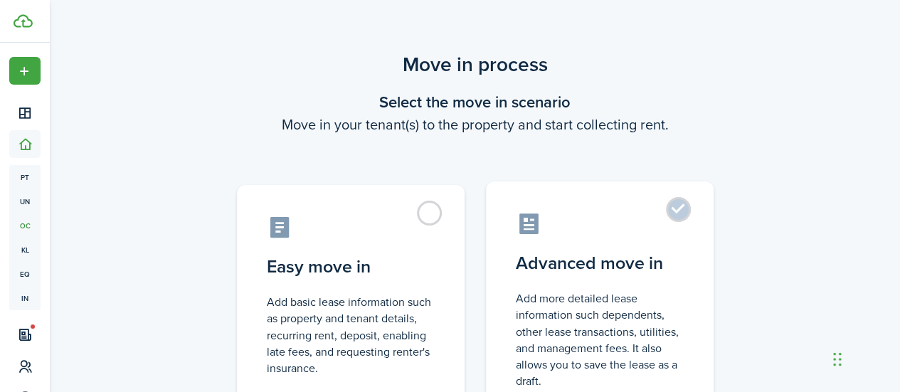
click at [557, 285] on label "Advanced move in Add more detailed lease information such dependents, other lea…" at bounding box center [600, 301] width 228 height 238
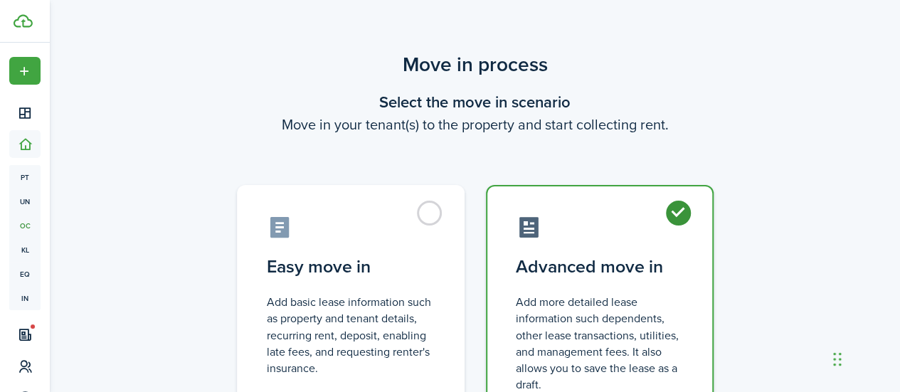
radio input "true"
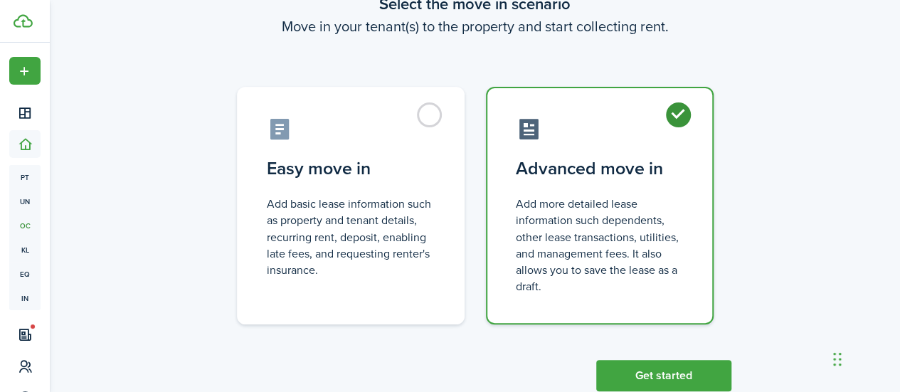
scroll to position [137, 0]
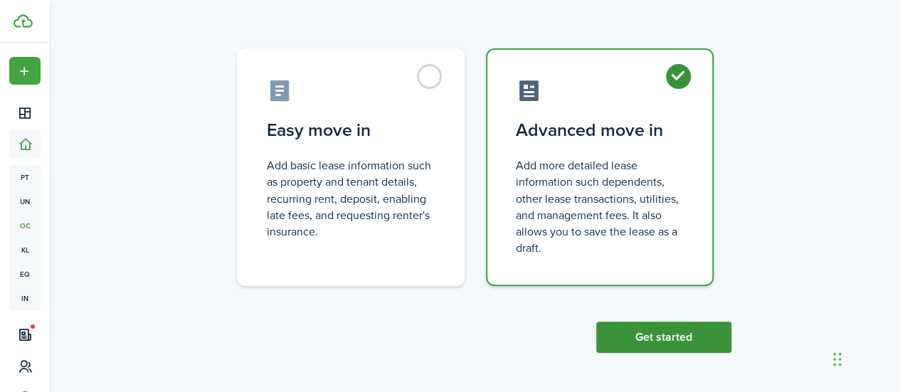
click at [640, 340] on button "Get started" at bounding box center [664, 337] width 135 height 31
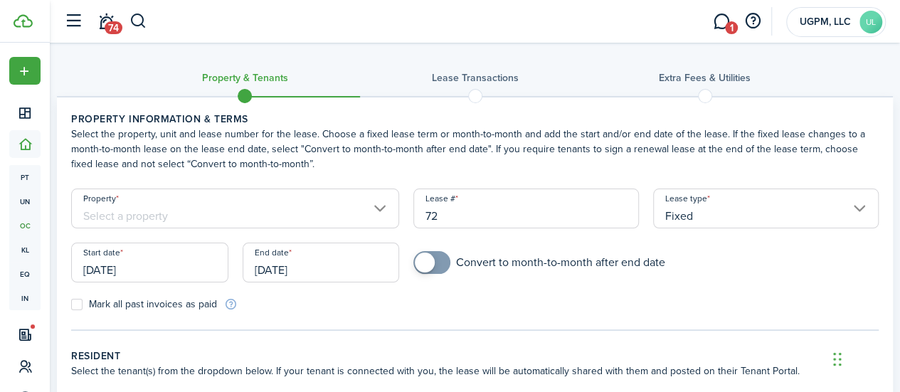
click at [396, 218] on input "Property" at bounding box center [235, 209] width 328 height 40
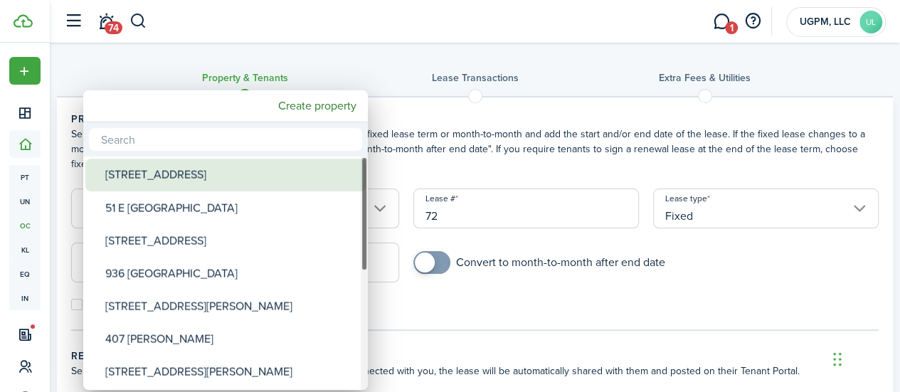
click at [236, 176] on div "[STREET_ADDRESS]" at bounding box center [231, 175] width 252 height 33
type input "[STREET_ADDRESS]"
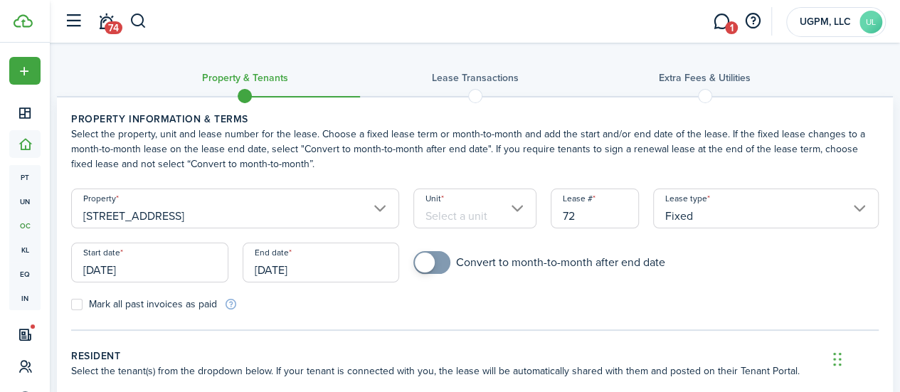
click at [505, 206] on input "Unit" at bounding box center [475, 209] width 123 height 40
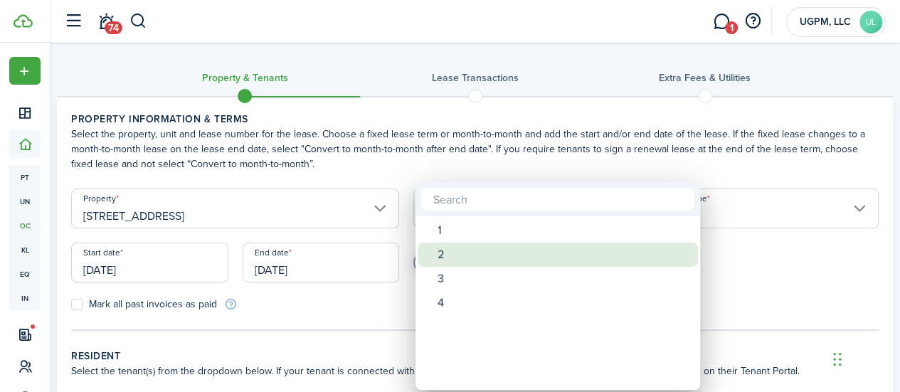
click at [466, 251] on div "2" at bounding box center [564, 255] width 252 height 24
type input "2"
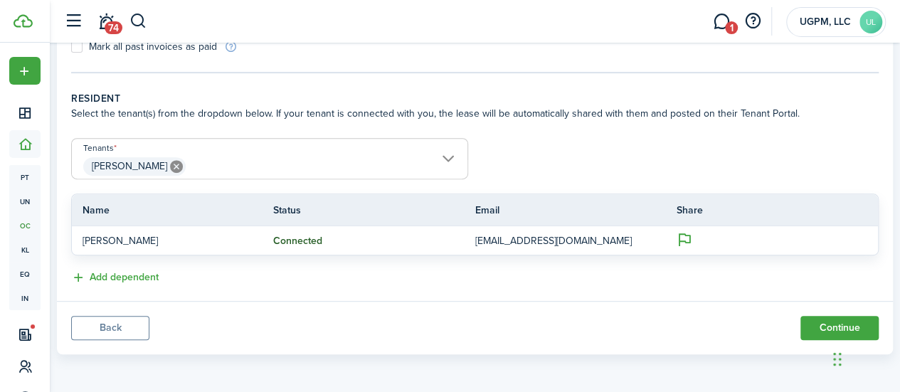
scroll to position [115, 0]
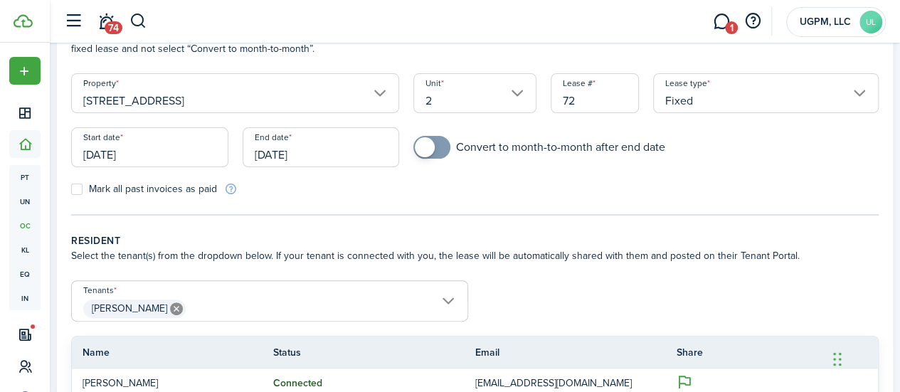
click at [320, 154] on input "[DATE]" at bounding box center [321, 147] width 157 height 40
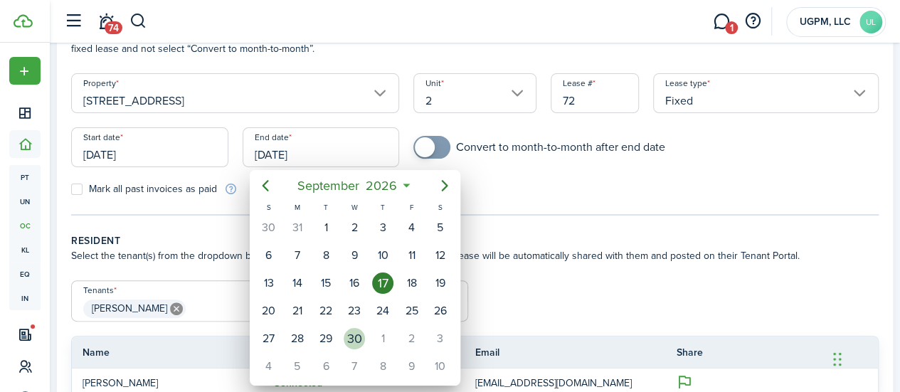
click at [359, 332] on div "30" at bounding box center [354, 338] width 21 height 21
type input "[DATE]"
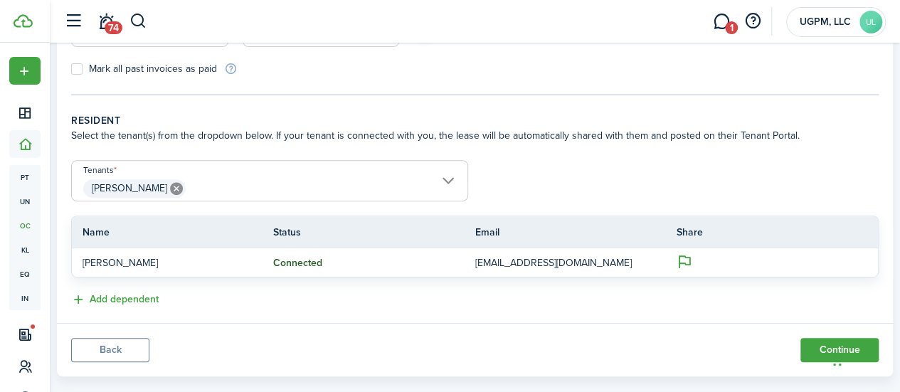
scroll to position [258, 0]
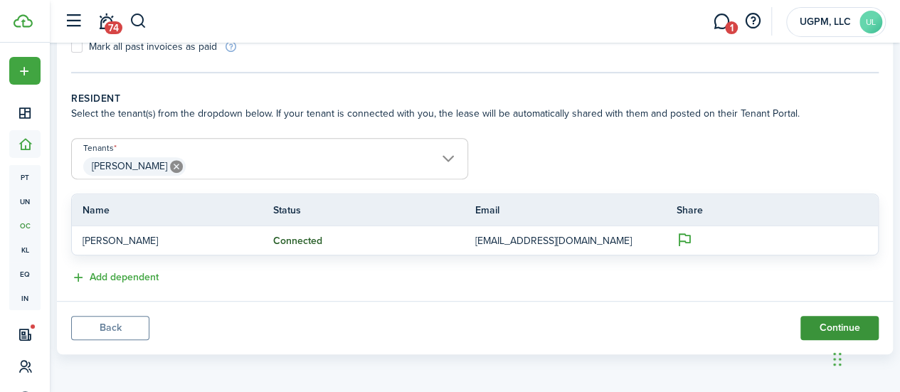
click at [809, 332] on button "Continue" at bounding box center [840, 328] width 78 height 24
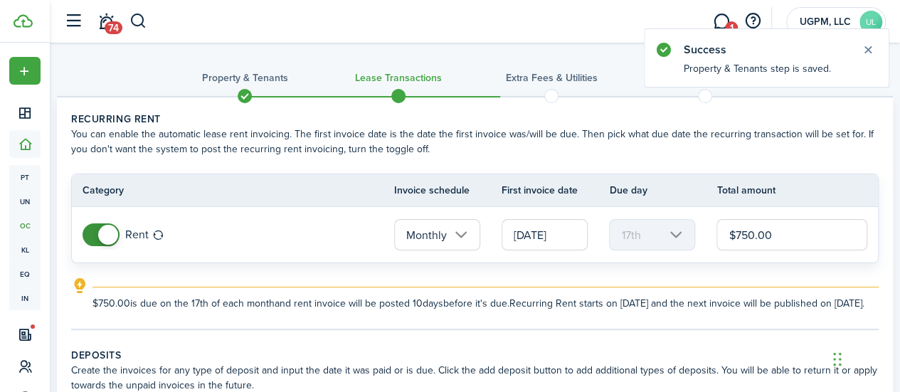
click at [740, 233] on input "$750.00" at bounding box center [792, 234] width 151 height 31
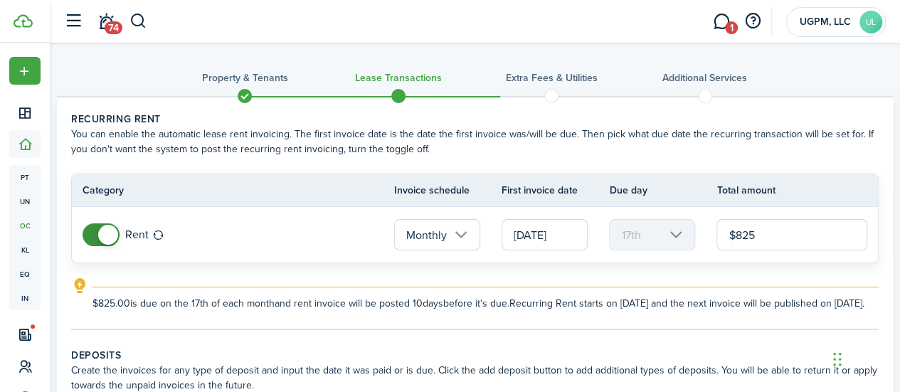
click at [533, 225] on input "[DATE]" at bounding box center [545, 234] width 86 height 31
type input "$825.00"
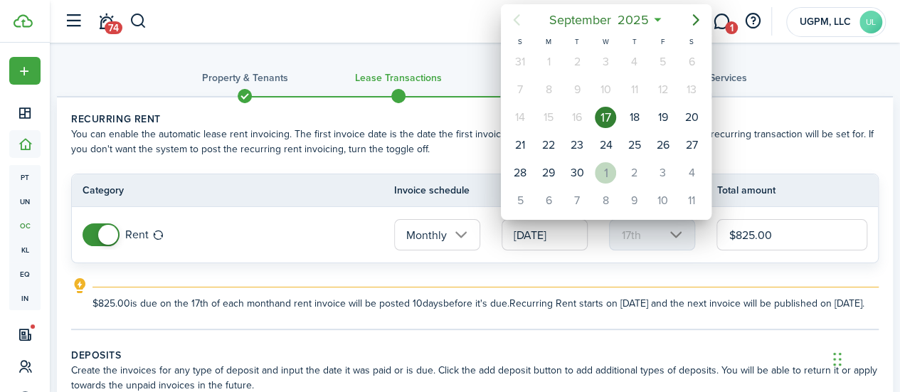
click at [614, 173] on div "1" at bounding box center [605, 172] width 21 height 21
type input "[DATE]"
type input "1st"
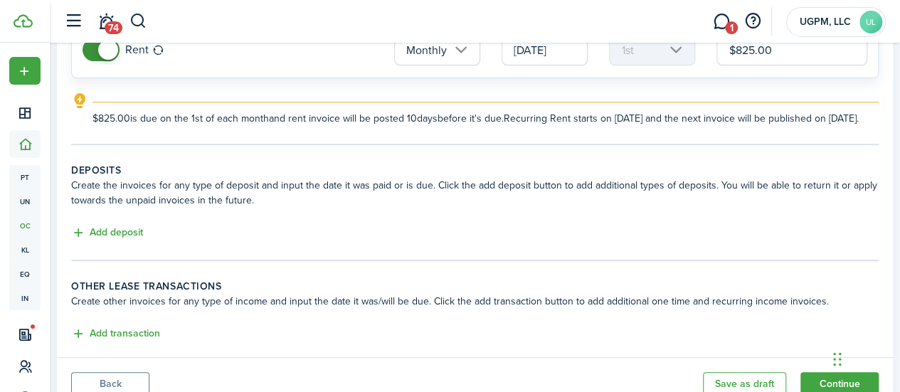
scroll to position [214, 0]
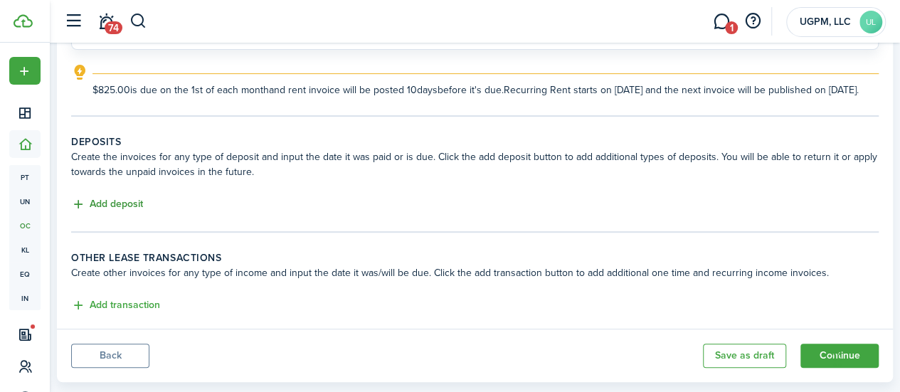
click at [121, 213] on button "Add deposit" at bounding box center [107, 204] width 72 height 16
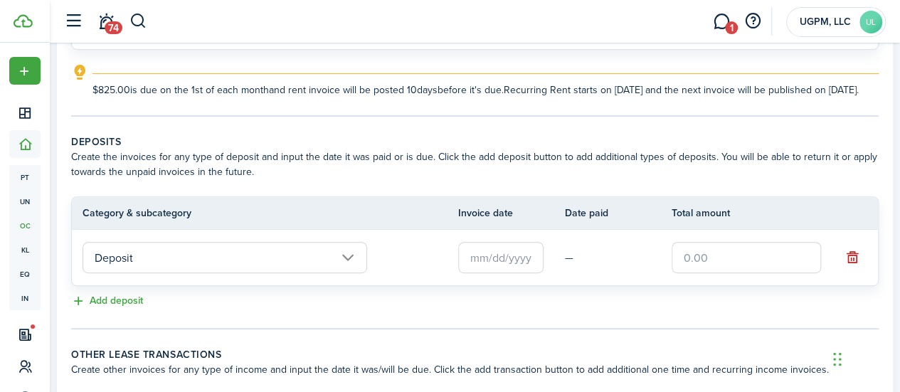
click at [349, 270] on input "Deposit" at bounding box center [225, 257] width 285 height 31
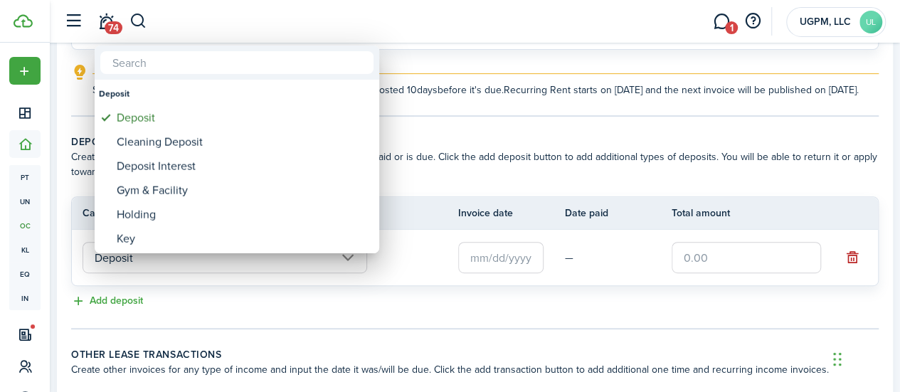
click at [456, 277] on div at bounding box center [450, 196] width 1128 height 620
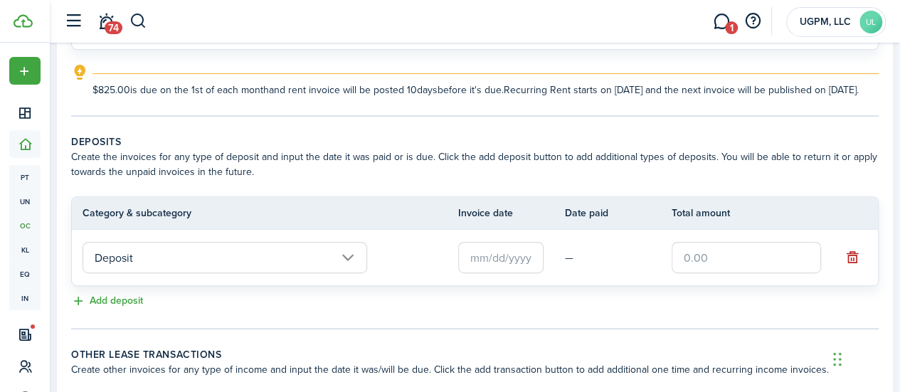
click at [498, 271] on input "text" at bounding box center [500, 257] width 85 height 31
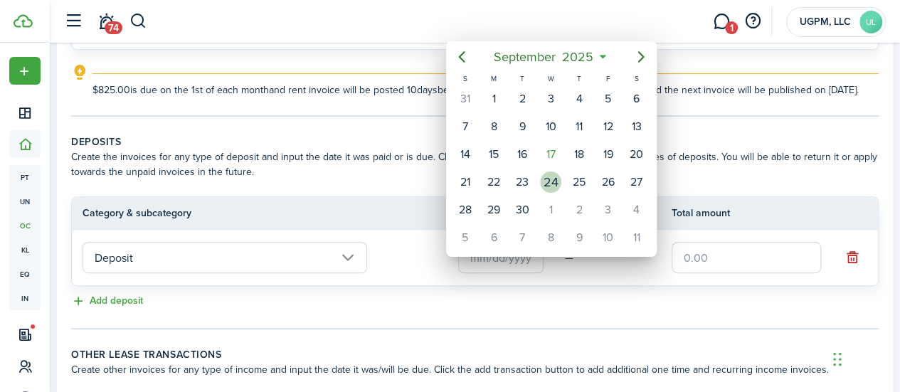
click at [545, 186] on div "24" at bounding box center [550, 182] width 21 height 21
type input "[DATE]"
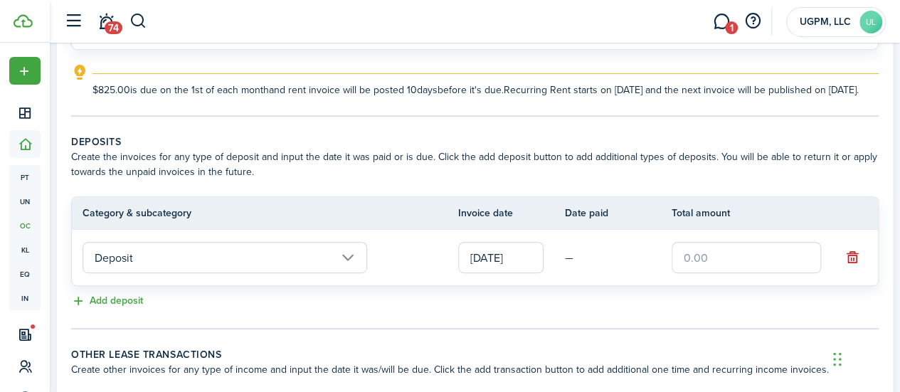
click at [740, 273] on input "text" at bounding box center [746, 257] width 149 height 31
click at [676, 263] on input "text" at bounding box center [746, 257] width 149 height 31
type input "$412.50"
click at [143, 310] on button "Add deposit" at bounding box center [107, 301] width 72 height 16
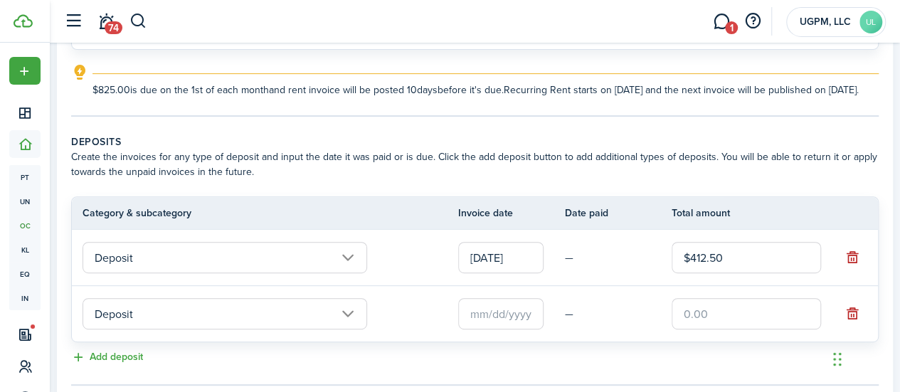
click at [359, 273] on input "Deposit" at bounding box center [225, 257] width 285 height 31
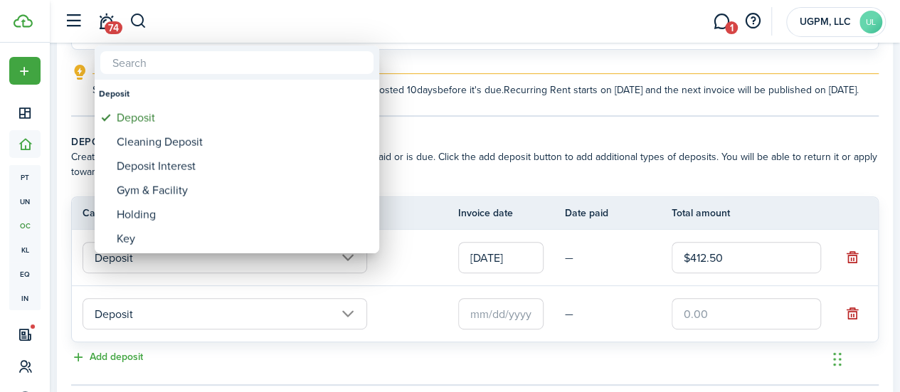
click at [391, 334] on div at bounding box center [450, 196] width 1128 height 620
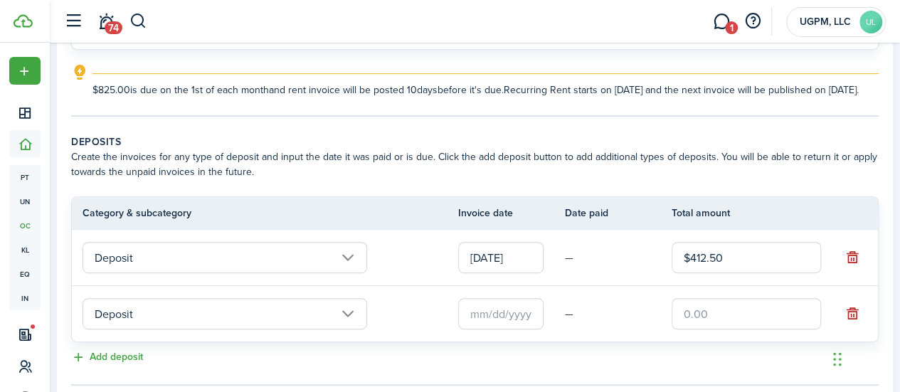
click at [476, 328] on input "text" at bounding box center [500, 313] width 85 height 31
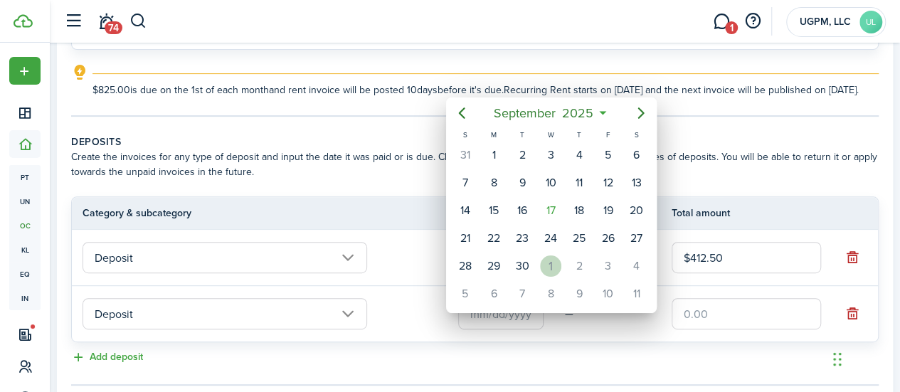
click at [552, 266] on div "1" at bounding box center [550, 266] width 21 height 21
type input "[DATE]"
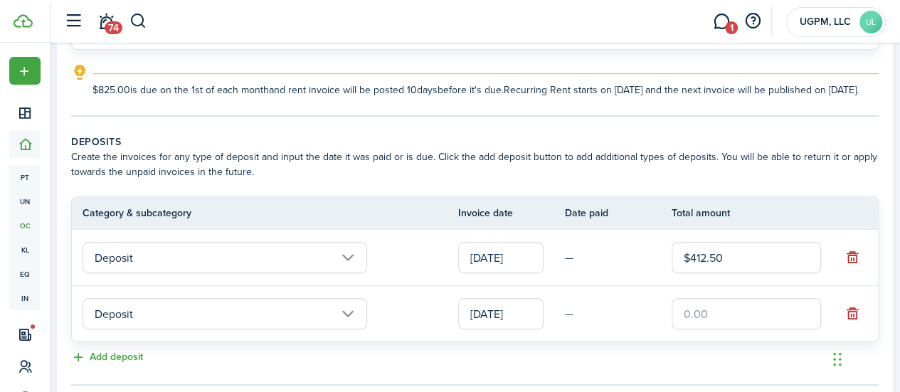
click at [737, 330] on input "text" at bounding box center [746, 313] width 149 height 31
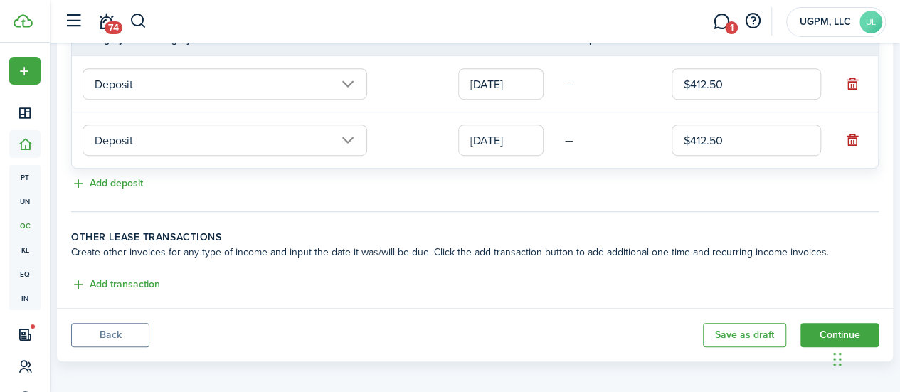
scroll to position [408, 0]
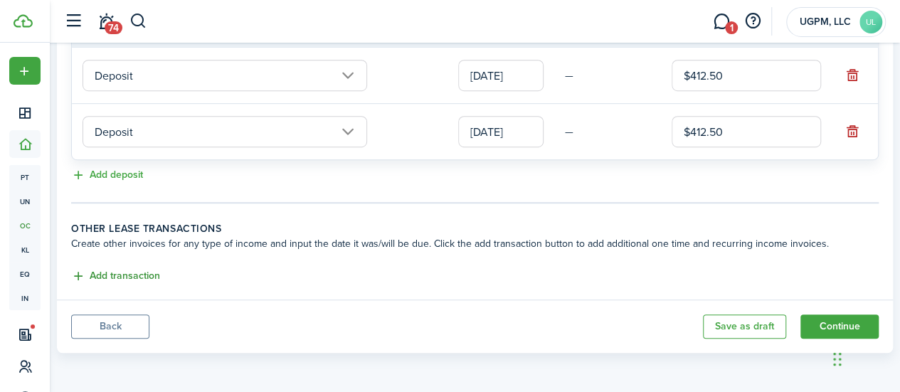
type input "$412.50"
click at [160, 282] on button "Add transaction" at bounding box center [115, 276] width 89 height 16
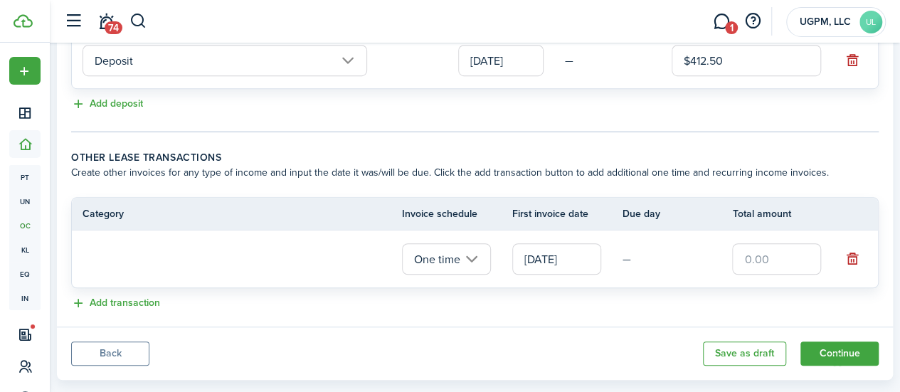
scroll to position [504, 0]
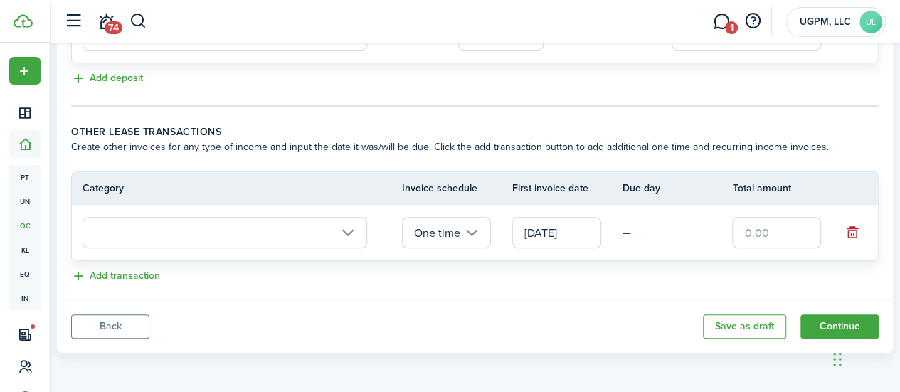
click at [354, 237] on input "text" at bounding box center [225, 232] width 285 height 31
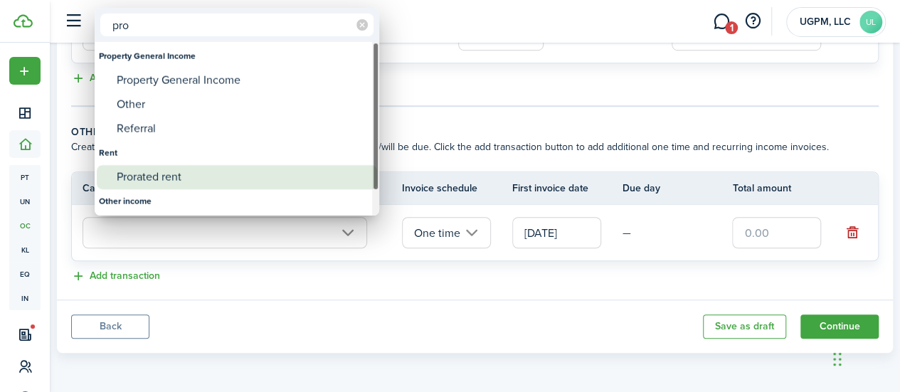
type input "pro"
click at [201, 184] on div "Prorated rent" at bounding box center [243, 177] width 252 height 24
type input "Rent / Prorated rent"
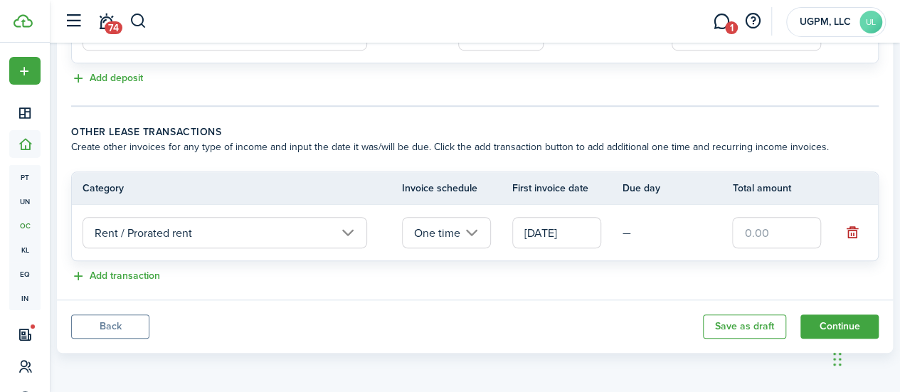
drag, startPoint x: 736, startPoint y: 226, endPoint x: 750, endPoint y: 227, distance: 14.3
click at [737, 226] on input "text" at bounding box center [776, 232] width 89 height 31
type input "$385.00"
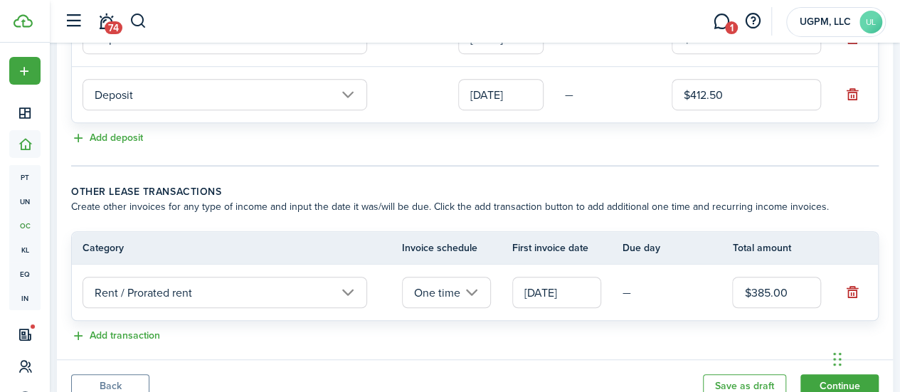
scroll to position [362, 0]
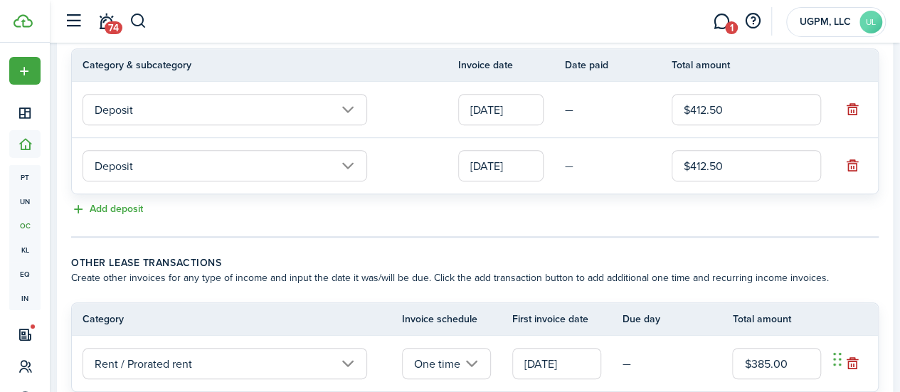
click at [687, 119] on input "$412.50" at bounding box center [746, 109] width 149 height 31
type input "$440.00"
click at [629, 249] on panel-main-body "Recurring rent You can enable the automatic lease rent invoicing. The first inv…" at bounding box center [475, 83] width 836 height 695
click at [709, 169] on input "$412.50" at bounding box center [746, 165] width 149 height 31
drag, startPoint x: 730, startPoint y: 179, endPoint x: 671, endPoint y: 189, distance: 60.7
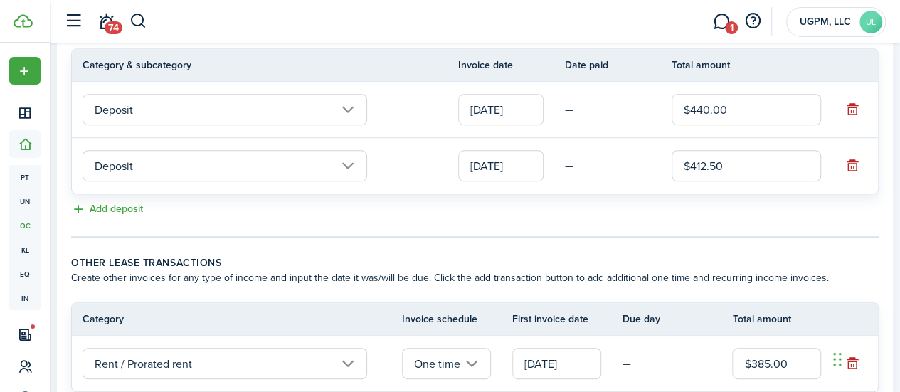
click at [673, 182] on input "$412.50" at bounding box center [746, 165] width 149 height 31
type input "$385.00"
click at [540, 238] on tc-wizard-step "Deposits Create the invoices for any type of deposit and input the date it was …" at bounding box center [475, 111] width 808 height 251
click at [505, 123] on input "[DATE]" at bounding box center [500, 109] width 85 height 31
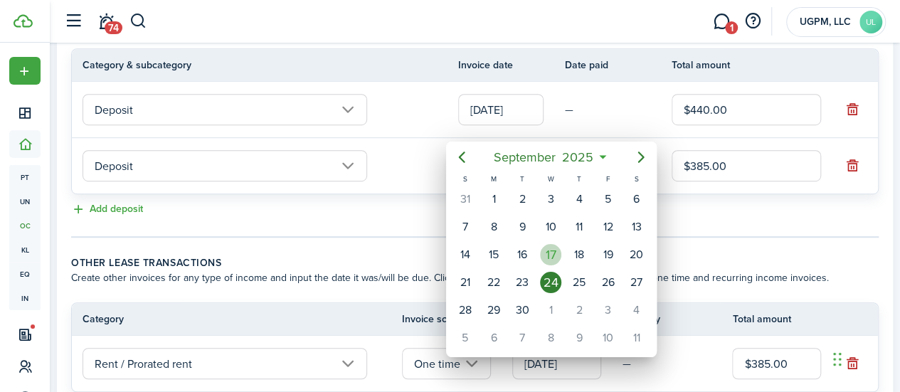
click at [545, 256] on div "17" at bounding box center [550, 254] width 21 height 21
type input "[DATE]"
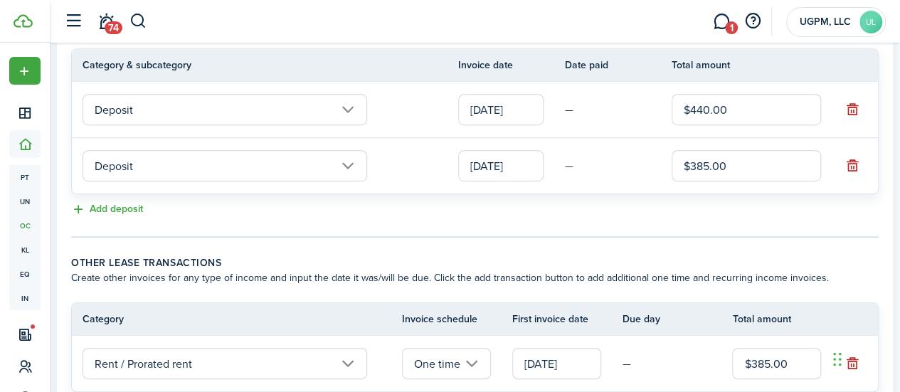
click at [523, 182] on input "[DATE]" at bounding box center [500, 165] width 85 height 31
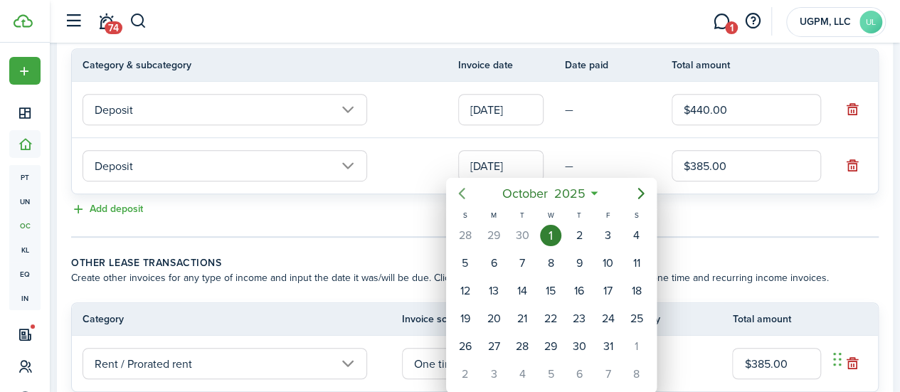
click at [466, 195] on icon "Previous page" at bounding box center [461, 193] width 17 height 17
click at [545, 315] on div "24" at bounding box center [550, 318] width 21 height 21
type input "[DATE]"
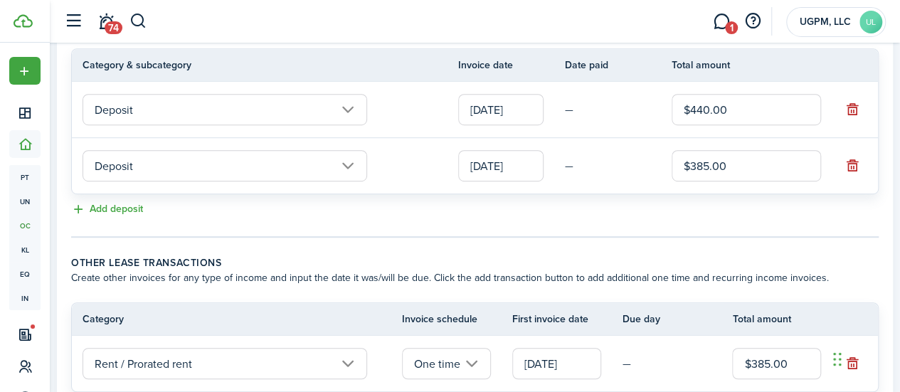
click at [581, 270] on wizard-step-header-title "Other lease transactions" at bounding box center [475, 263] width 808 height 15
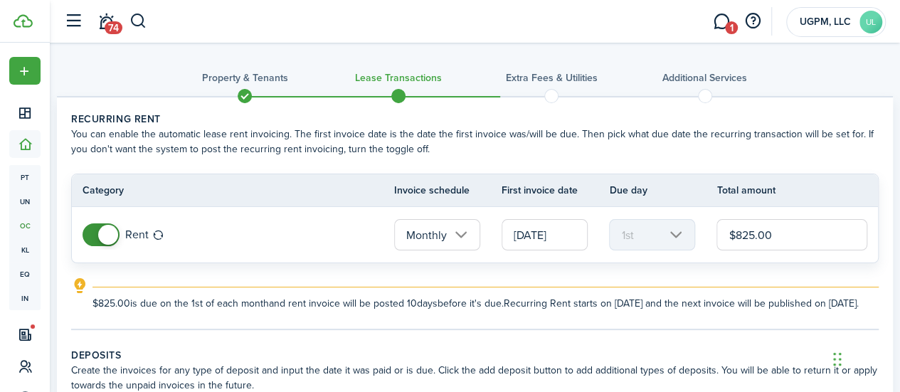
scroll to position [504, 0]
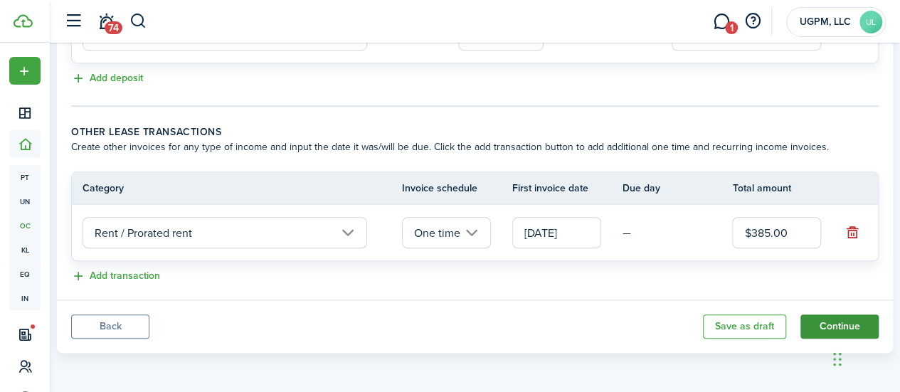
click at [809, 324] on button "Continue" at bounding box center [840, 327] width 78 height 24
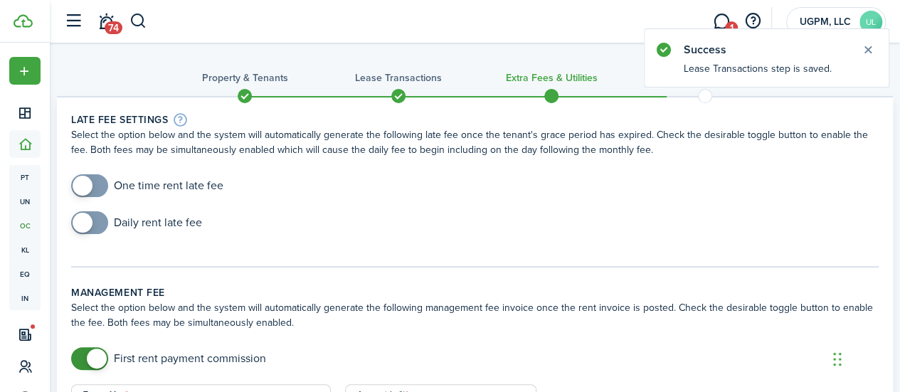
checkbox input "true"
click at [97, 182] on span at bounding box center [90, 185] width 14 height 23
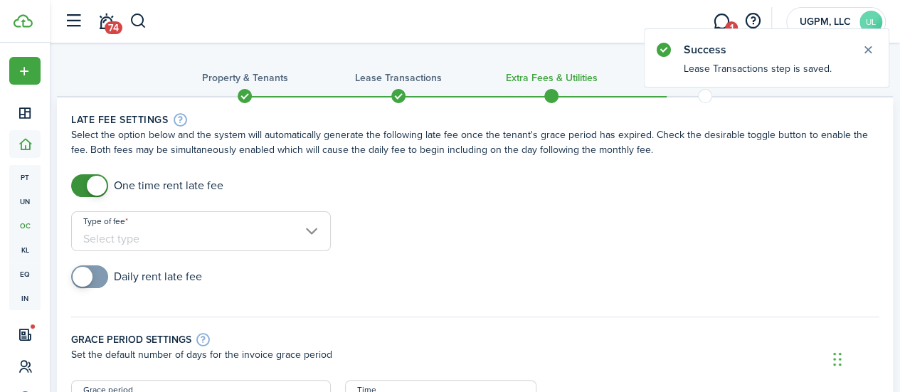
click at [249, 233] on input "Type of fee" at bounding box center [201, 231] width 260 height 40
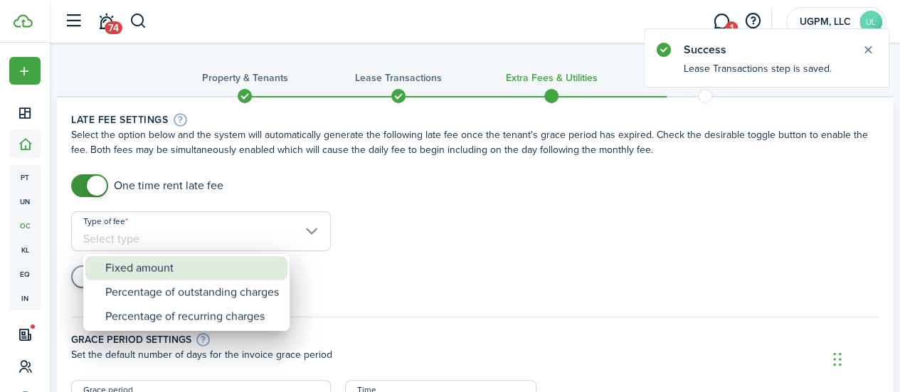
click at [218, 263] on div "Fixed amount" at bounding box center [192, 268] width 174 height 24
type input "Fixed amount"
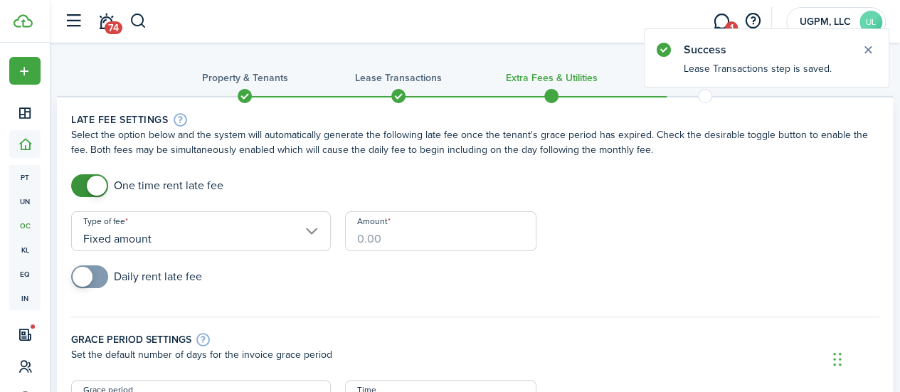
click at [356, 240] on input "Amount" at bounding box center [440, 231] width 191 height 40
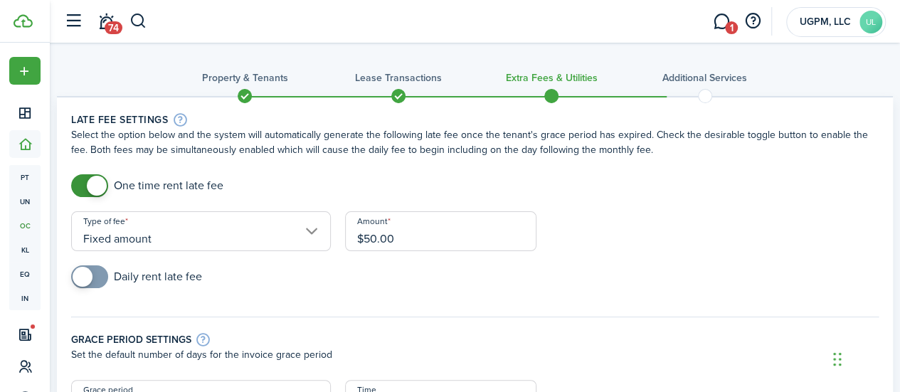
click at [371, 240] on input "$50.00" at bounding box center [440, 231] width 191 height 40
type input "$75.00"
checkbox input "true"
click at [97, 273] on span at bounding box center [90, 277] width 14 height 23
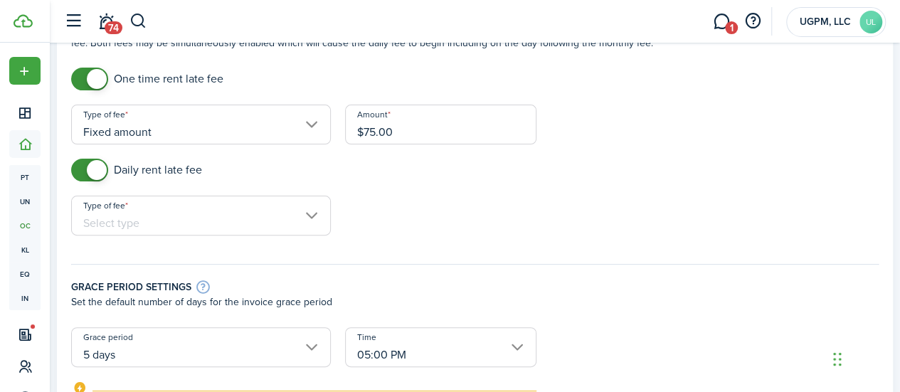
scroll to position [214, 0]
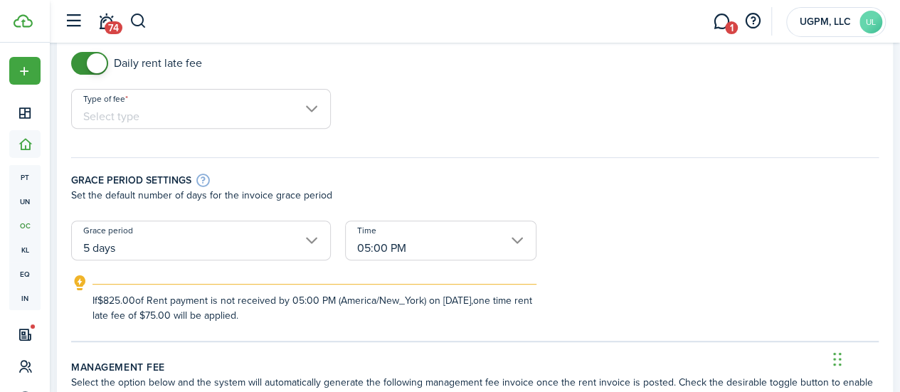
click at [279, 104] on input "Type of fee" at bounding box center [201, 109] width 260 height 40
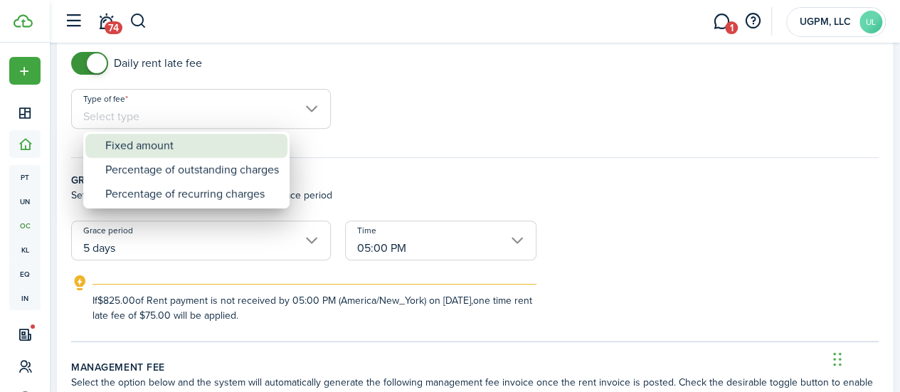
click at [263, 140] on div "Fixed amount" at bounding box center [192, 146] width 174 height 24
type input "Fixed amount"
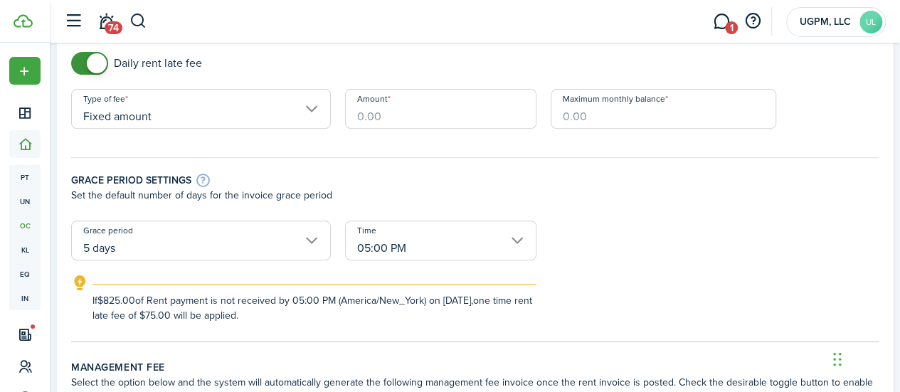
click at [435, 112] on input "Amount" at bounding box center [440, 109] width 191 height 40
click at [298, 106] on input "Fixed amount" at bounding box center [201, 109] width 260 height 40
type input "$10.00"
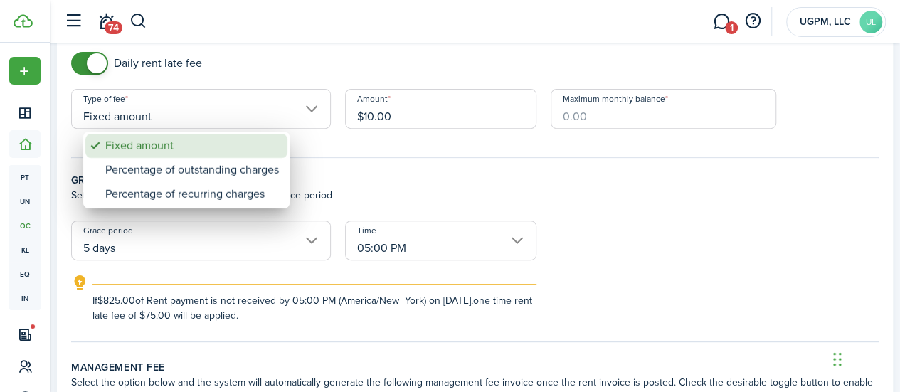
click at [226, 153] on div "Fixed amount" at bounding box center [192, 146] width 174 height 24
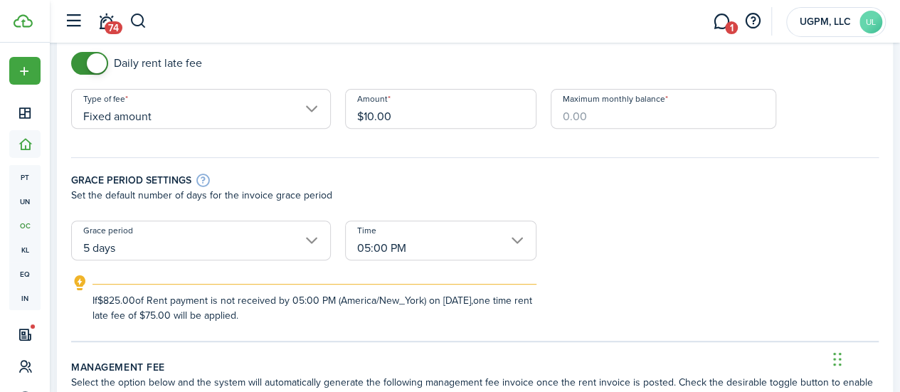
click at [577, 115] on input "Maximum monthly balance" at bounding box center [664, 109] width 226 height 40
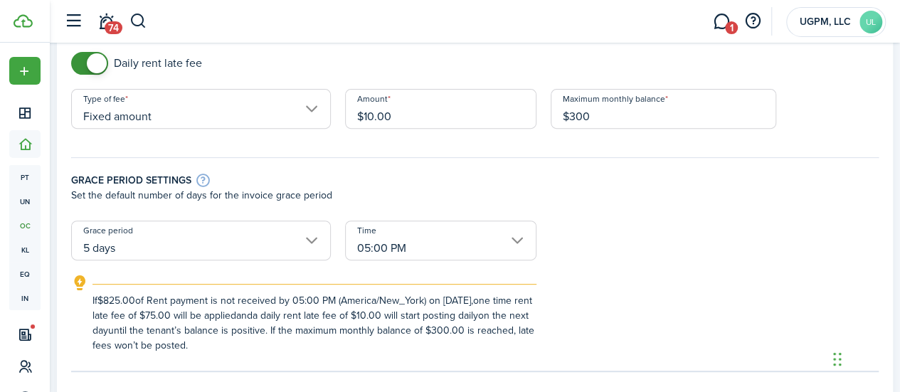
type input "$300.00"
click at [466, 171] on div "Grace period settings Set the default number of days for the invoice grace peri…" at bounding box center [475, 182] width 822 height 78
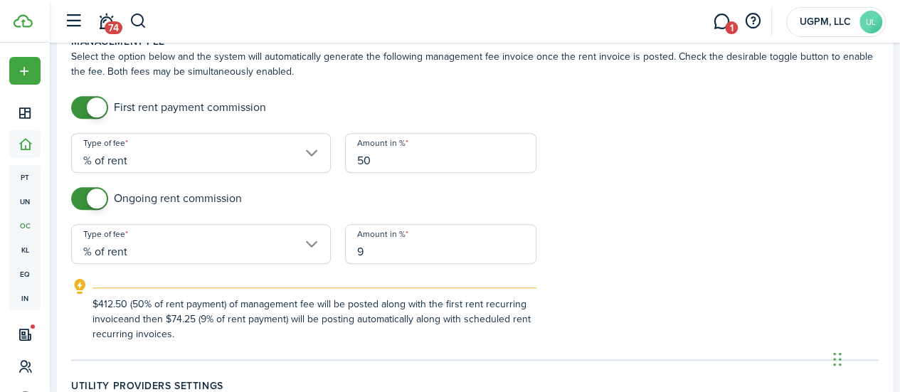
scroll to position [641, 0]
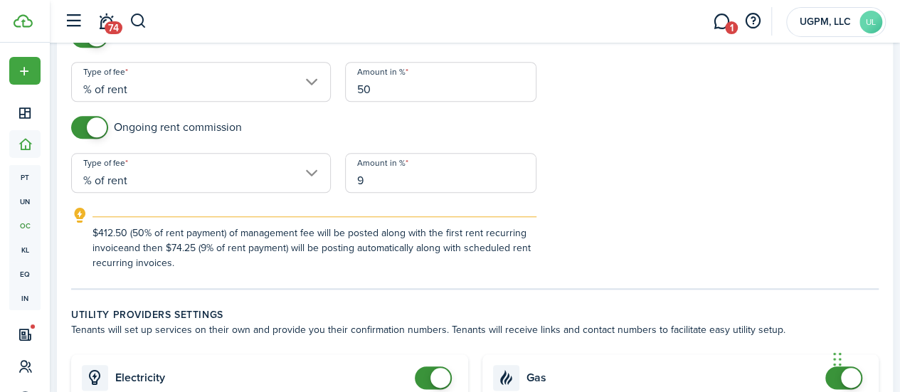
drag, startPoint x: 127, startPoint y: 250, endPoint x: 360, endPoint y: 265, distance: 233.2
click at [360, 265] on explanation-description "$412.50 (50% of rent payment) of management fee will be posted along with the f…" at bounding box center [315, 248] width 444 height 45
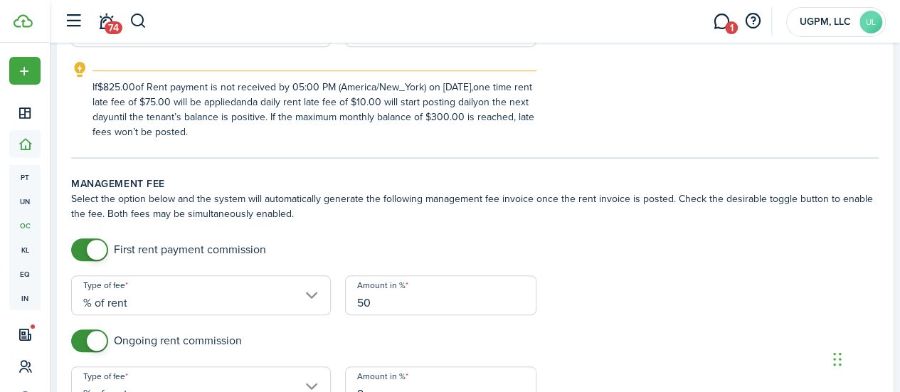
scroll to position [498, 0]
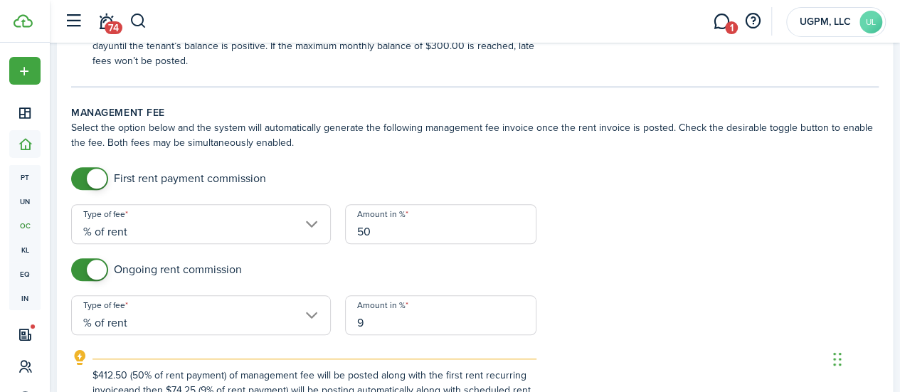
checkbox input "false"
click at [93, 184] on span at bounding box center [90, 178] width 14 height 23
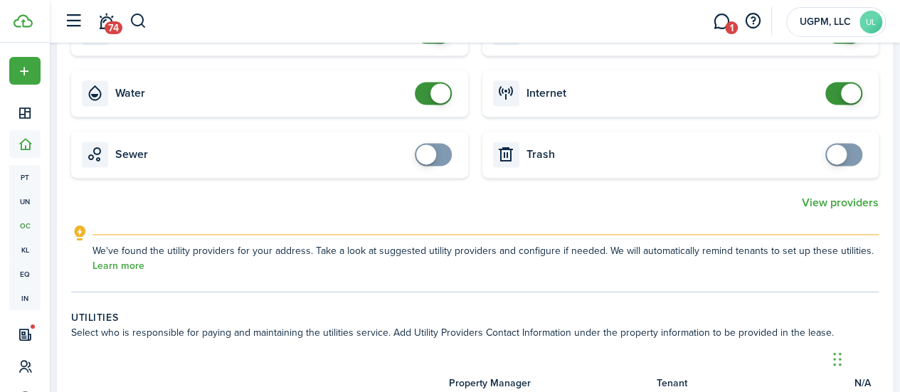
scroll to position [925, 0]
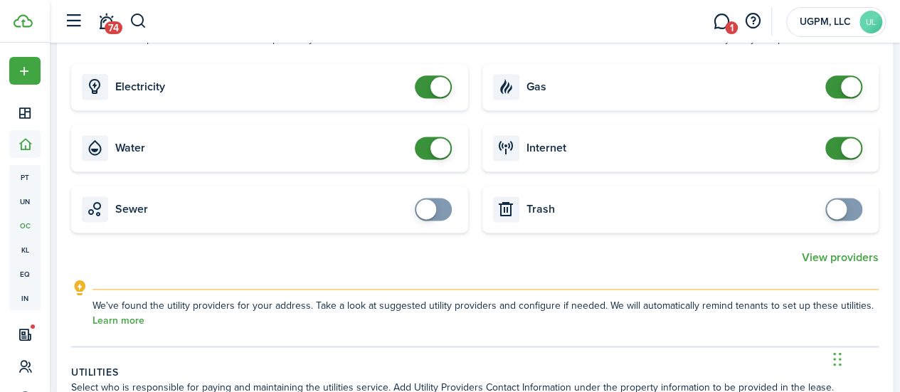
checkbox input "false"
click at [431, 157] on span at bounding box center [433, 148] width 14 height 23
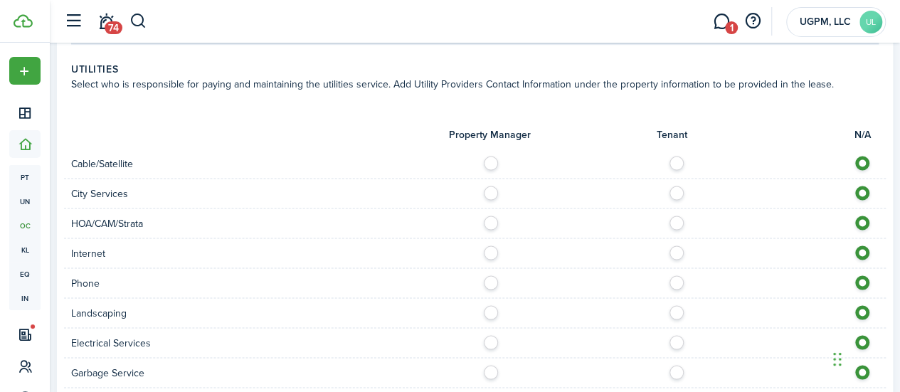
scroll to position [1210, 0]
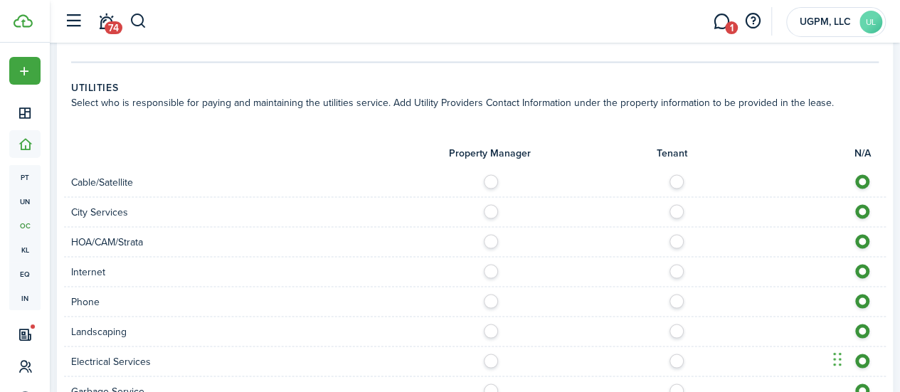
click at [668, 174] on label at bounding box center [680, 177] width 25 height 7
radio input "true"
click at [671, 211] on label at bounding box center [680, 207] width 25 height 7
radio input "true"
click at [671, 271] on label at bounding box center [680, 267] width 25 height 7
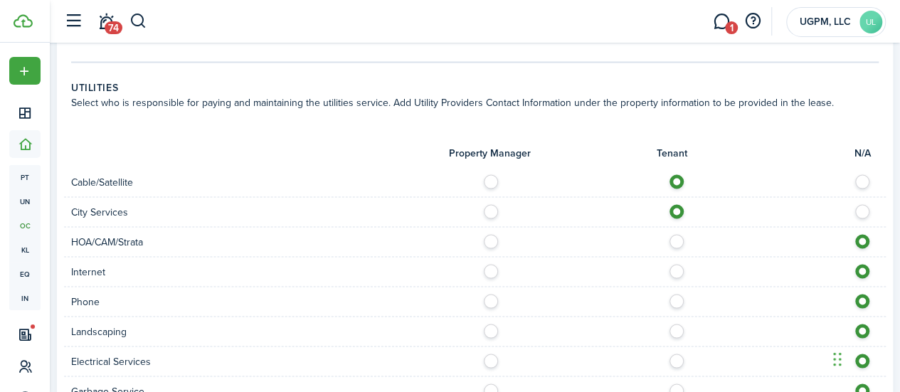
radio input "true"
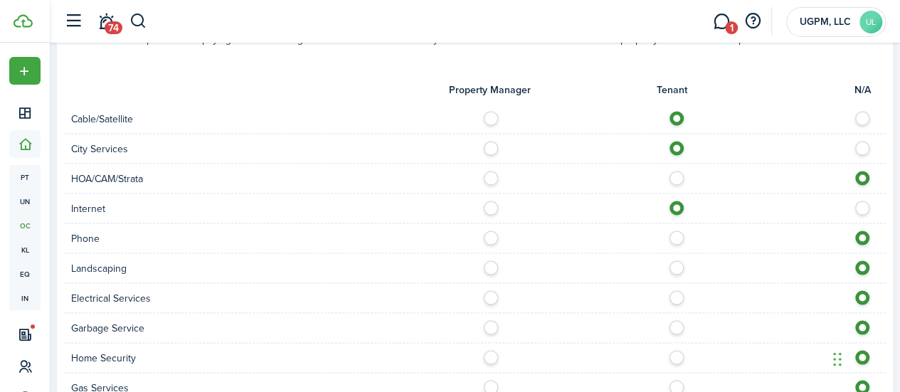
scroll to position [1352, 0]
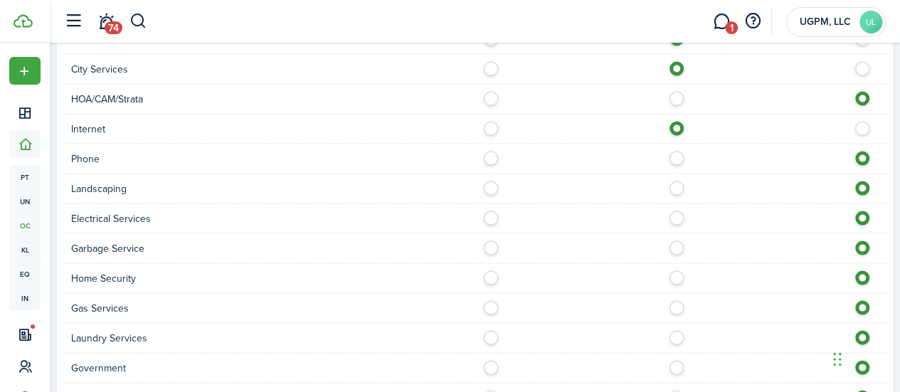
click at [668, 155] on label at bounding box center [680, 155] width 25 height 7
radio input "true"
click at [673, 214] on label at bounding box center [680, 214] width 25 height 7
radio input "true"
click at [676, 275] on label at bounding box center [680, 274] width 25 height 7
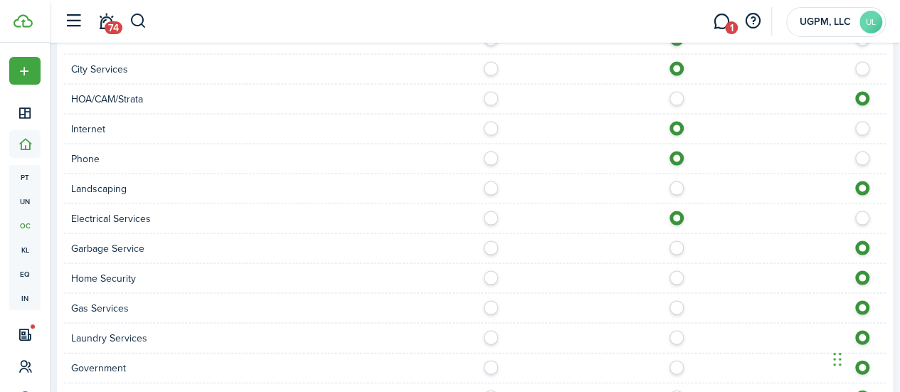
radio input "true"
click at [670, 305] on label at bounding box center [680, 304] width 25 height 7
radio input "true"
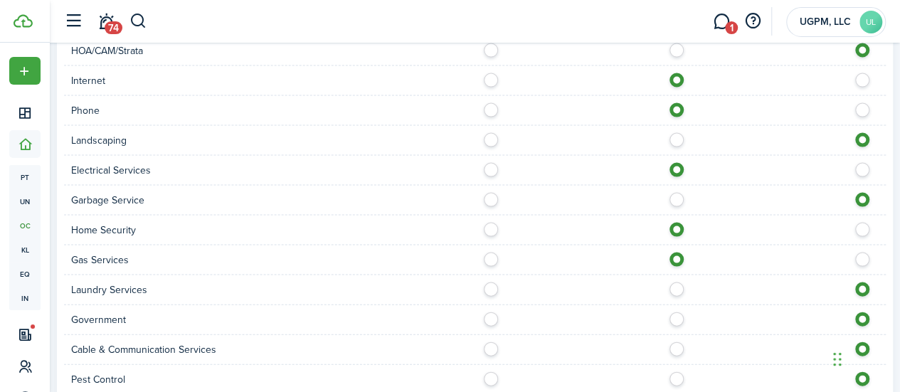
scroll to position [1424, 0]
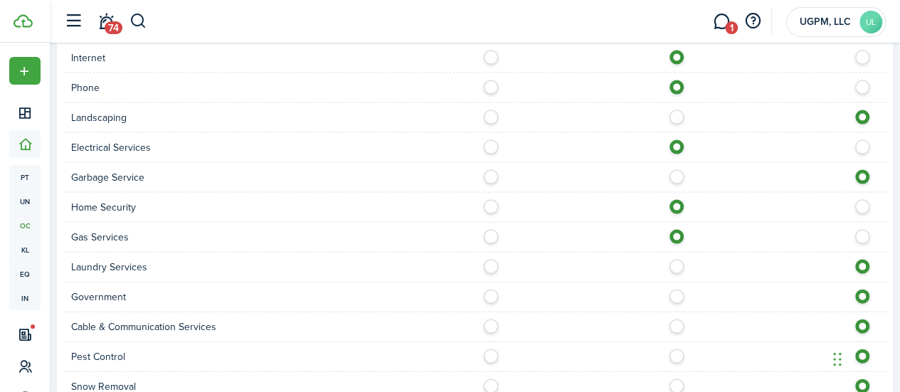
click at [668, 261] on label at bounding box center [680, 263] width 25 height 7
radio input "true"
click at [675, 297] on label at bounding box center [680, 293] width 25 height 7
radio input "true"
click at [673, 322] on label at bounding box center [680, 323] width 25 height 7
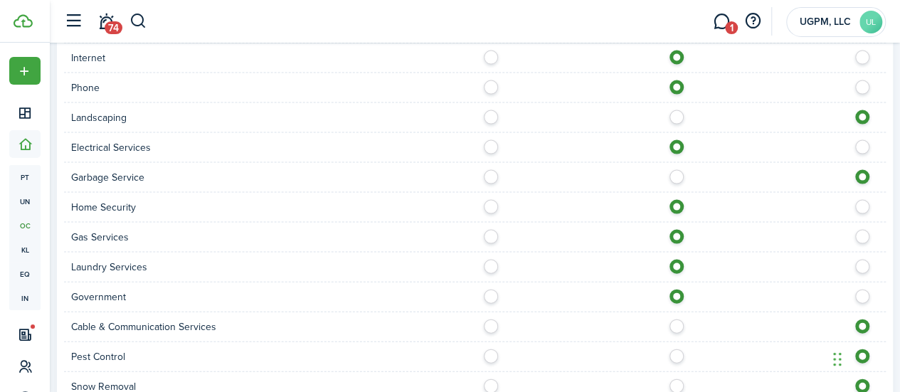
radio input "true"
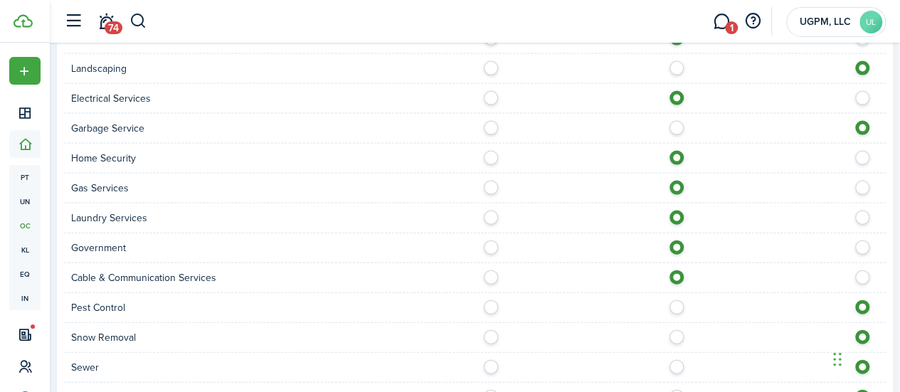
scroll to position [1495, 0]
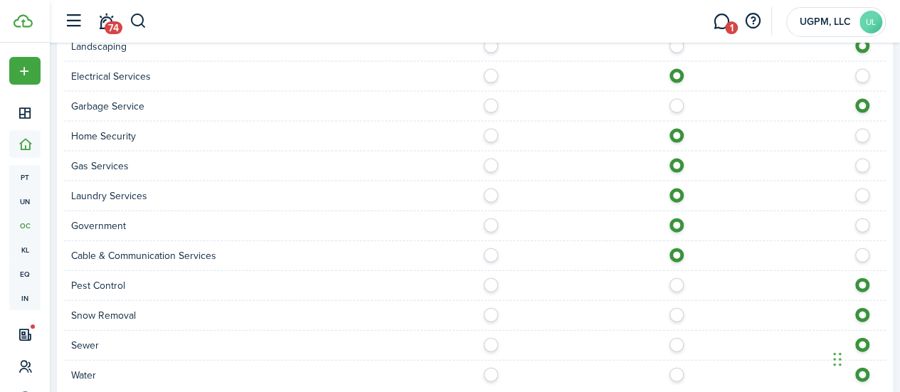
click at [669, 282] on label at bounding box center [680, 281] width 25 height 7
radio input "true"
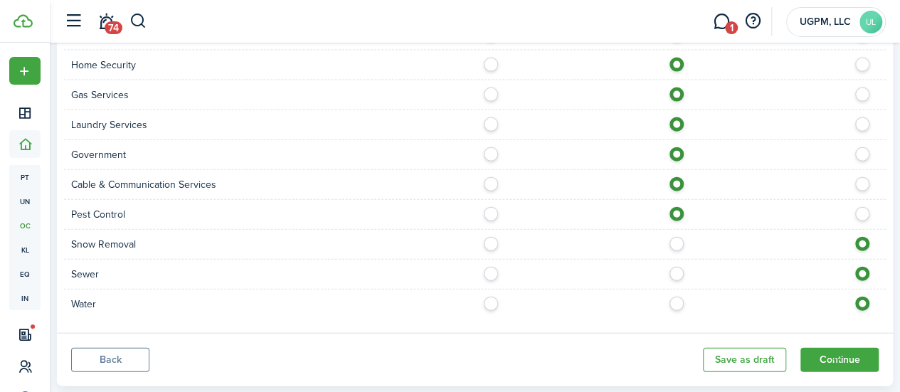
click at [668, 242] on label at bounding box center [680, 240] width 25 height 7
radio input "true"
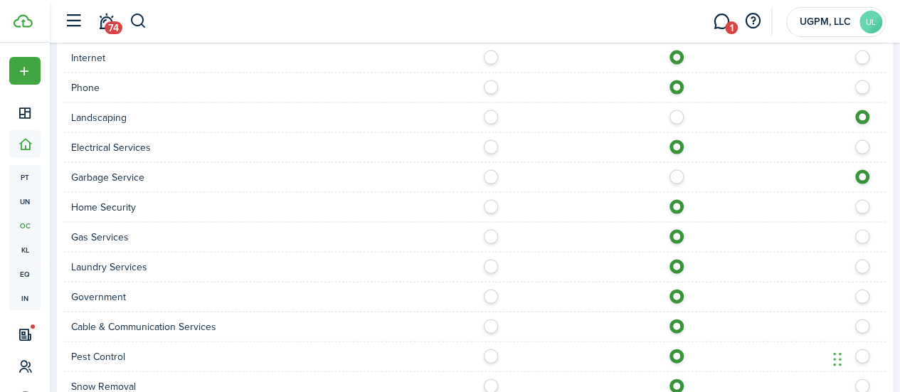
scroll to position [1594, 0]
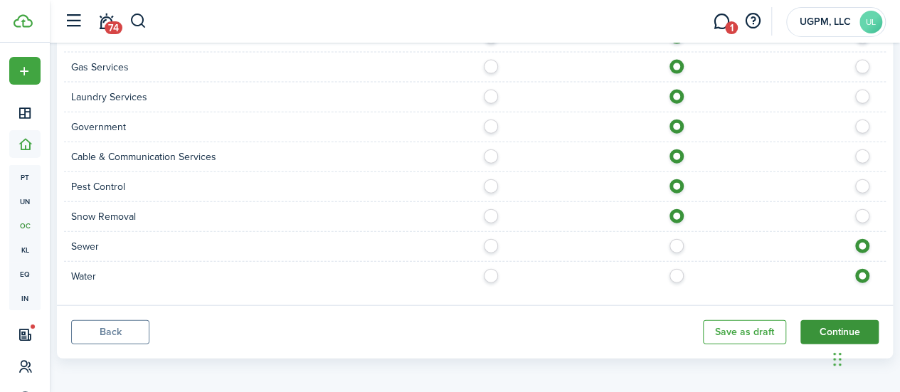
click at [812, 323] on button "Continue" at bounding box center [840, 332] width 78 height 24
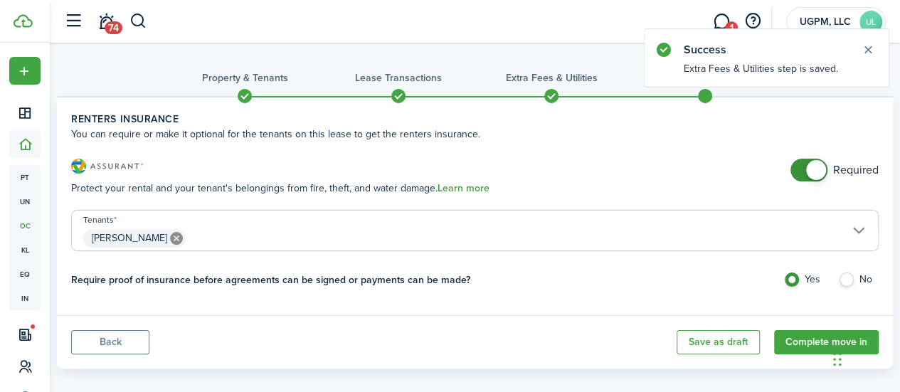
checkbox input "false"
click at [802, 166] on span at bounding box center [809, 170] width 14 height 23
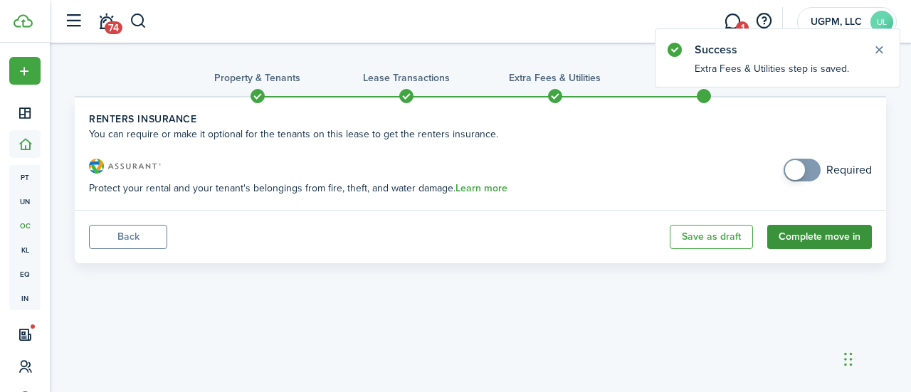
click at [796, 233] on button "Complete move in" at bounding box center [819, 237] width 105 height 24
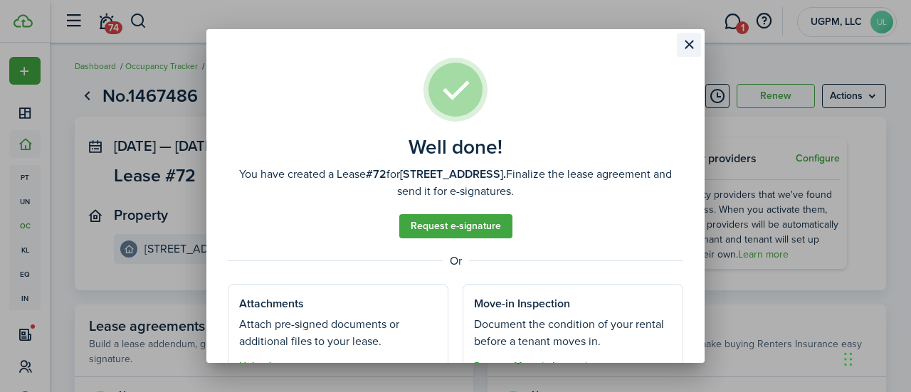
click at [686, 48] on button "Close modal" at bounding box center [689, 45] width 24 height 24
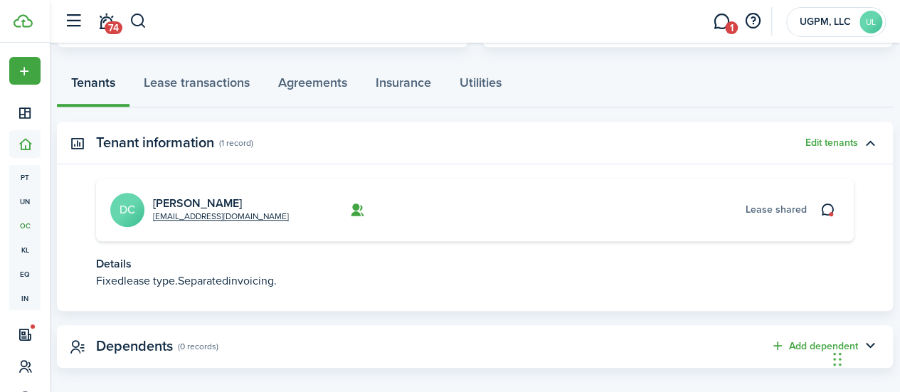
scroll to position [396, 0]
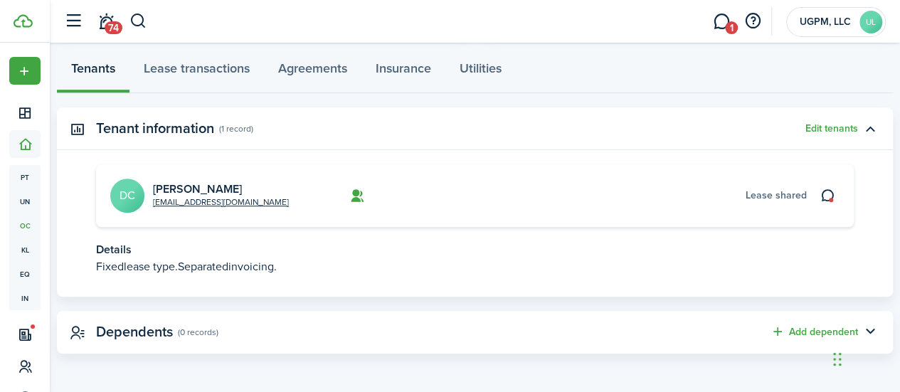
click at [132, 198] on avatar-text "DC" at bounding box center [127, 196] width 34 height 34
click at [199, 183] on link "[PERSON_NAME]" at bounding box center [197, 189] width 89 height 16
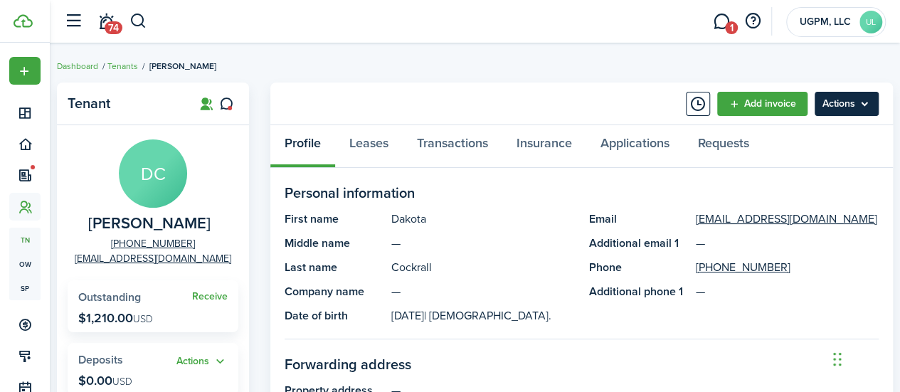
click at [841, 103] on menu-btn "Actions" at bounding box center [847, 104] width 64 height 24
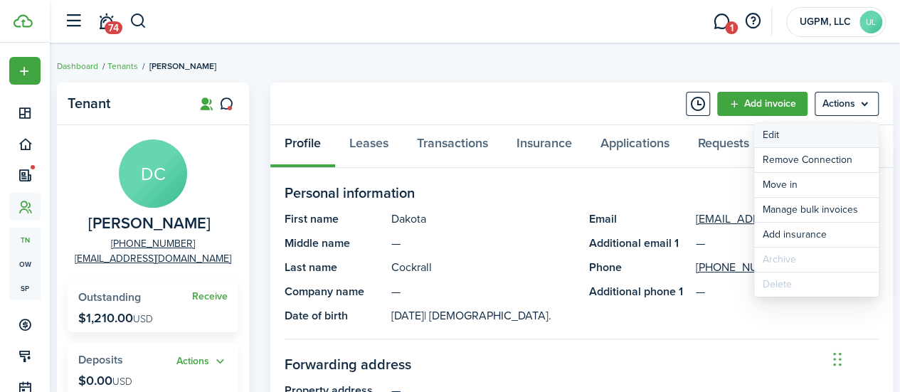
click at [802, 142] on link "Edit" at bounding box center [817, 135] width 125 height 24
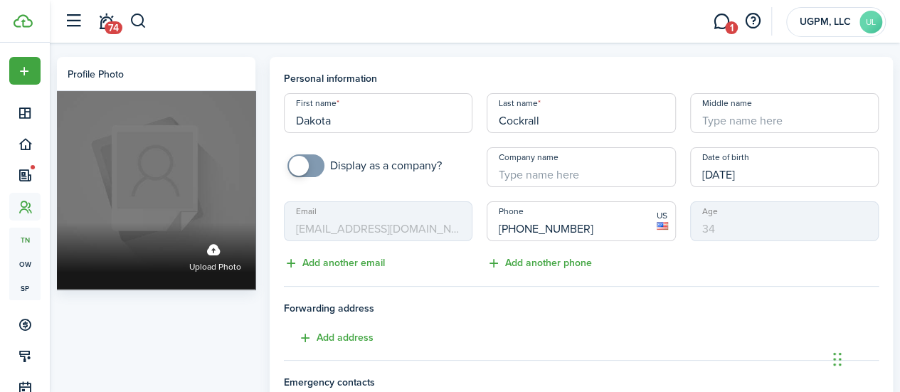
click at [223, 251] on label "Upload photo" at bounding box center [215, 256] width 52 height 38
click at [57, 223] on input "Upload photo" at bounding box center [57, 223] width 0 height 0
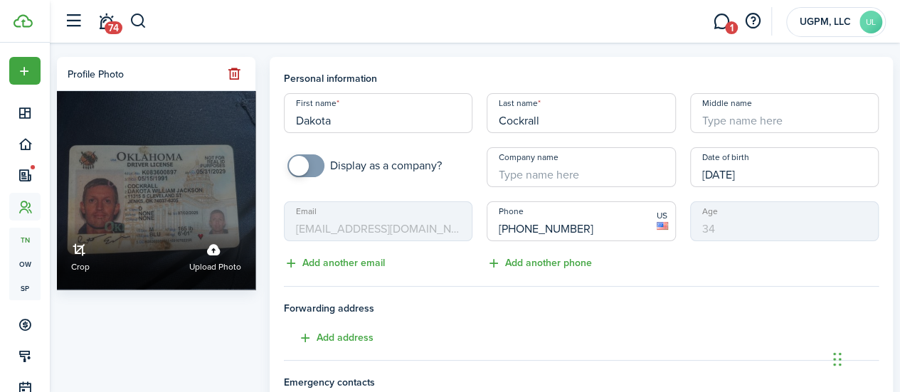
click at [88, 246] on link "Crop" at bounding box center [80, 256] width 19 height 38
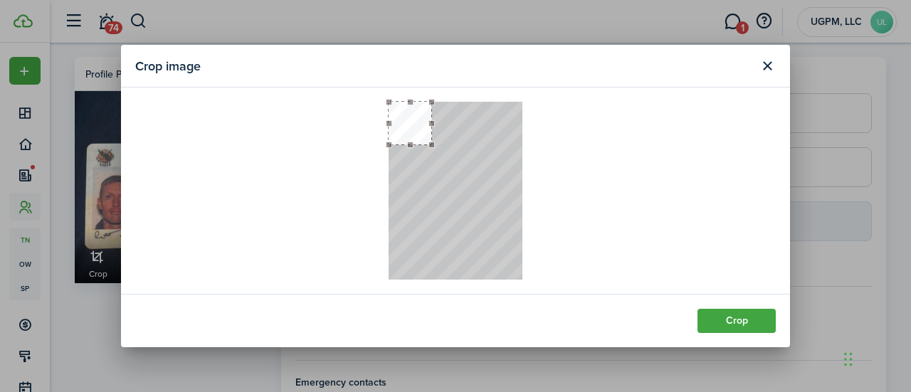
drag, startPoint x: 522, startPoint y: 236, endPoint x: 404, endPoint y: 142, distance: 151.0
click at [430, 203] on div at bounding box center [456, 191] width 134 height 178
drag, startPoint x: 406, startPoint y: 121, endPoint x: 416, endPoint y: 199, distance: 78.2
click at [416, 199] on button "button" at bounding box center [419, 199] width 41 height 41
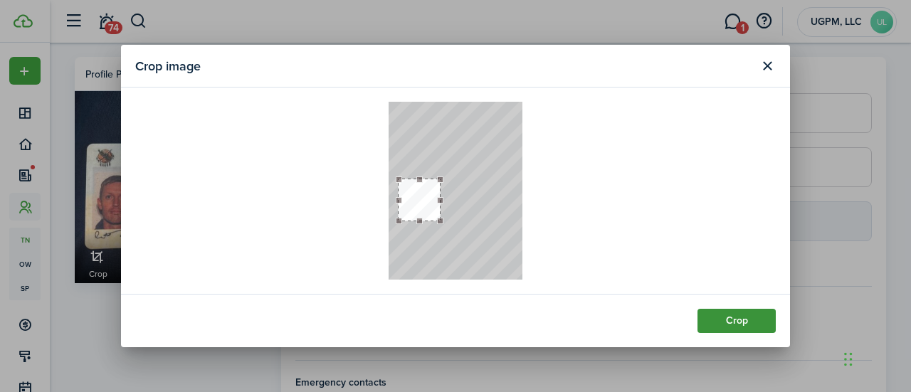
click at [723, 318] on button "Crop" at bounding box center [737, 321] width 78 height 24
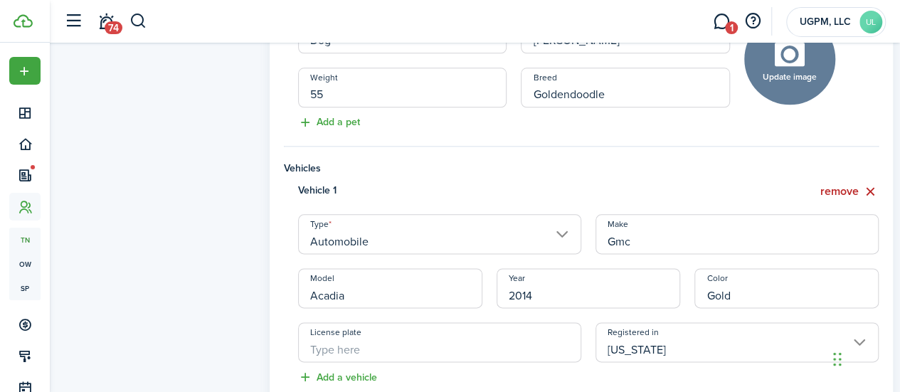
scroll to position [981, 0]
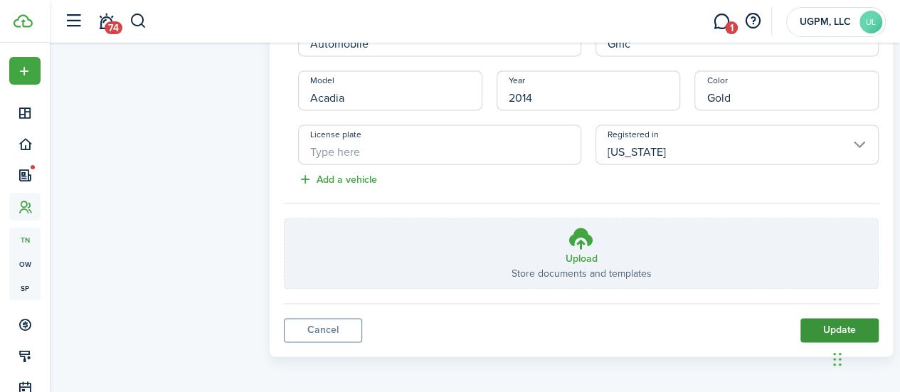
click at [839, 323] on button "Update" at bounding box center [840, 330] width 78 height 24
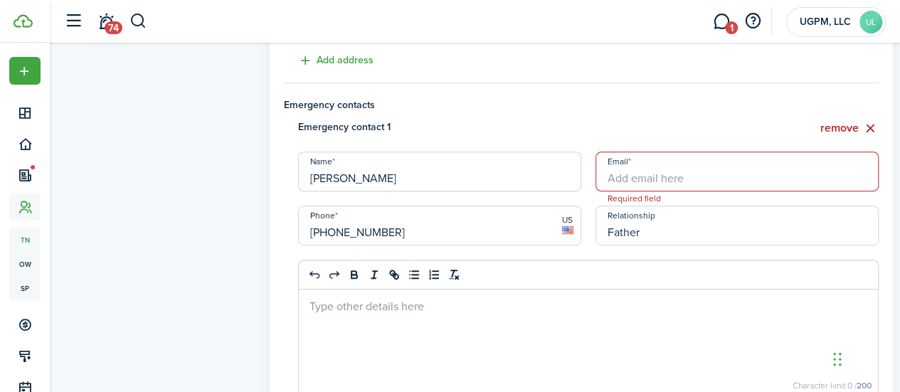
scroll to position [252, 0]
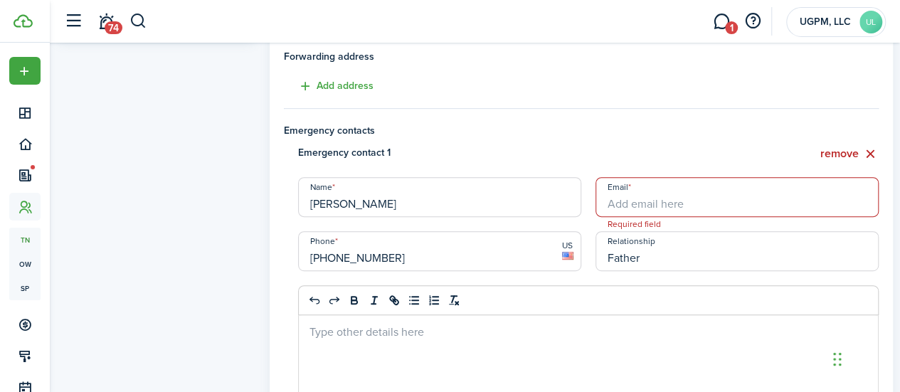
click at [626, 204] on input "Email" at bounding box center [737, 197] width 283 height 40
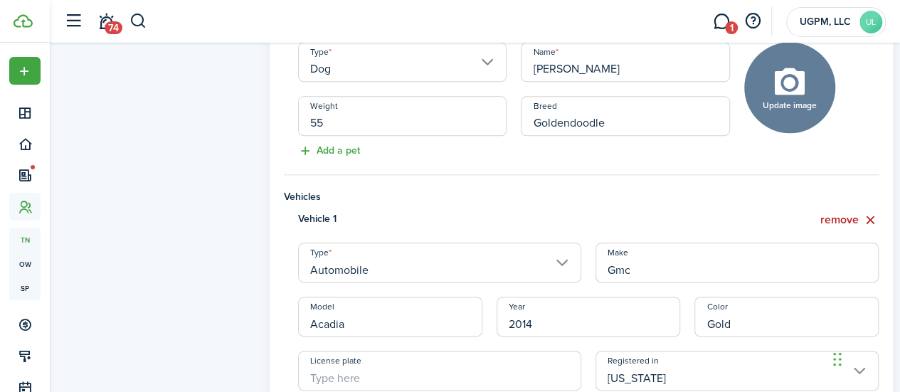
scroll to position [981, 0]
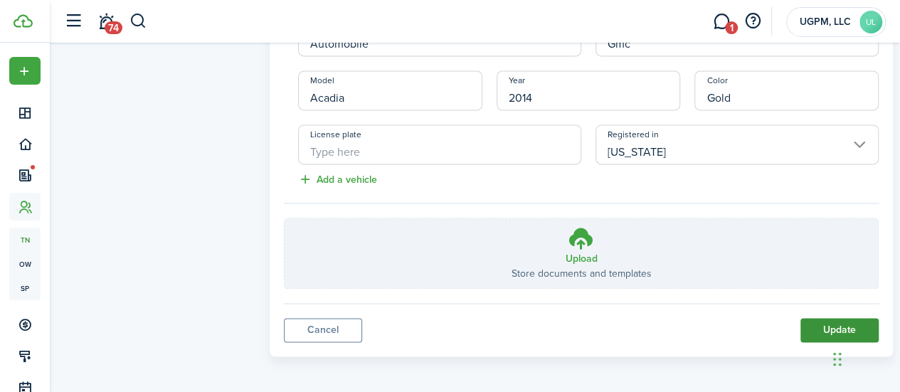
type input "[EMAIL_ADDRESS][DOMAIN_NAME]"
click at [816, 318] on button "Update" at bounding box center [840, 330] width 78 height 24
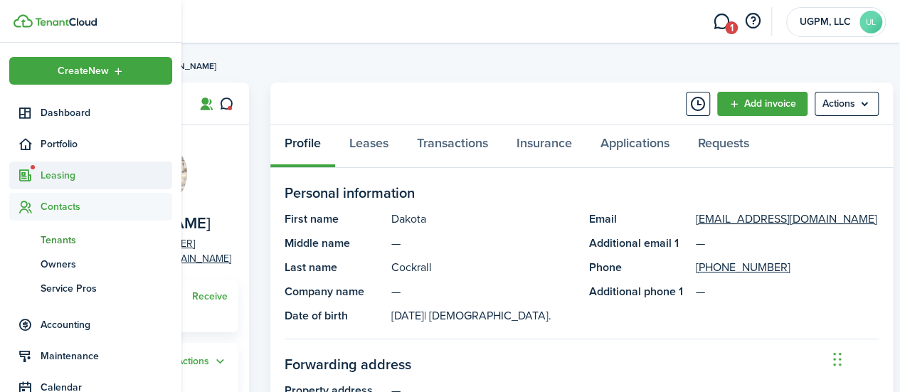
click at [33, 180] on sidebar-link-icon at bounding box center [24, 175] width 31 height 15
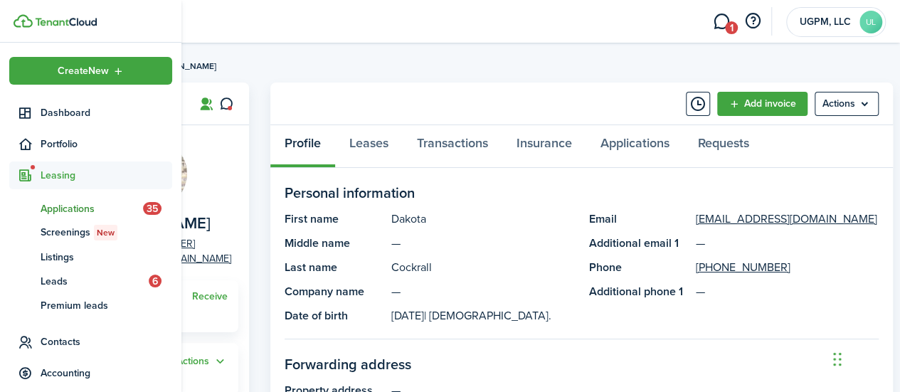
click at [53, 210] on span "Applications" at bounding box center [92, 208] width 103 height 15
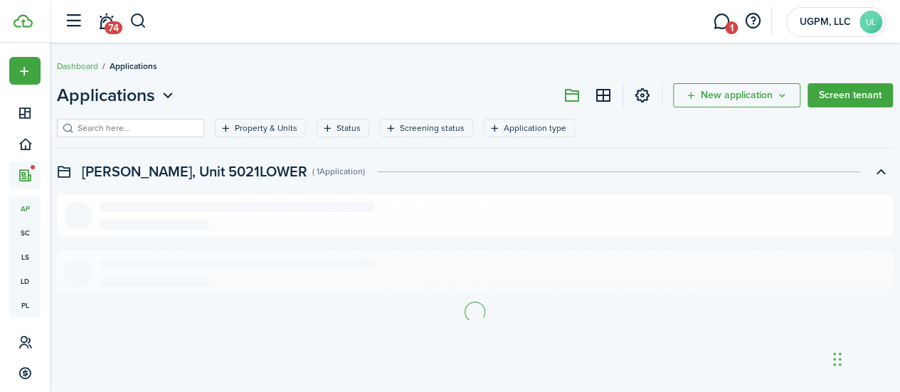
click at [115, 122] on input "search" at bounding box center [136, 129] width 125 height 14
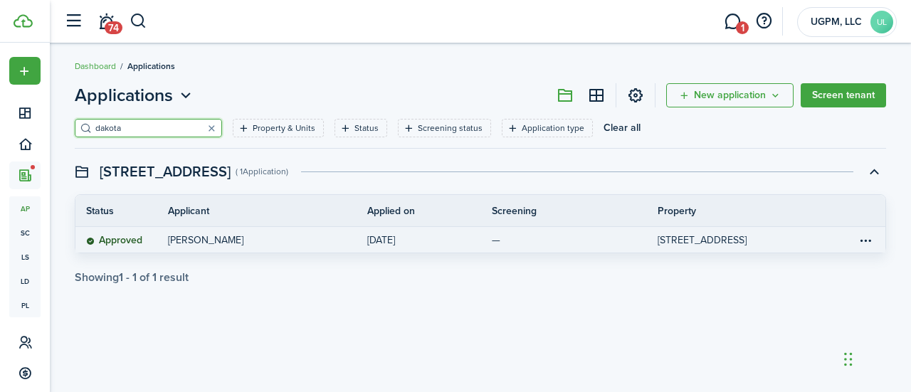
type input "dakota"
click at [600, 248] on link "—" at bounding box center [575, 240] width 166 height 26
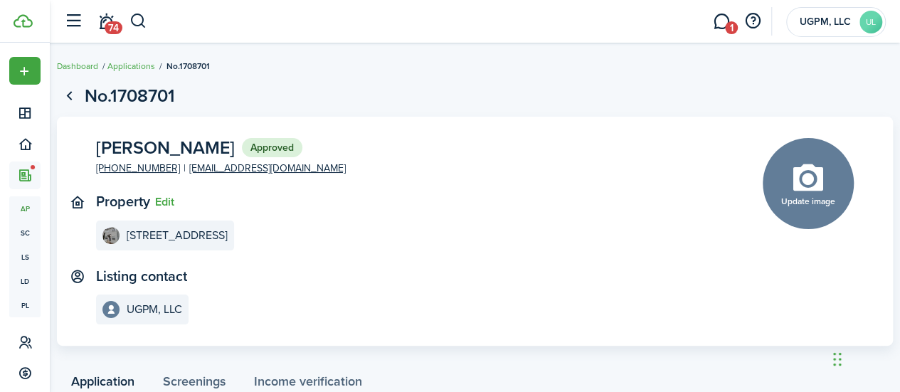
click at [542, 169] on panel-main-section "[PERSON_NAME] Approved [PHONE_NUMBER] [EMAIL_ADDRESS][DOMAIN_NAME]" at bounding box center [408, 157] width 624 height 38
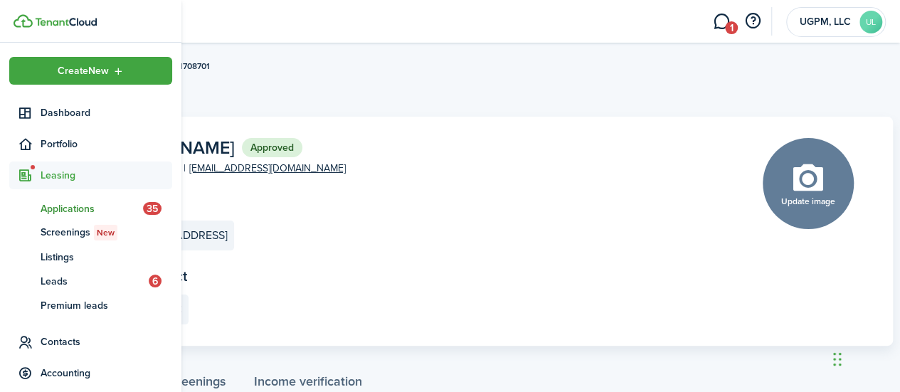
click at [63, 170] on span "Leasing" at bounding box center [107, 175] width 132 height 15
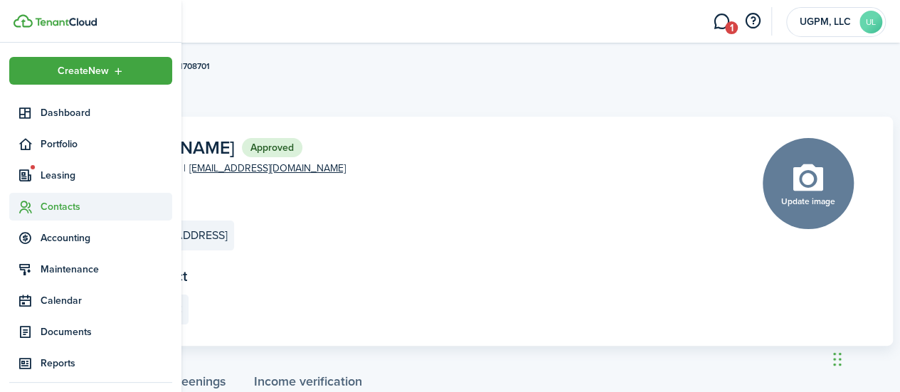
click at [61, 207] on span "Contacts" at bounding box center [107, 206] width 132 height 15
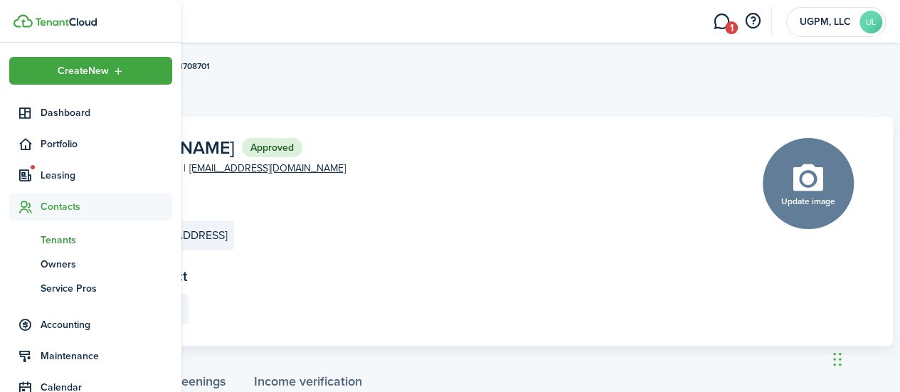
click at [61, 233] on span "Tenants" at bounding box center [107, 240] width 132 height 15
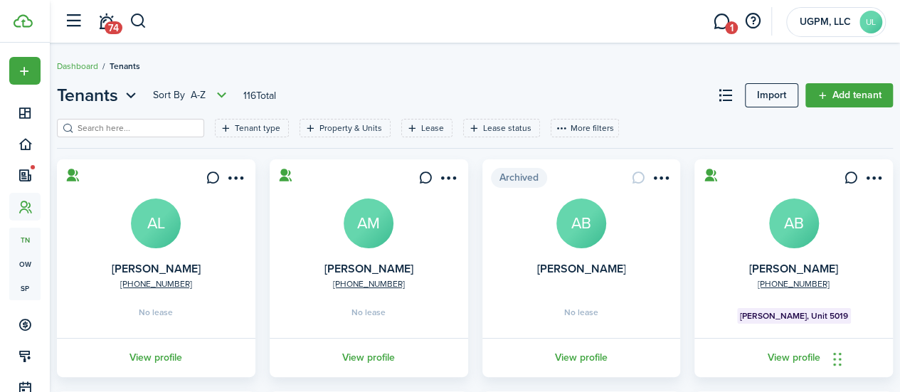
click at [188, 136] on filter-search at bounding box center [130, 128] width 147 height 19
click at [183, 126] on input "search" at bounding box center [136, 129] width 125 height 14
type input "dakota"
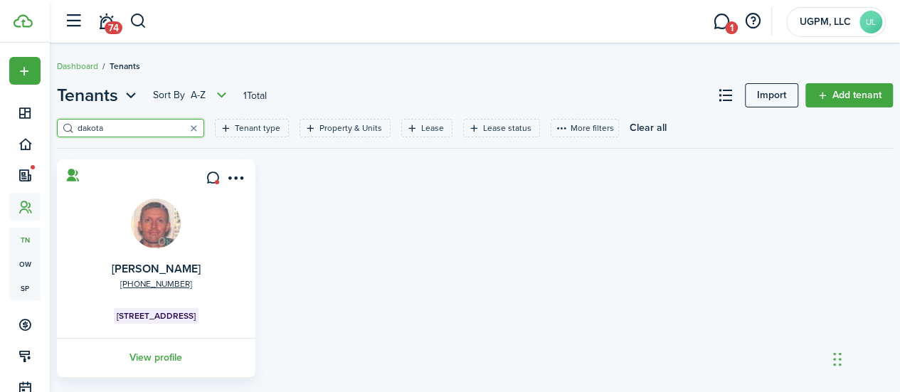
click at [171, 350] on link "View profile" at bounding box center [156, 357] width 203 height 39
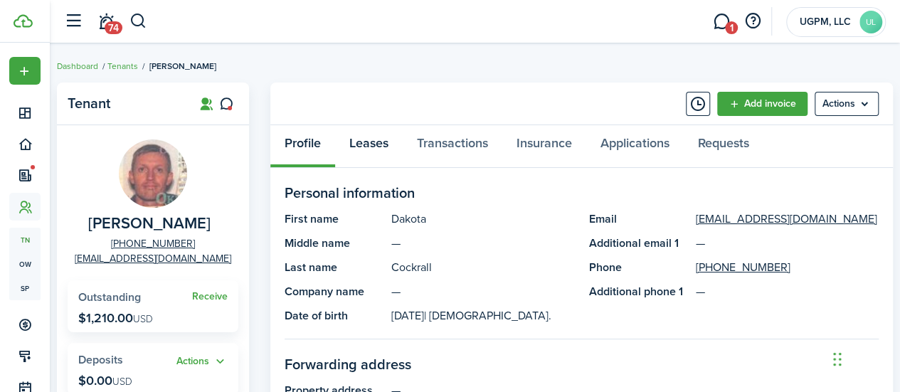
click at [376, 144] on link "Leases" at bounding box center [369, 146] width 68 height 43
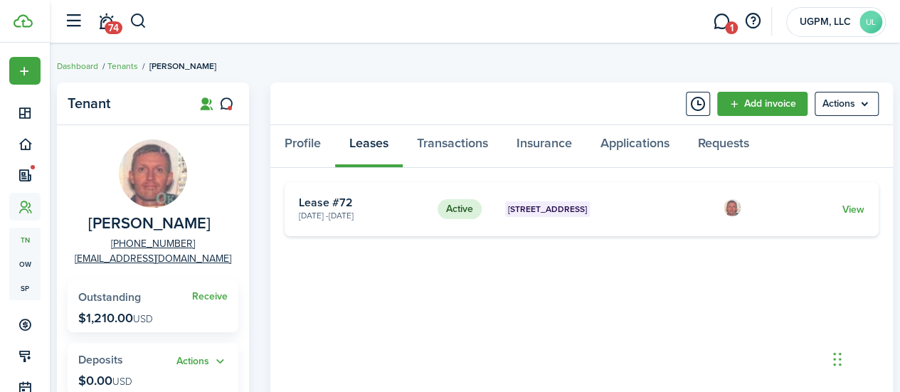
click at [865, 207] on card "Active [STREET_ADDRESS] 2 [DATE] - [DATE] Lease #72 View" at bounding box center [582, 209] width 594 height 54
click at [847, 209] on link "View" at bounding box center [854, 209] width 22 height 15
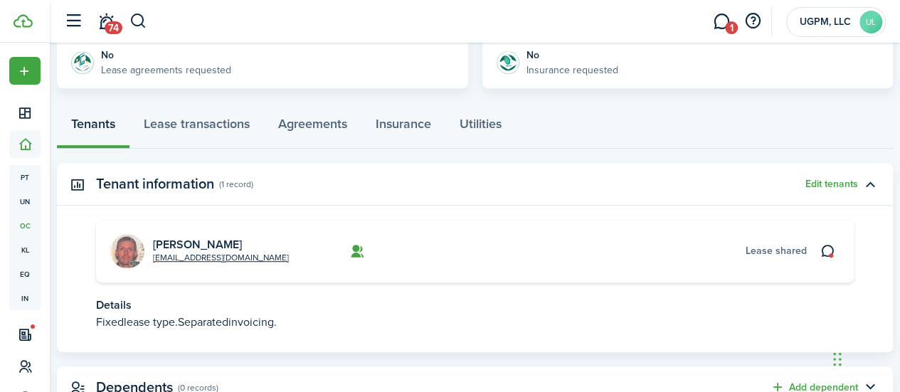
scroll to position [253, 0]
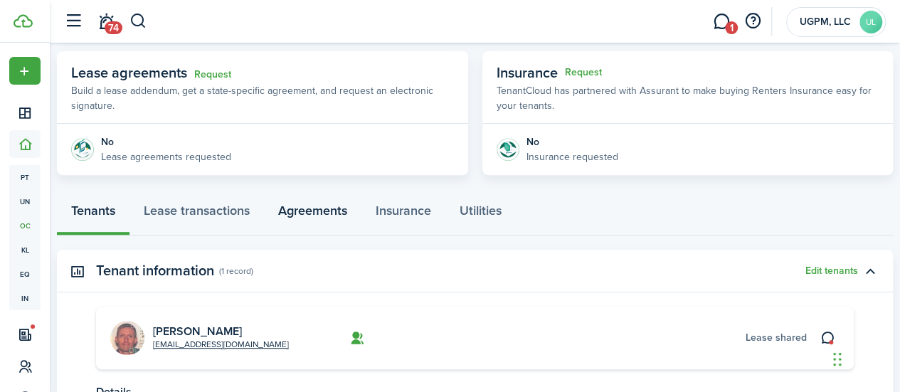
click at [356, 209] on link "Agreements" at bounding box center [313, 214] width 98 height 43
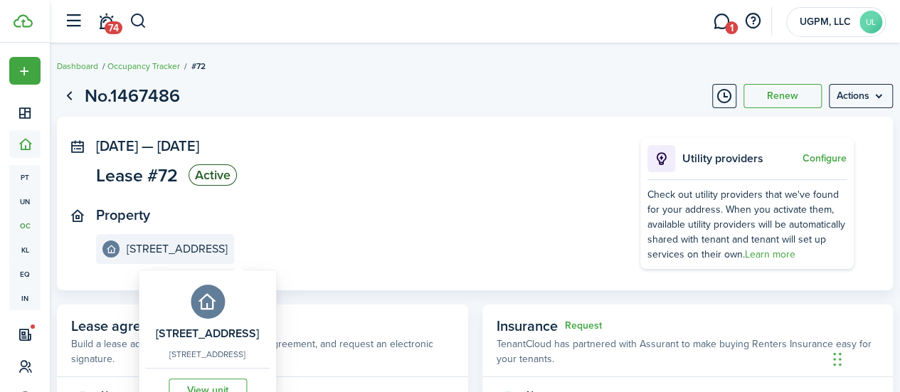
scroll to position [192, 0]
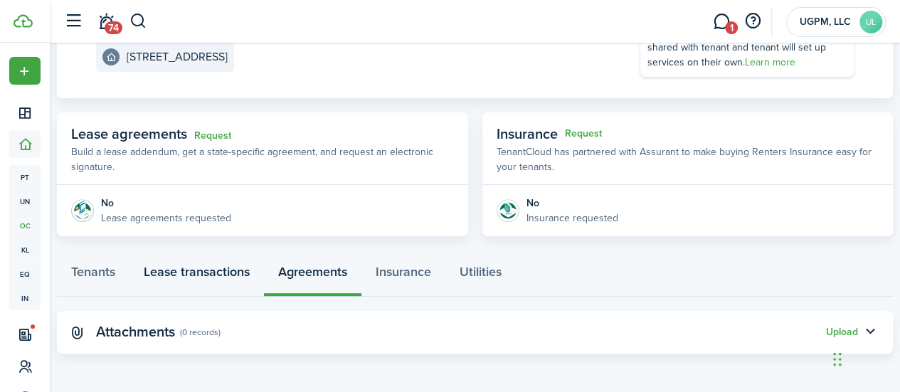
click at [211, 270] on link "Lease transactions" at bounding box center [197, 275] width 135 height 43
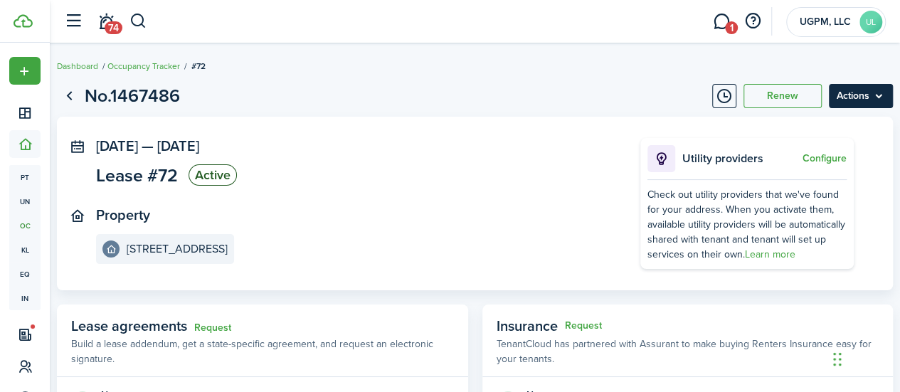
click at [849, 96] on menu-btn "Actions" at bounding box center [861, 96] width 64 height 24
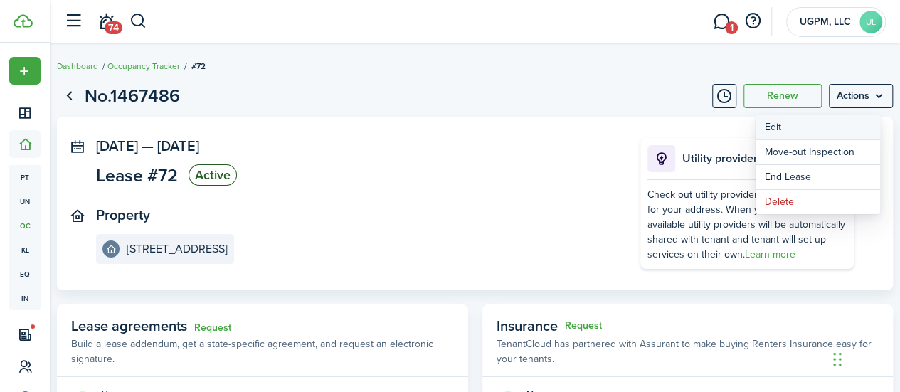
click at [773, 128] on button "Edit" at bounding box center [818, 127] width 125 height 24
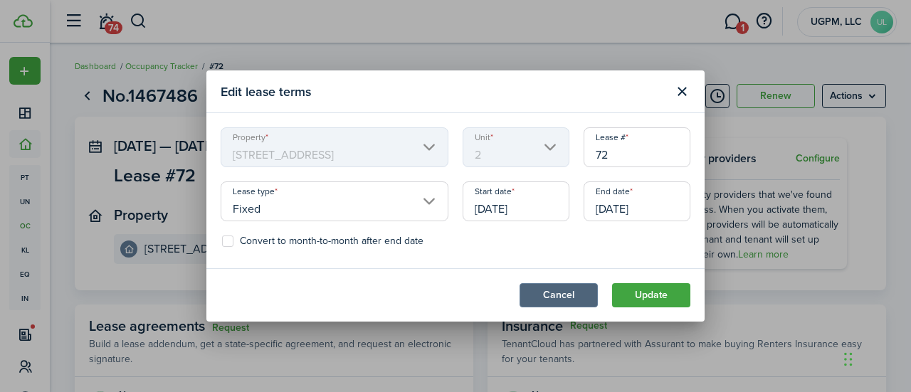
click at [558, 300] on button "Cancel" at bounding box center [559, 295] width 78 height 24
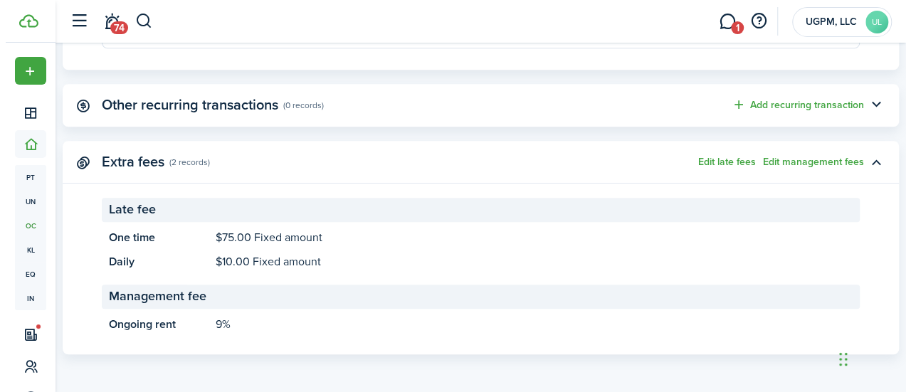
scroll to position [530, 0]
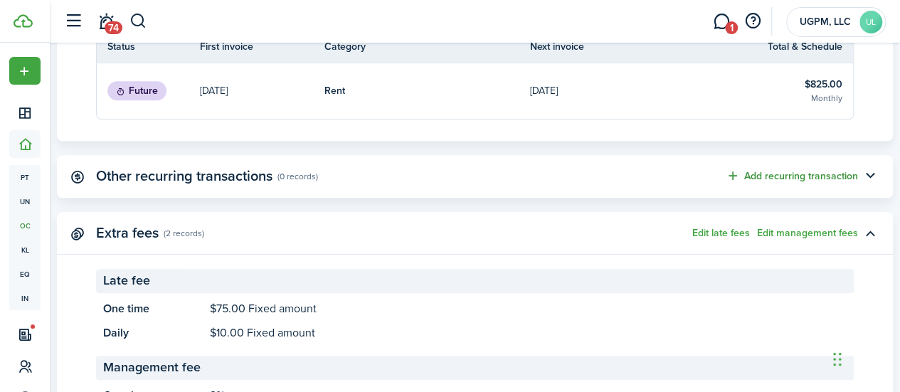
click at [776, 169] on button "Add recurring transaction" at bounding box center [792, 176] width 132 height 16
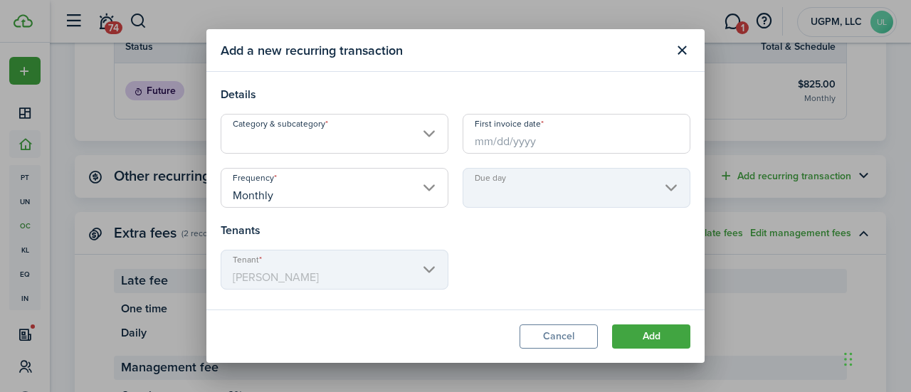
click at [395, 147] on input "Category & subcategory" at bounding box center [335, 134] width 228 height 40
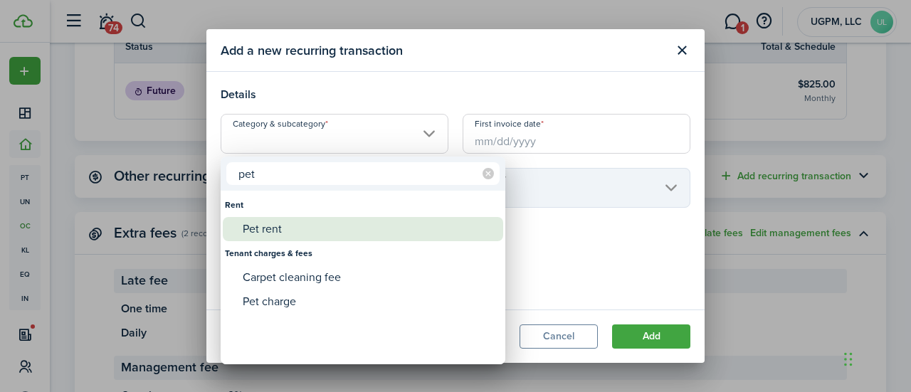
type input "pet"
click at [308, 240] on div "Pet rent" at bounding box center [369, 229] width 252 height 24
type input "Rent / Pet rent"
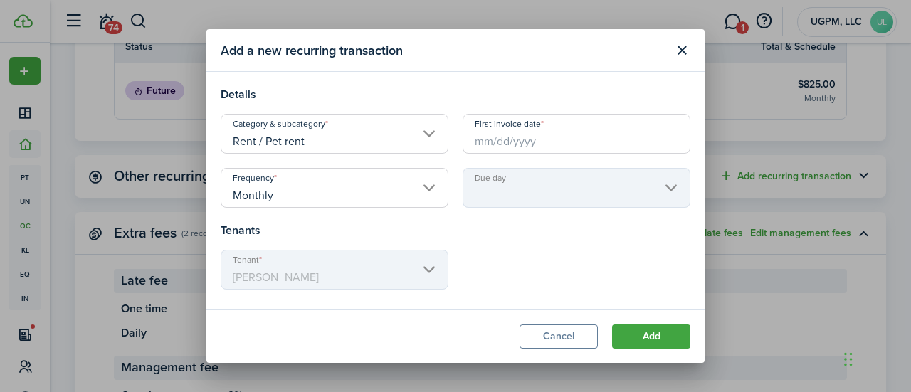
click at [514, 141] on input "First invoice date" at bounding box center [577, 134] width 228 height 40
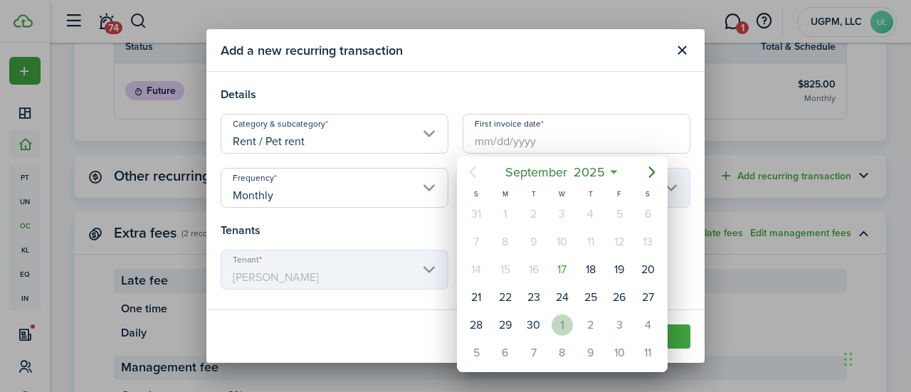
click at [570, 321] on div "1" at bounding box center [562, 325] width 21 height 21
type input "[DATE]"
type input "1st"
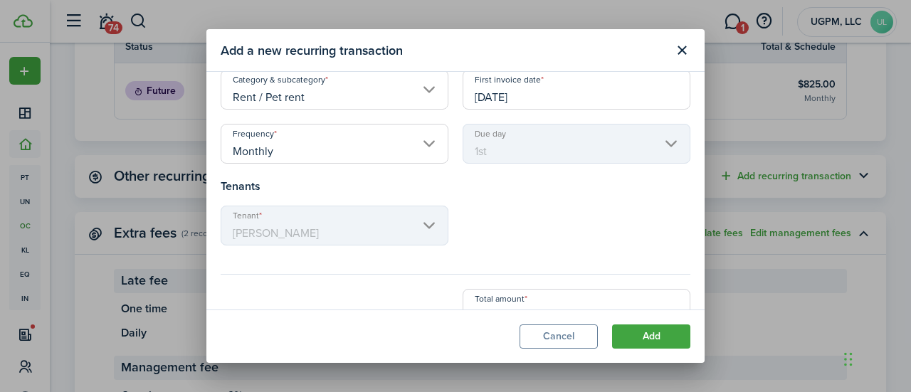
scroll to position [78, 0]
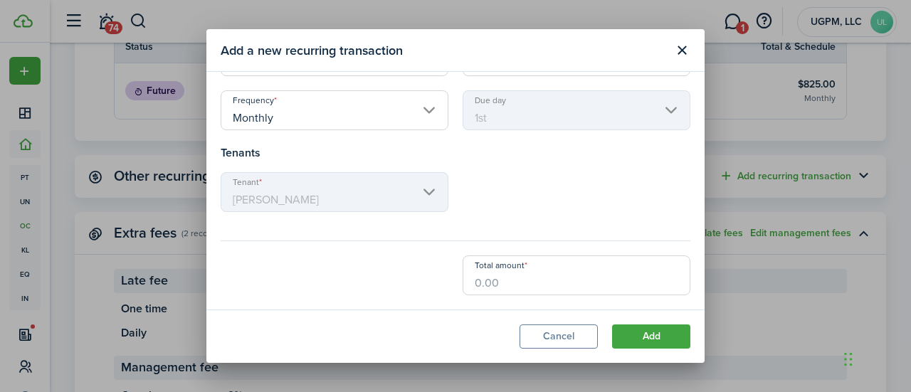
click at [562, 288] on input "Total amount" at bounding box center [577, 276] width 228 height 40
type input "$35.00"
click at [552, 179] on div "Tenant [PERSON_NAME]" at bounding box center [456, 199] width 484 height 54
click at [650, 335] on button "Add" at bounding box center [651, 337] width 78 height 24
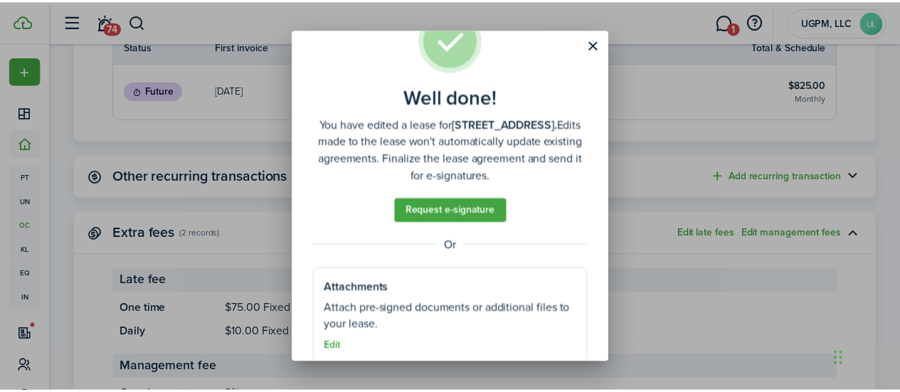
scroll to position [90, 0]
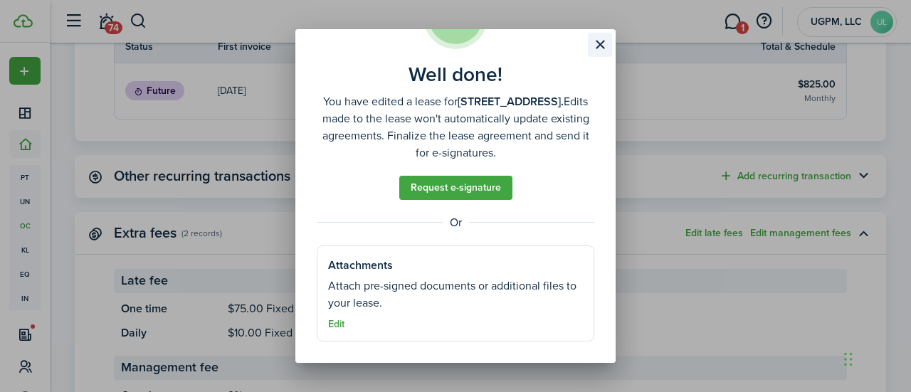
click at [599, 36] on button "Close modal" at bounding box center [600, 45] width 24 height 24
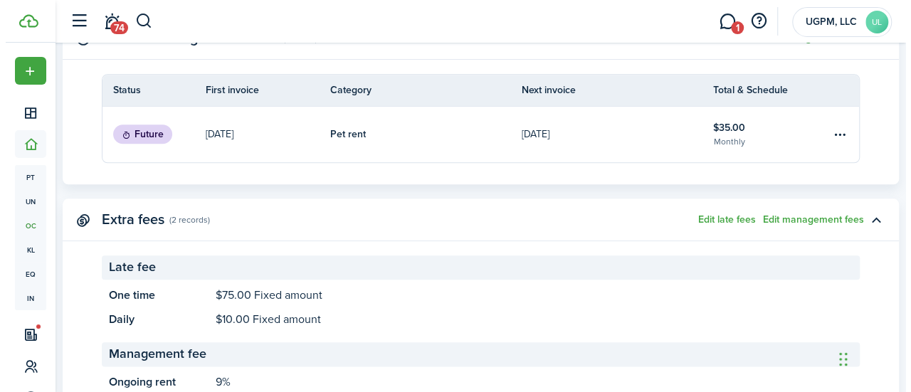
scroll to position [582, 0]
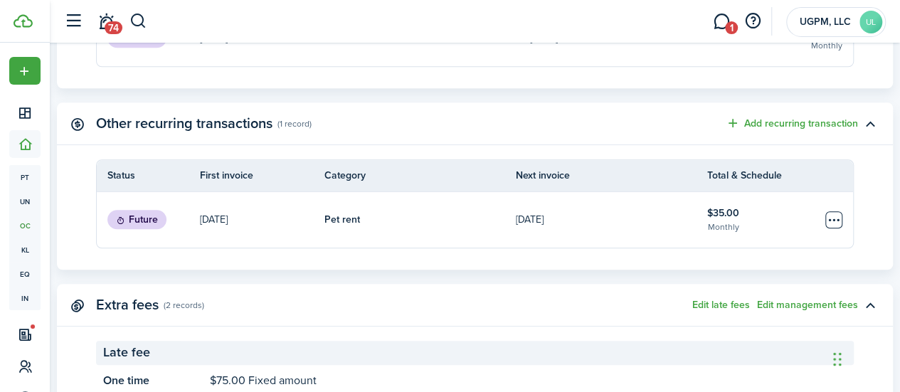
click at [825, 216] on link at bounding box center [839, 220] width 28 height 56
click at [826, 224] on table-menu-btn-icon "Open menu" at bounding box center [834, 219] width 17 height 17
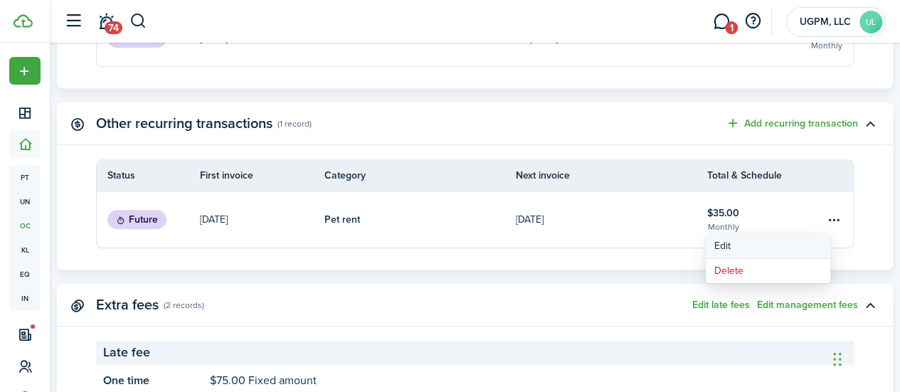
click at [762, 249] on button "Edit" at bounding box center [768, 246] width 125 height 24
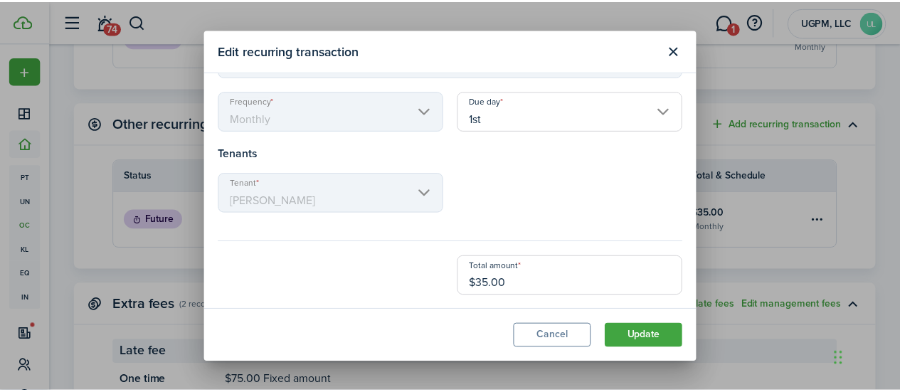
scroll to position [78, 0]
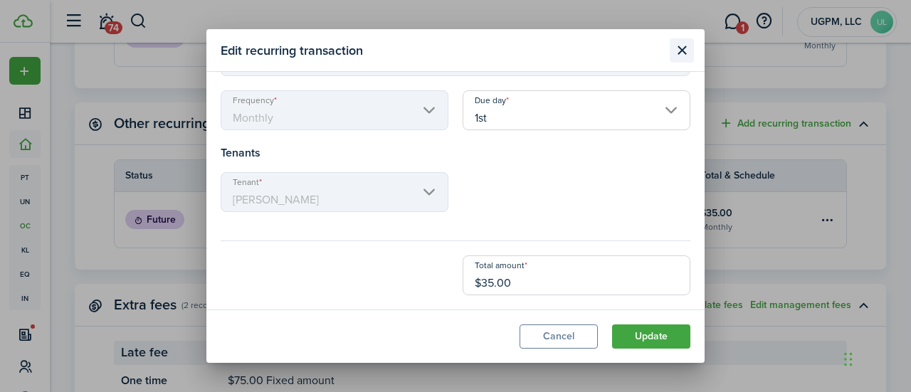
click at [681, 46] on button "Close modal" at bounding box center [682, 50] width 24 height 24
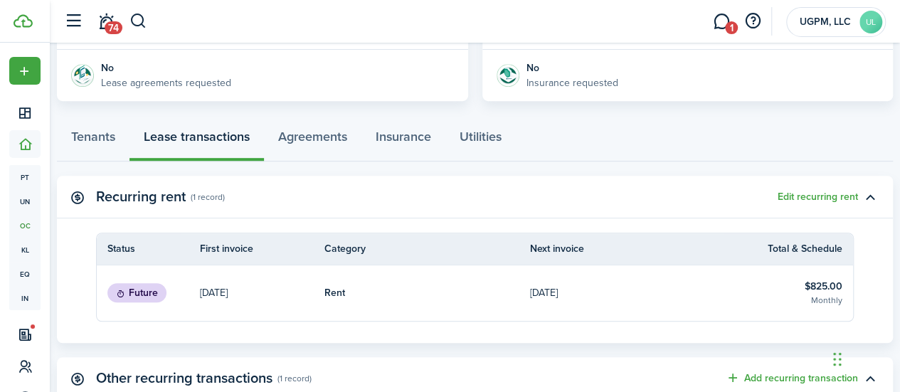
scroll to position [298, 0]
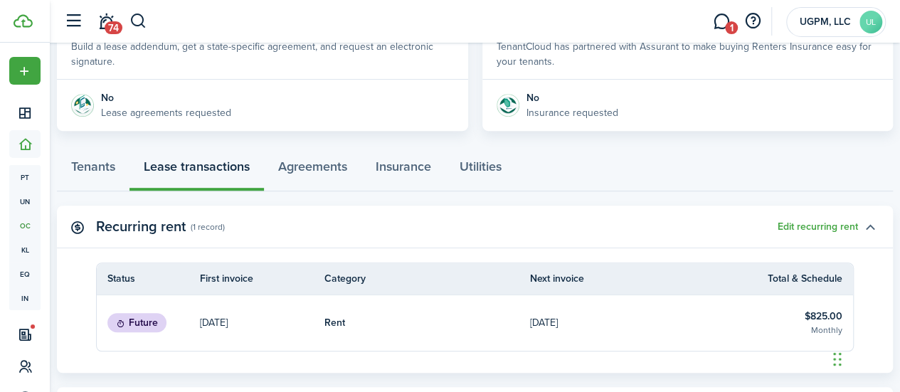
click at [858, 226] on button "button" at bounding box center [870, 227] width 24 height 24
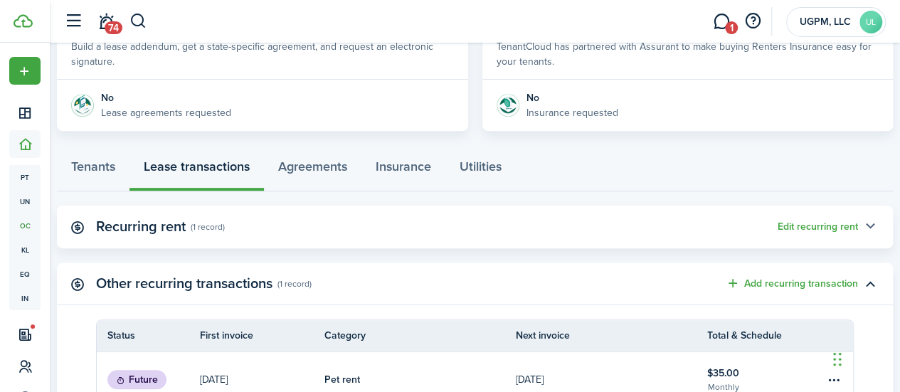
click at [858, 227] on button "button" at bounding box center [870, 227] width 24 height 24
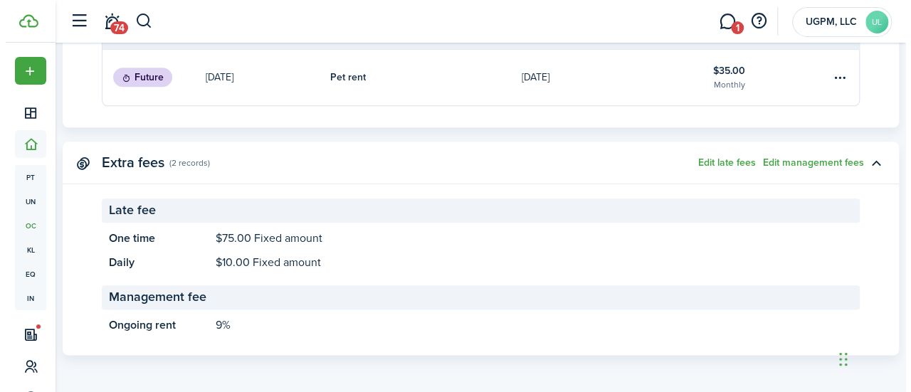
scroll to position [725, 0]
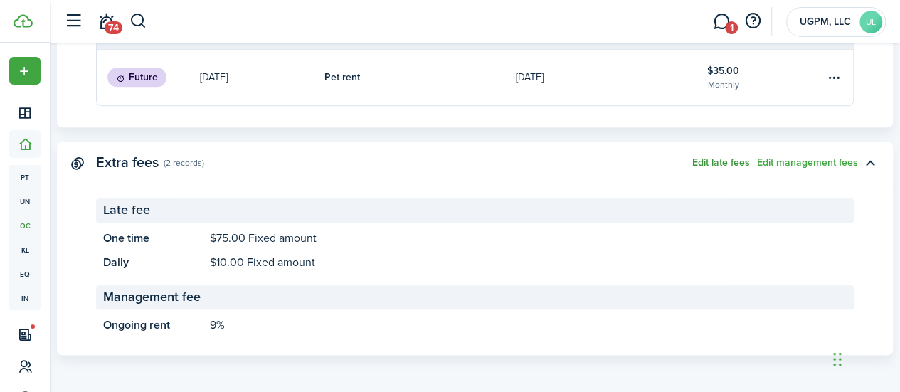
click at [723, 165] on button "Edit late fees" at bounding box center [722, 162] width 58 height 11
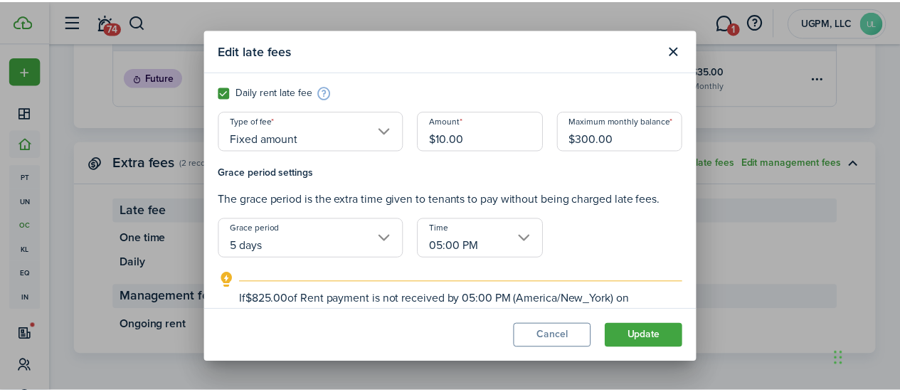
scroll to position [216, 0]
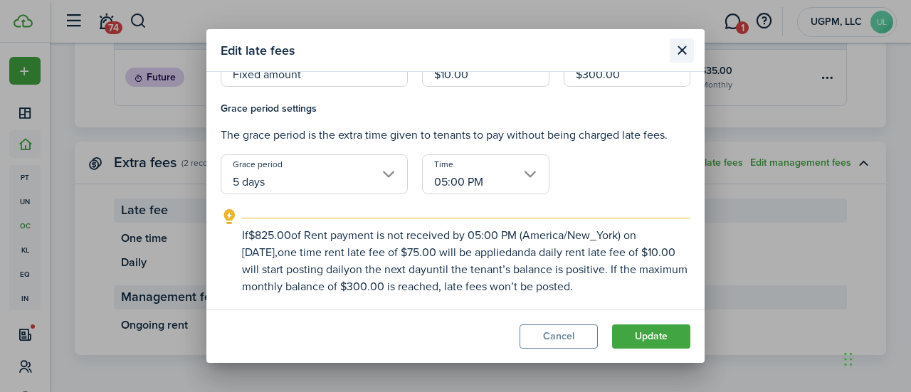
click at [690, 48] on button "Close modal" at bounding box center [682, 50] width 24 height 24
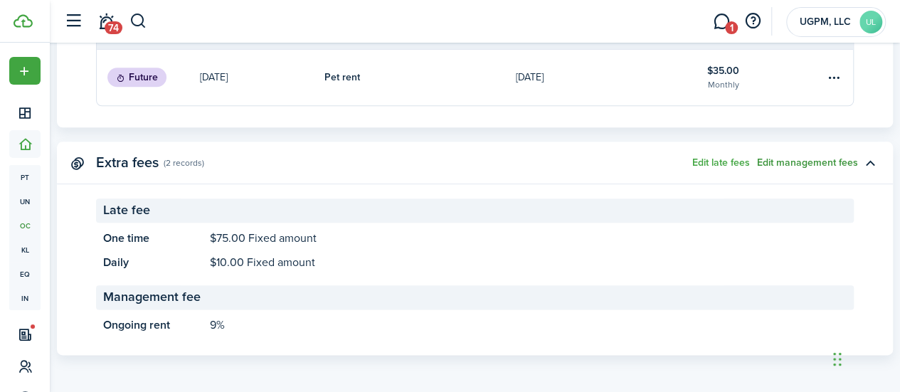
click at [772, 161] on button "Edit management fees" at bounding box center [807, 162] width 101 height 11
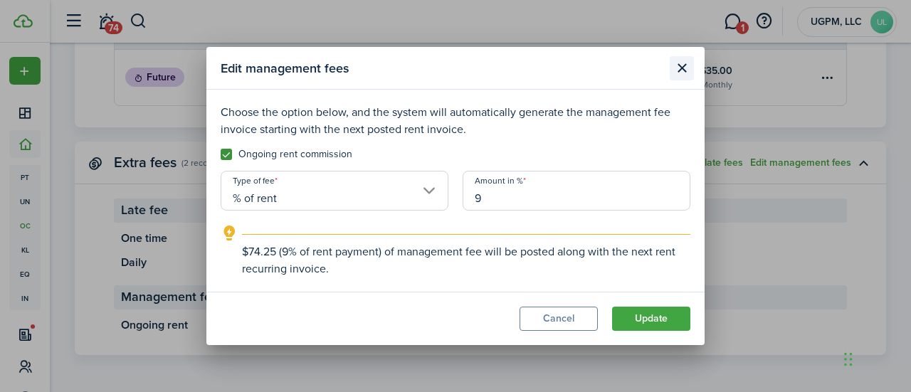
click at [682, 70] on button "Close modal" at bounding box center [682, 68] width 24 height 24
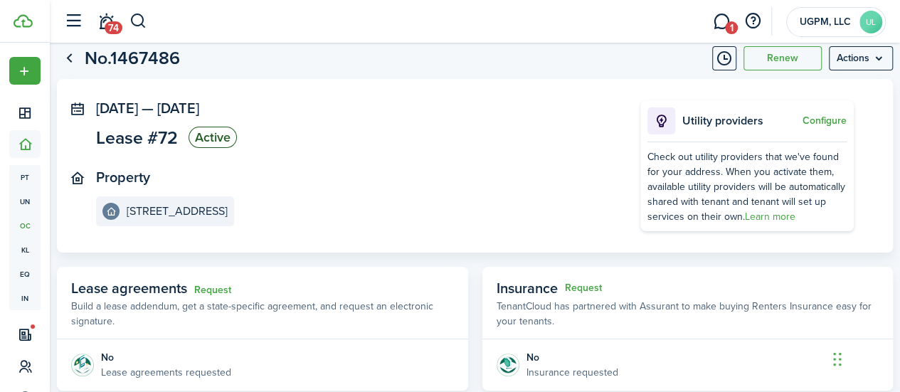
scroll to position [0, 0]
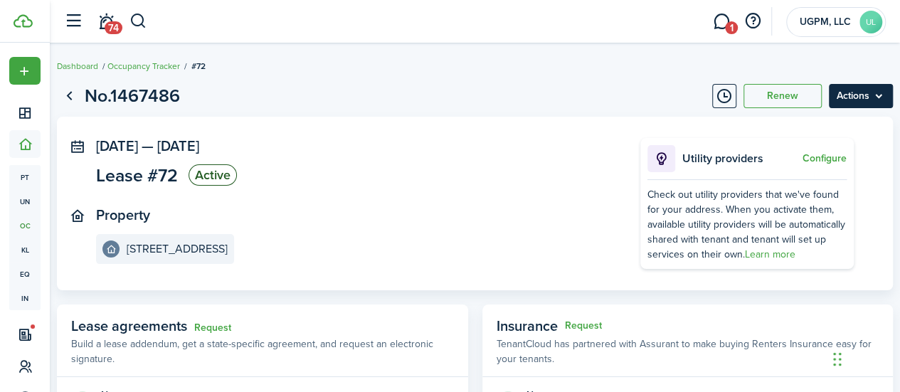
click at [849, 98] on menu-btn "Actions" at bounding box center [861, 96] width 64 height 24
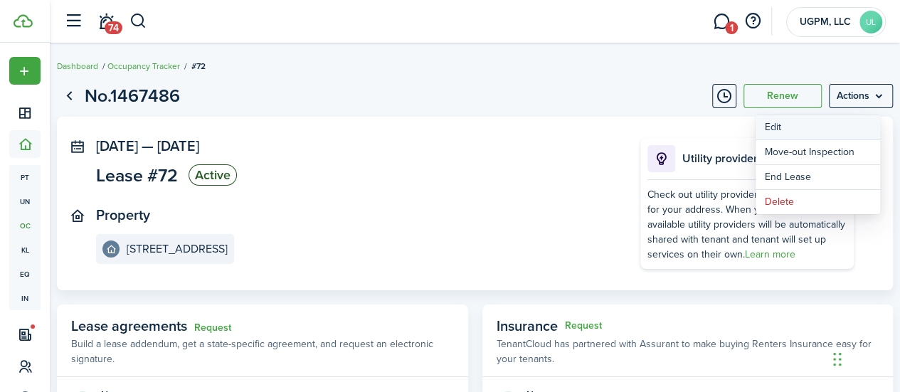
click at [808, 127] on button "Edit" at bounding box center [818, 127] width 125 height 24
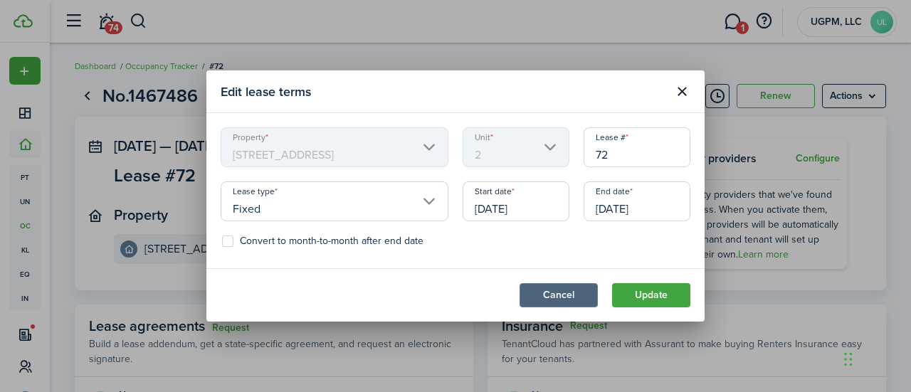
click at [542, 296] on button "Cancel" at bounding box center [559, 295] width 78 height 24
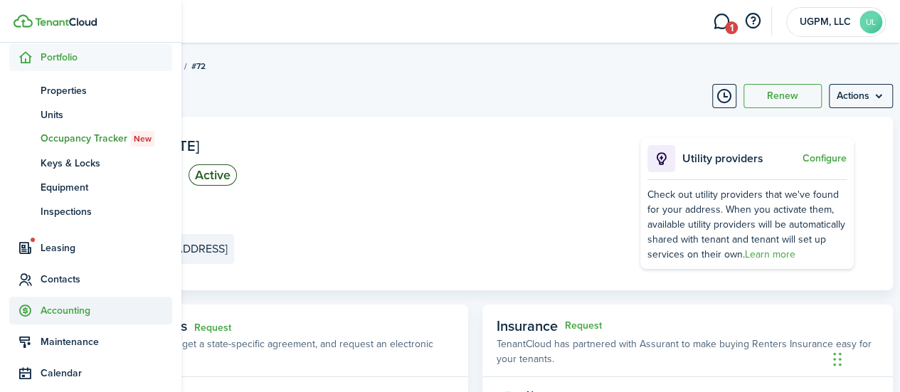
scroll to position [194, 0]
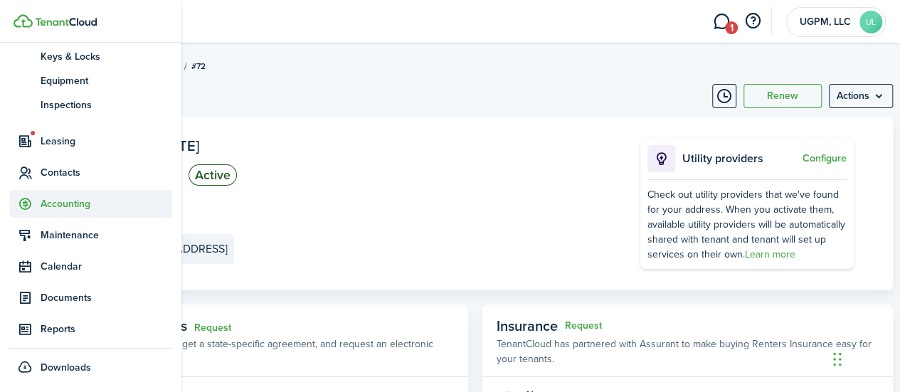
click at [80, 199] on span "Accounting" at bounding box center [107, 203] width 132 height 15
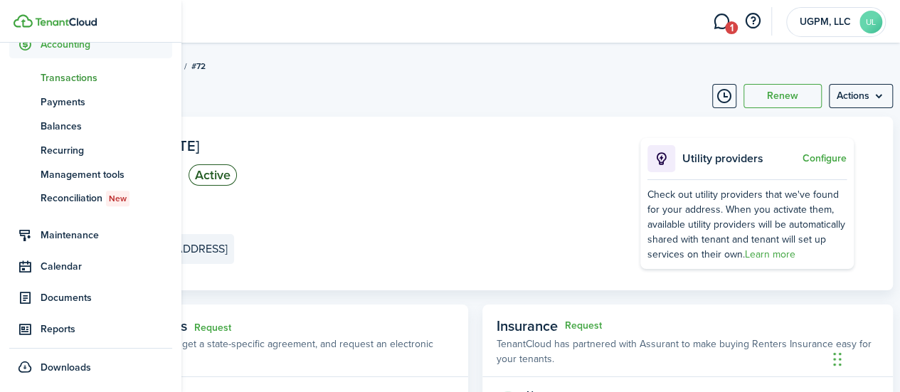
click at [85, 75] on span "Transactions" at bounding box center [107, 77] width 132 height 15
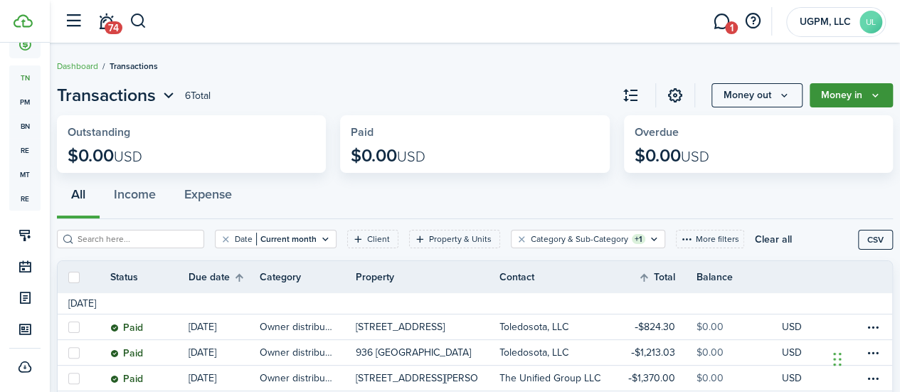
click at [826, 99] on button "Money in" at bounding box center [851, 95] width 83 height 24
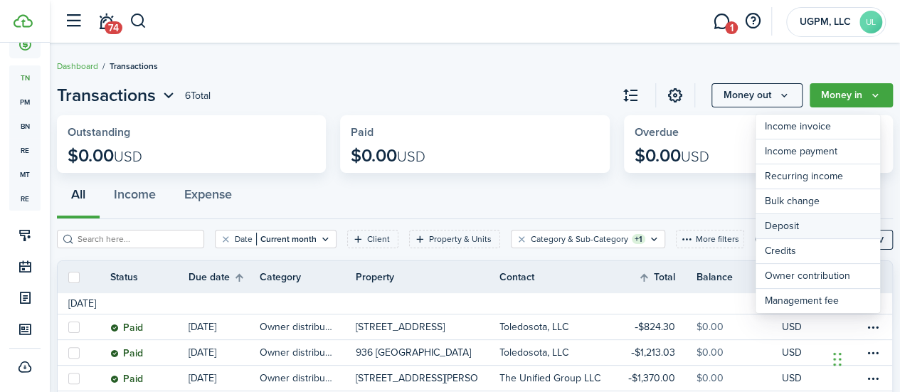
click at [803, 226] on link "Deposit" at bounding box center [818, 226] width 125 height 25
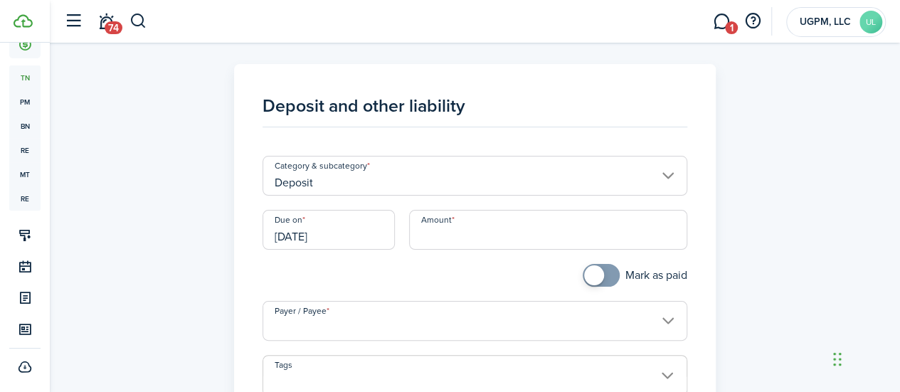
click at [511, 186] on input "Deposit" at bounding box center [475, 176] width 425 height 40
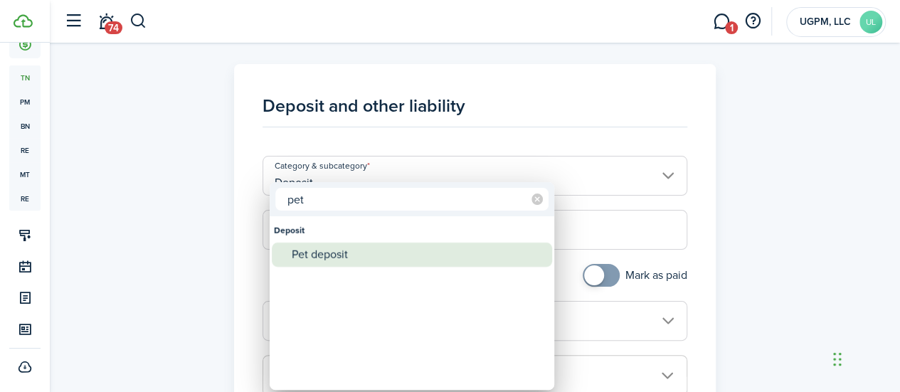
type input "pet"
click at [414, 247] on div "Pet deposit" at bounding box center [418, 255] width 252 height 24
type input "Deposit / Pet deposit"
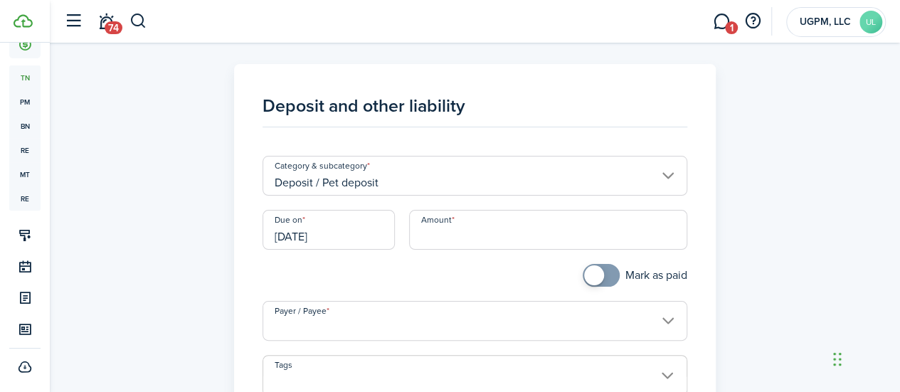
click at [456, 231] on input "Amount" at bounding box center [548, 230] width 278 height 40
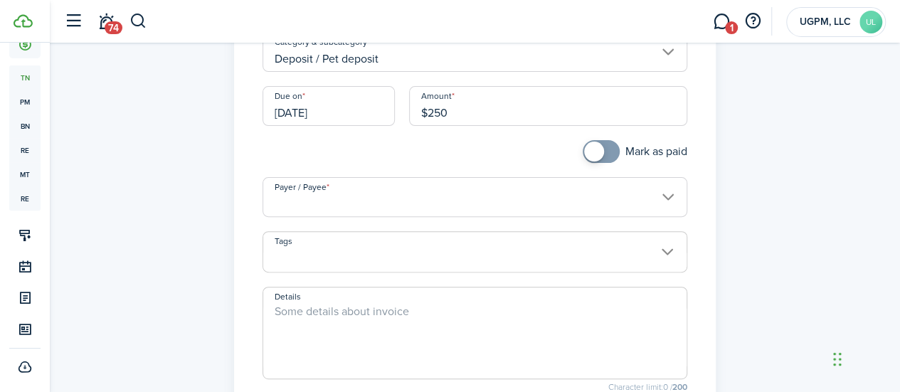
scroll to position [214, 0]
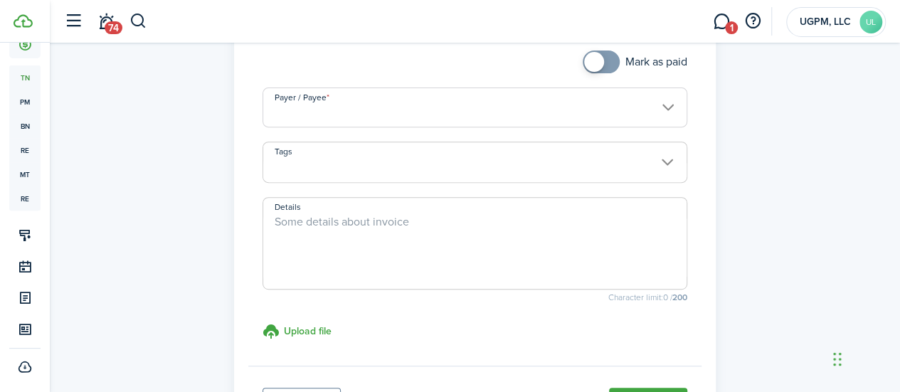
click at [446, 116] on input "Payer / Payee" at bounding box center [475, 108] width 425 height 40
type input "$250.00"
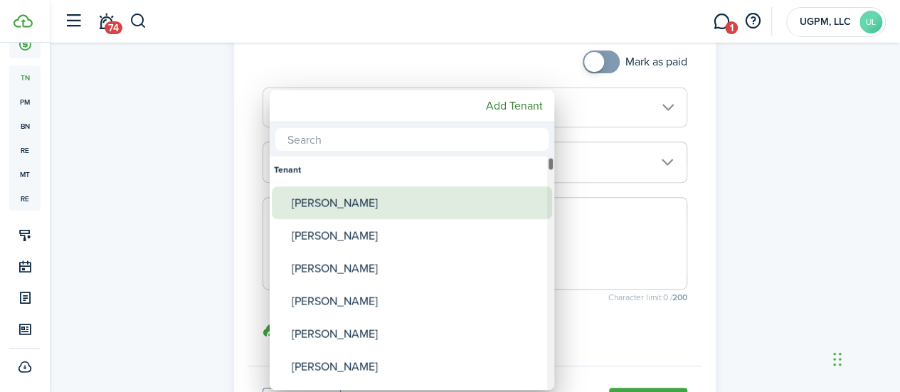
click at [382, 202] on div "[PERSON_NAME]" at bounding box center [418, 202] width 252 height 33
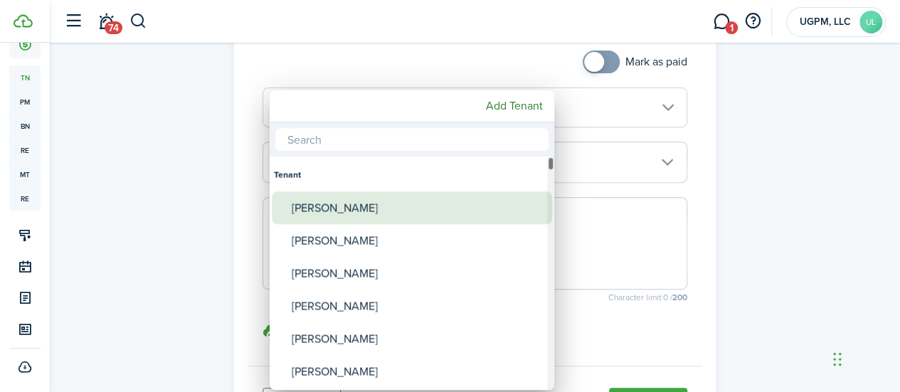
click at [379, 202] on div "[PERSON_NAME]" at bounding box center [418, 207] width 252 height 33
type input "[PERSON_NAME]"
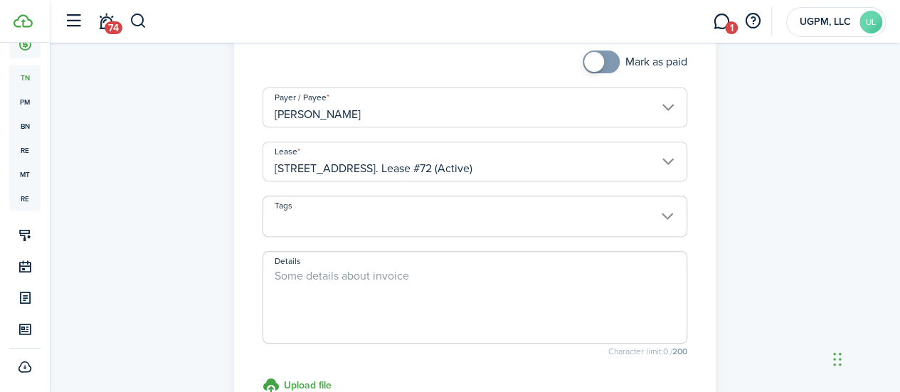
click at [419, 203] on input "Tags" at bounding box center [475, 204] width 424 height 17
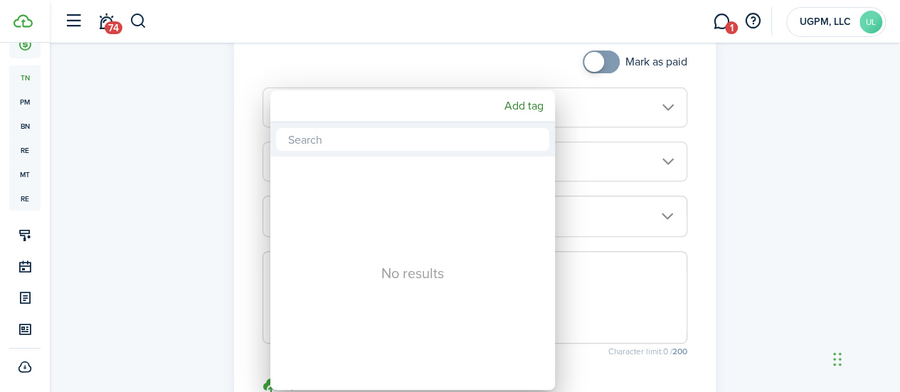
click at [594, 220] on div at bounding box center [450, 196] width 1128 height 620
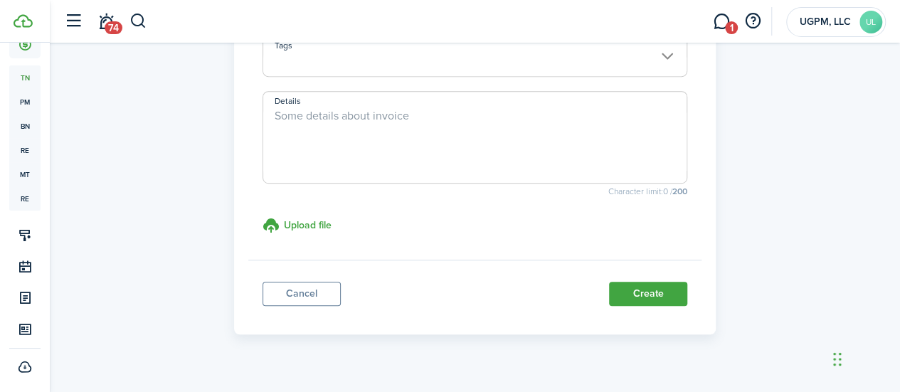
scroll to position [396, 0]
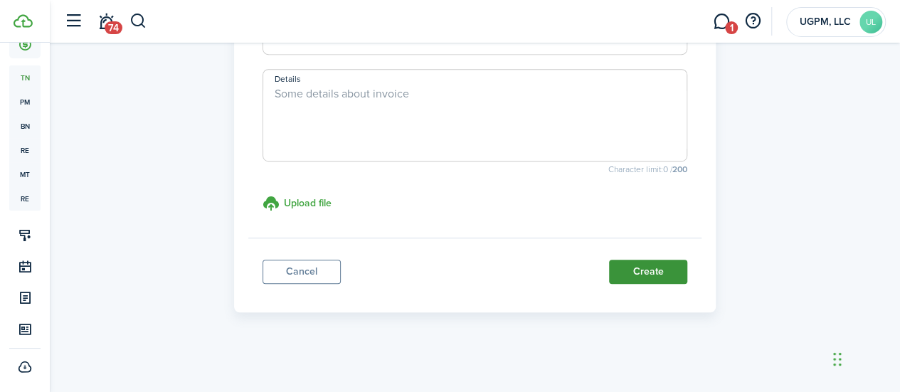
click at [643, 271] on button "Create" at bounding box center [648, 272] width 78 height 24
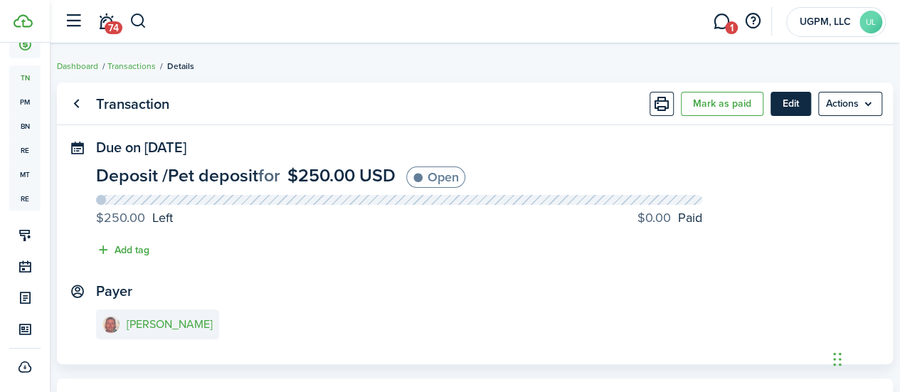
click at [771, 107] on button "Edit" at bounding box center [791, 104] width 41 height 24
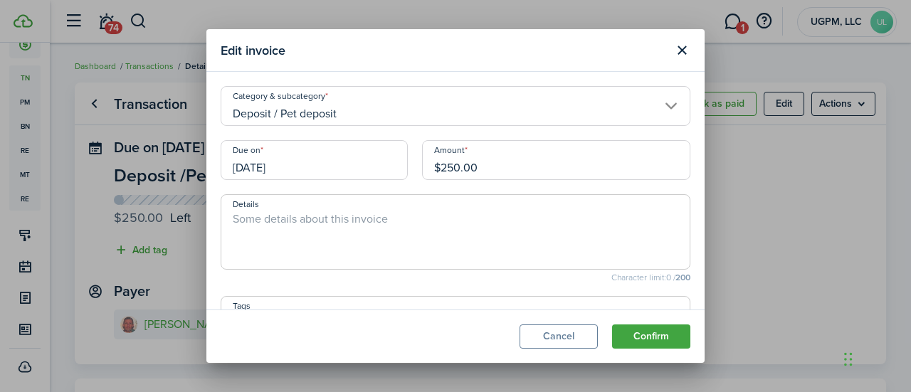
click at [251, 163] on input "[DATE]" at bounding box center [314, 160] width 187 height 40
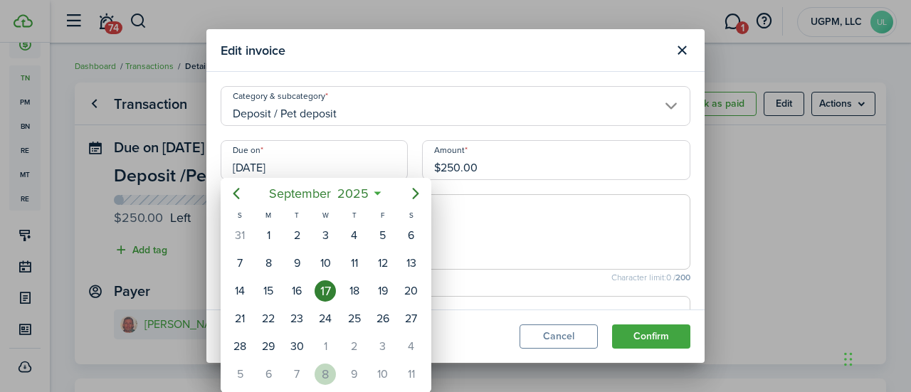
click at [324, 368] on div "8" at bounding box center [325, 374] width 21 height 21
type input "[DATE]"
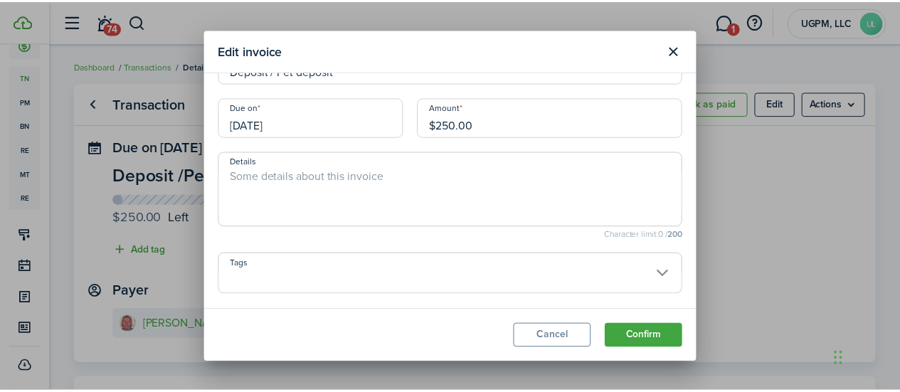
scroll to position [77, 0]
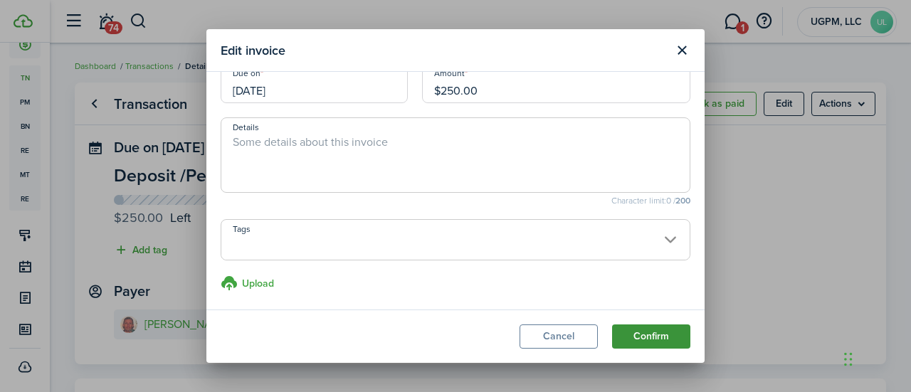
click at [657, 334] on button "Confirm" at bounding box center [651, 337] width 78 height 24
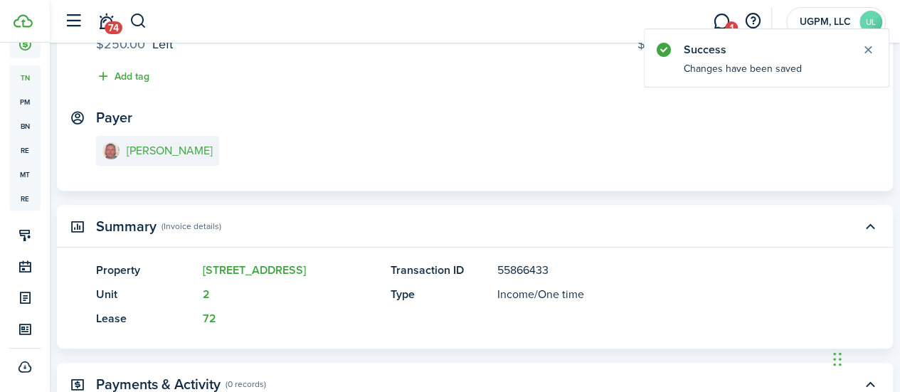
scroll to position [0, 0]
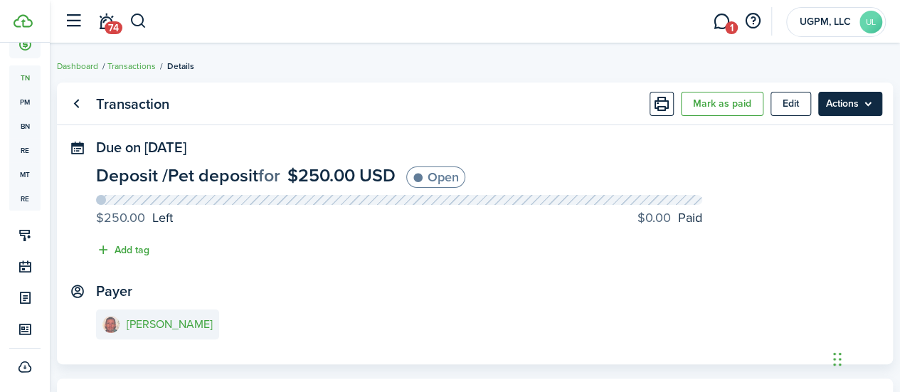
click at [833, 110] on menu-btn "Actions" at bounding box center [851, 104] width 64 height 24
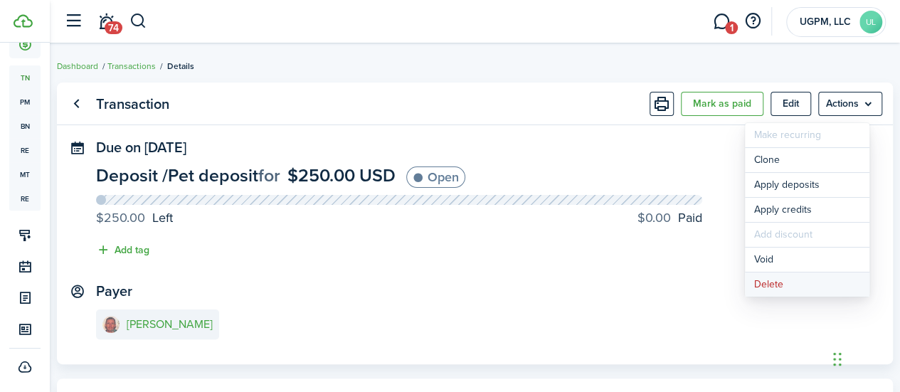
click at [774, 278] on button "Delete" at bounding box center [807, 285] width 125 height 24
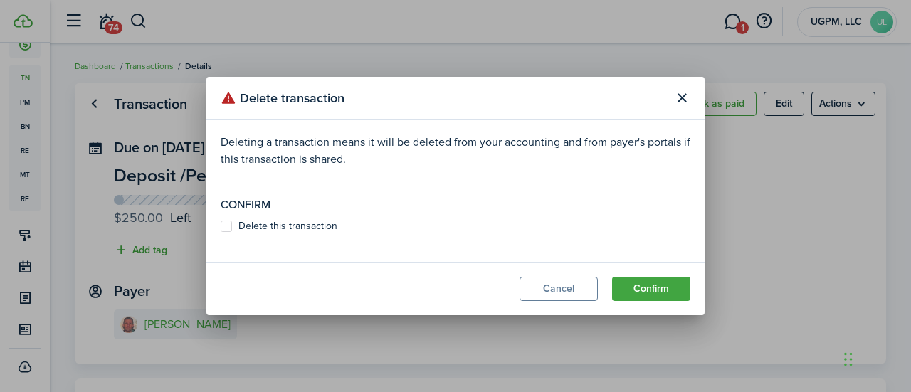
click at [317, 228] on label "Delete this transaction" at bounding box center [279, 226] width 117 height 11
click at [221, 227] on input "Delete this transaction" at bounding box center [220, 226] width 1 height 1
checkbox input "true"
click at [661, 303] on modal-footer "Cancel Confirm" at bounding box center [455, 288] width 498 height 53
click at [659, 297] on button "Confirm" at bounding box center [651, 289] width 78 height 24
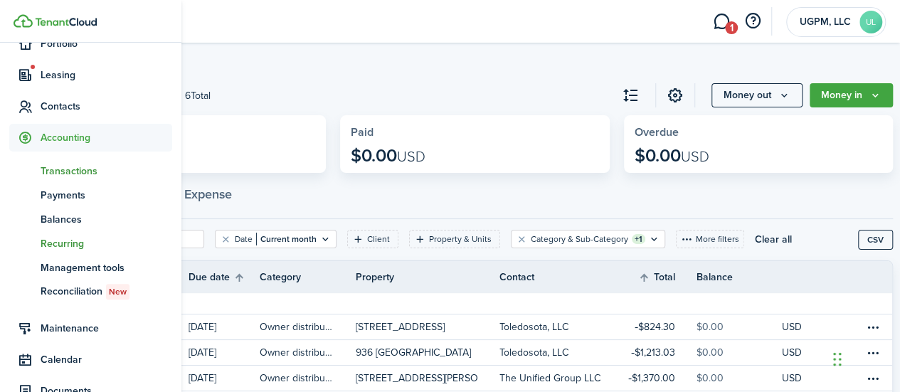
scroll to position [51, 0]
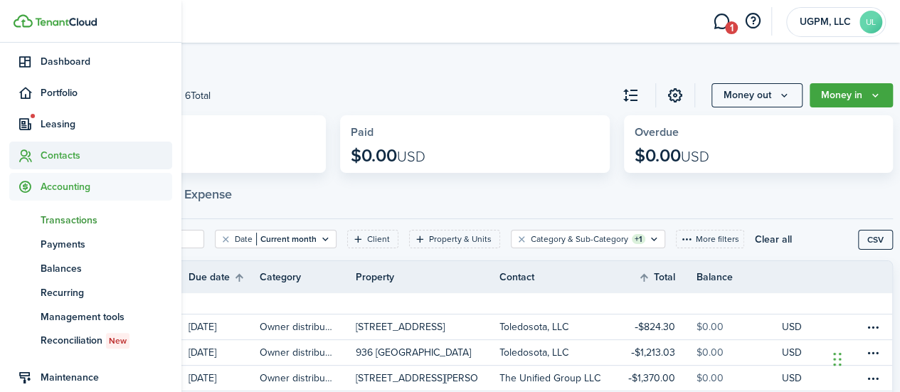
click at [64, 155] on span "Contacts" at bounding box center [107, 155] width 132 height 15
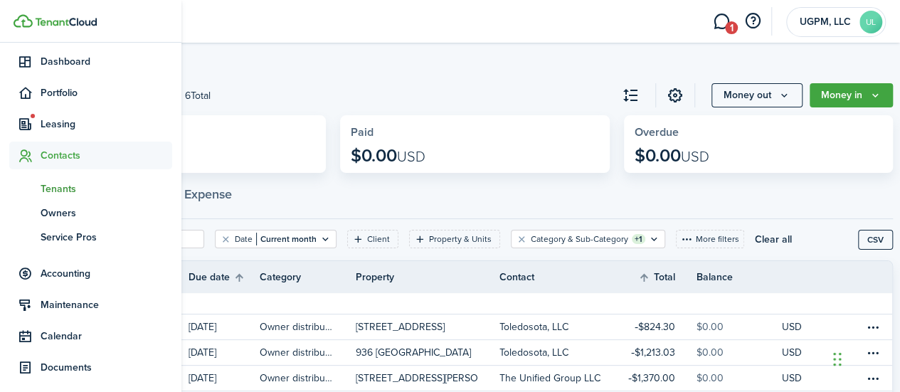
click at [80, 192] on span "Tenants" at bounding box center [107, 189] width 132 height 15
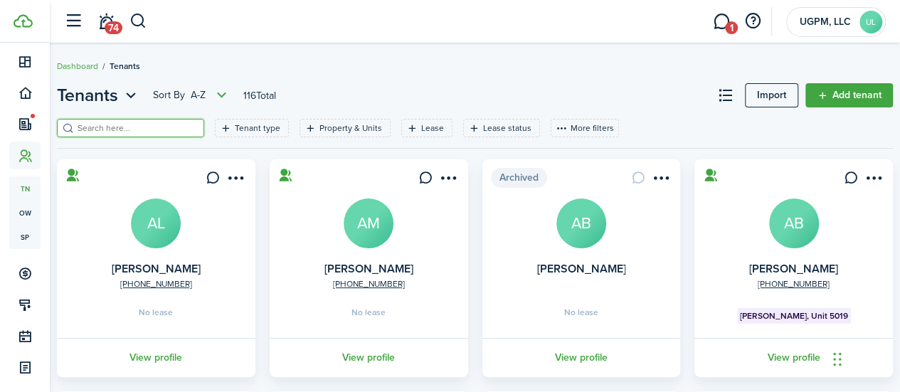
click at [187, 130] on input "search" at bounding box center [136, 129] width 125 height 14
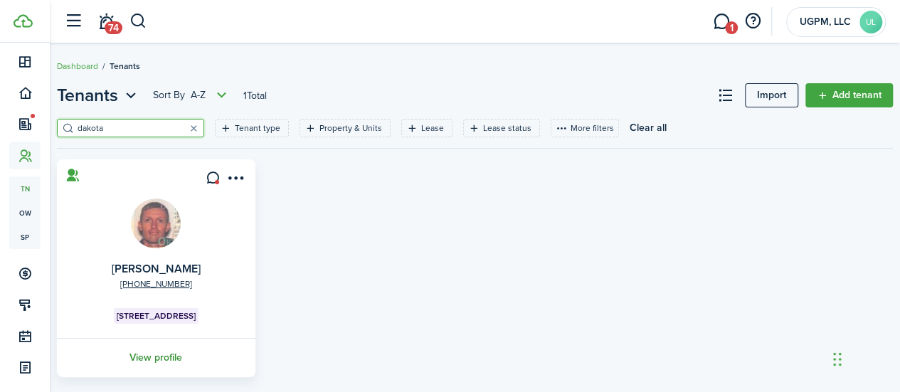
type input "dakota"
click at [190, 358] on link "View profile" at bounding box center [156, 357] width 203 height 39
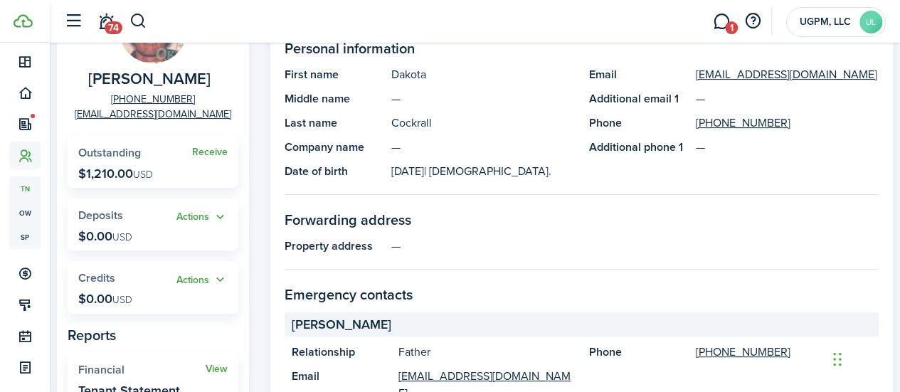
scroll to position [71, 0]
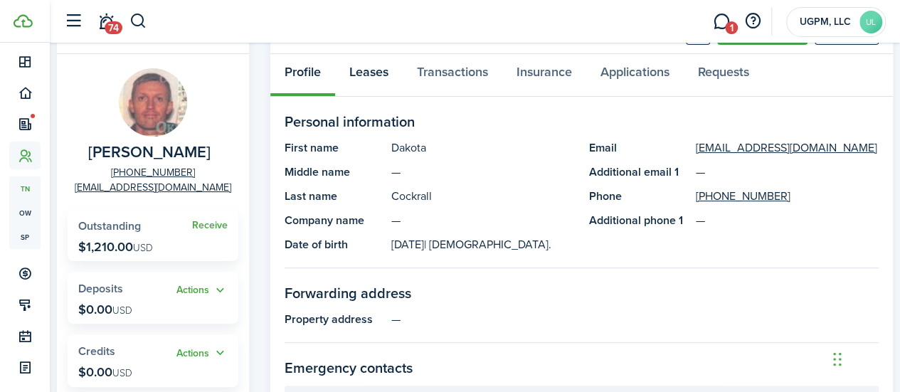
click at [393, 78] on link "Leases" at bounding box center [369, 75] width 68 height 43
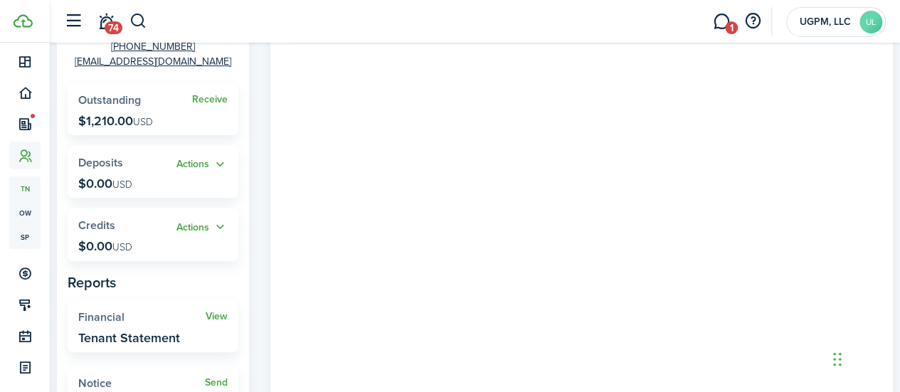
scroll to position [71, 0]
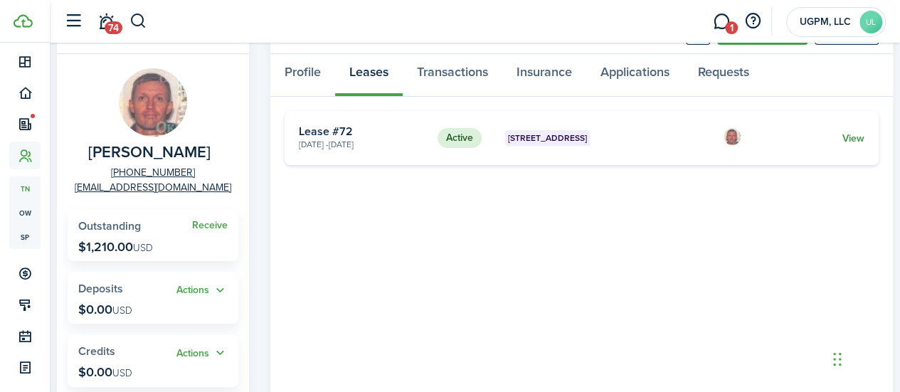
click at [847, 143] on link "View" at bounding box center [854, 138] width 22 height 15
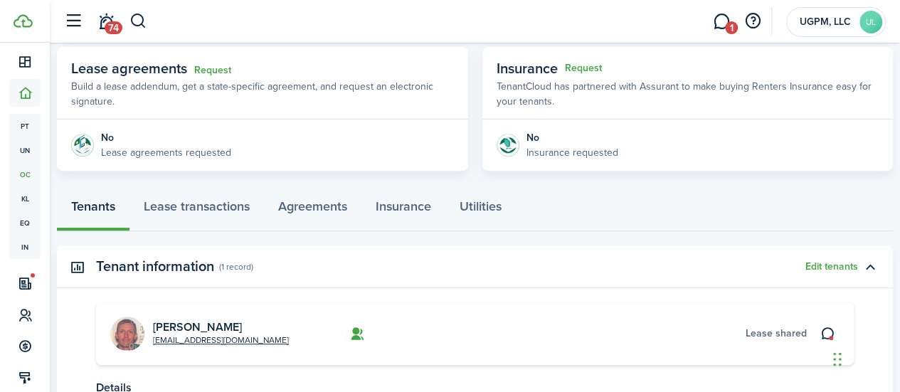
scroll to position [253, 0]
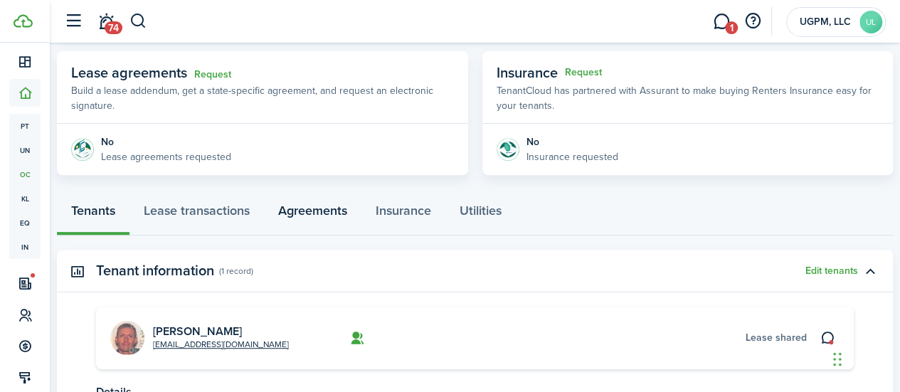
click at [325, 211] on link "Agreements" at bounding box center [313, 214] width 98 height 43
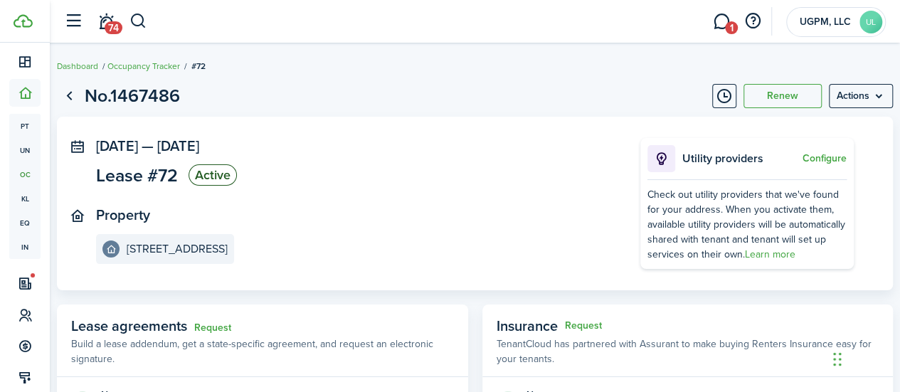
scroll to position [192, 0]
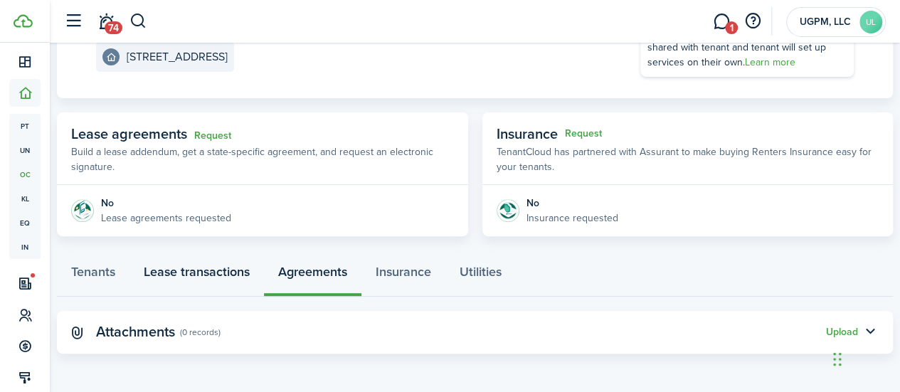
click at [228, 274] on link "Lease transactions" at bounding box center [197, 275] width 135 height 43
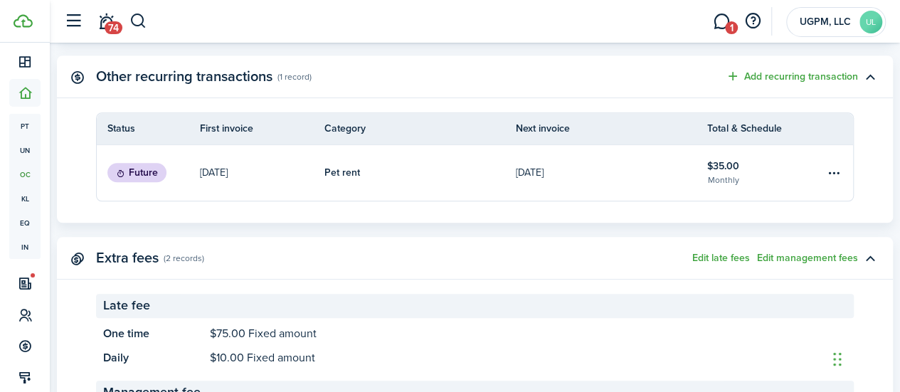
scroll to position [569, 0]
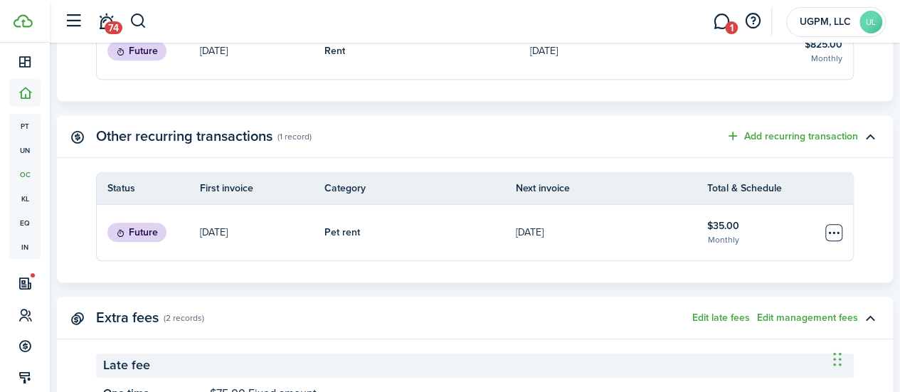
click at [826, 233] on table-menu-btn-icon "Open menu" at bounding box center [834, 232] width 17 height 17
click at [737, 280] on button "Delete" at bounding box center [768, 284] width 125 height 24
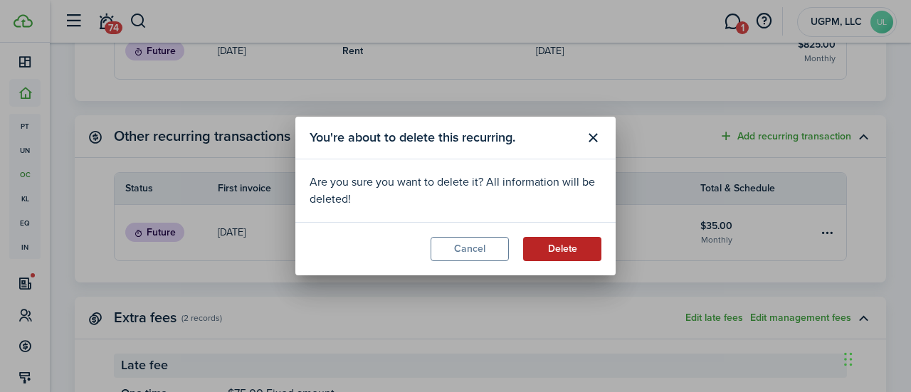
click at [535, 243] on button "Delete" at bounding box center [562, 249] width 78 height 24
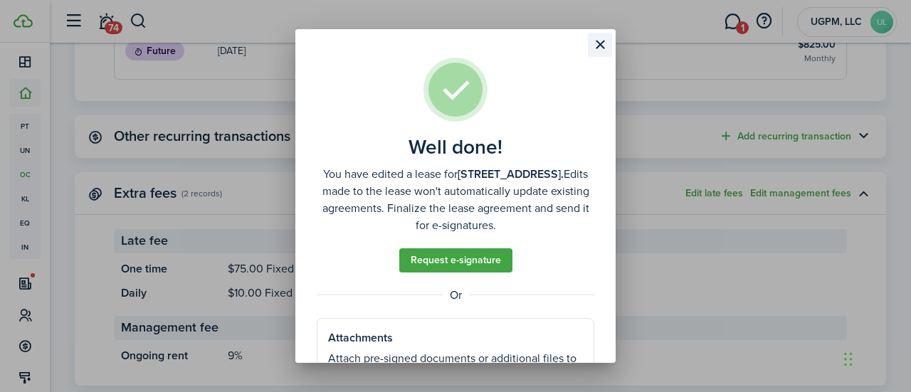
click at [599, 49] on button "Close modal" at bounding box center [600, 45] width 24 height 24
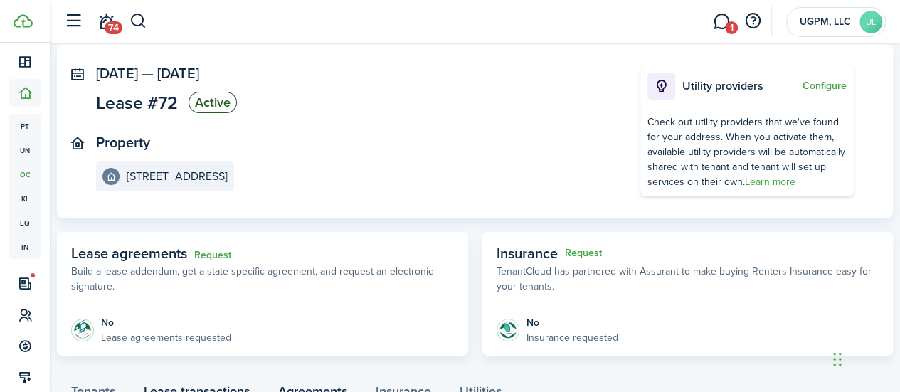
scroll to position [285, 0]
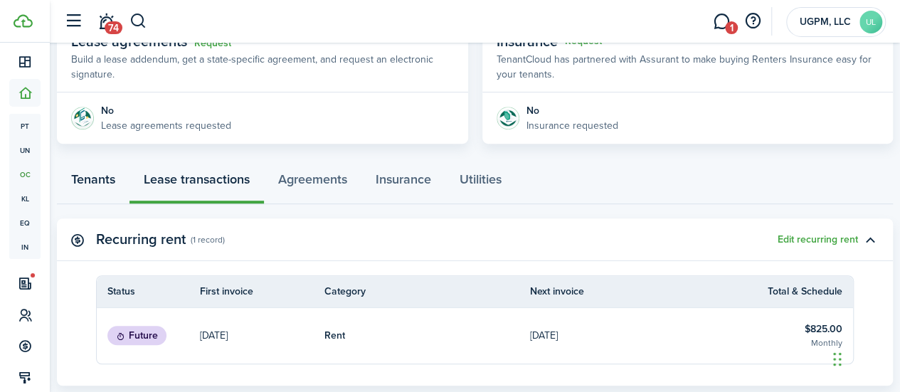
drag, startPoint x: 100, startPoint y: 179, endPoint x: 108, endPoint y: 179, distance: 7.9
click at [100, 179] on link "Tenants" at bounding box center [93, 183] width 73 height 43
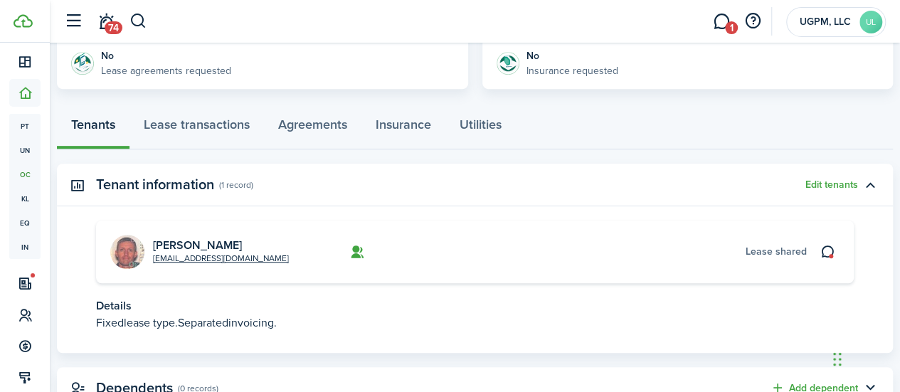
scroll to position [396, 0]
